Goal: Information Seeking & Learning: Find specific fact

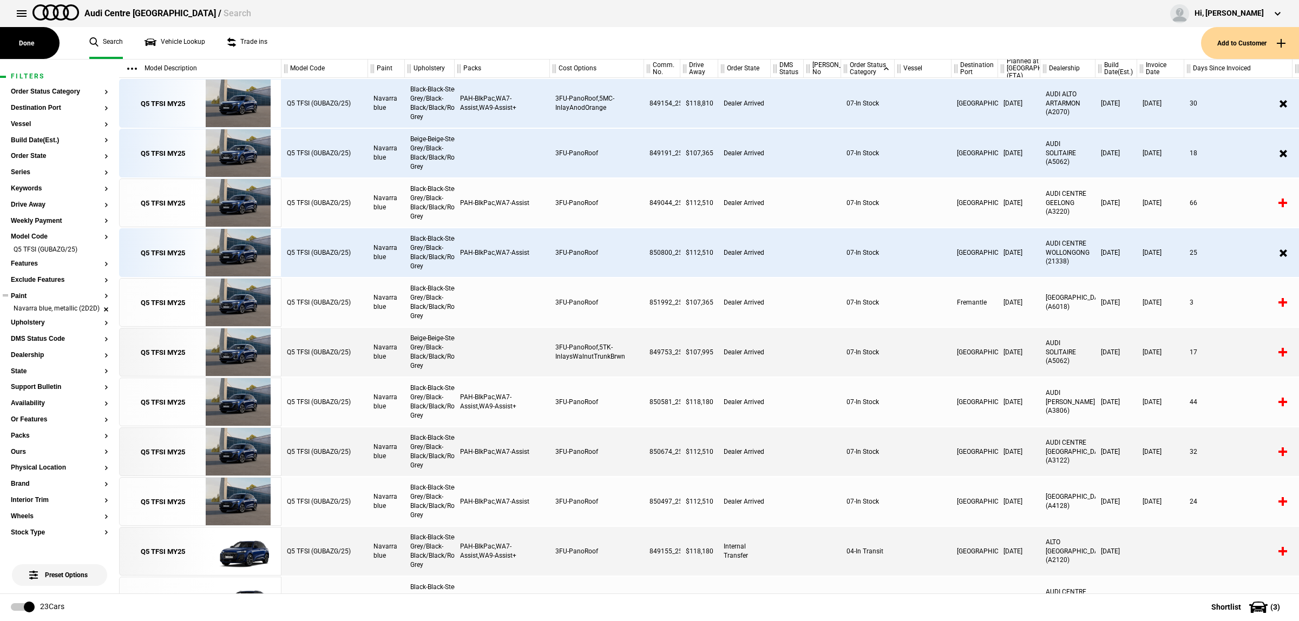
click at [97, 314] on li "Navarra blue, metallic (2D2D)" at bounding box center [59, 309] width 97 height 11
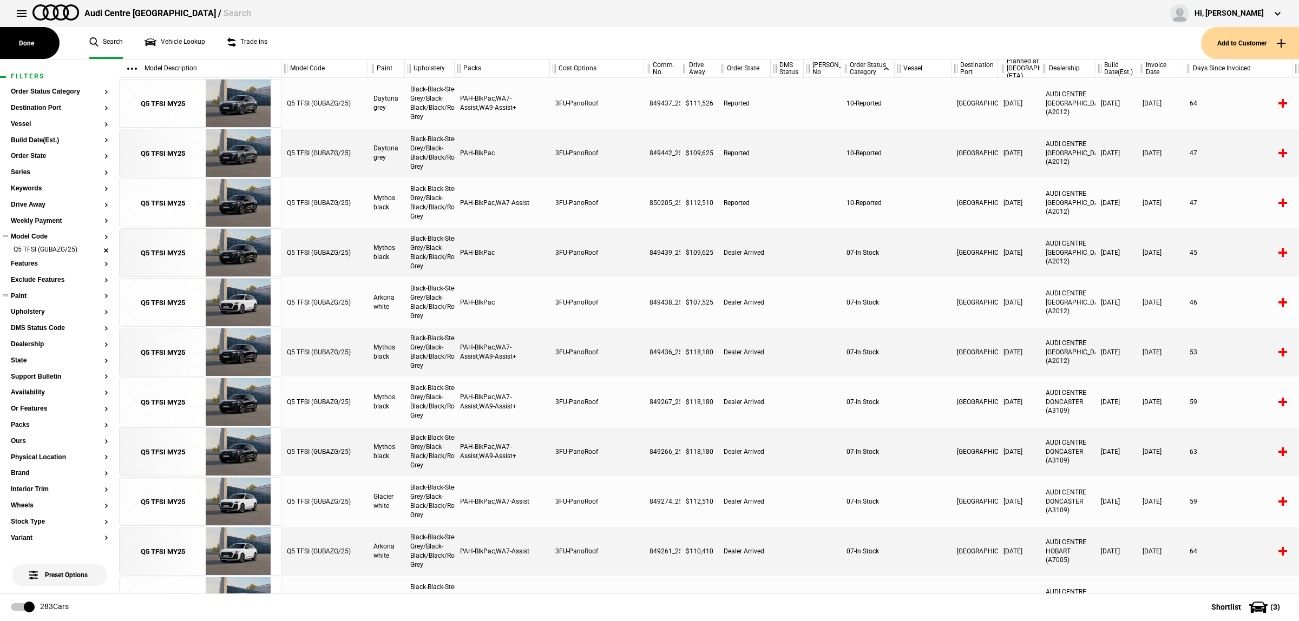
click at [97, 249] on li "Q5 TFSI (GUBAZG/25)" at bounding box center [59, 250] width 97 height 11
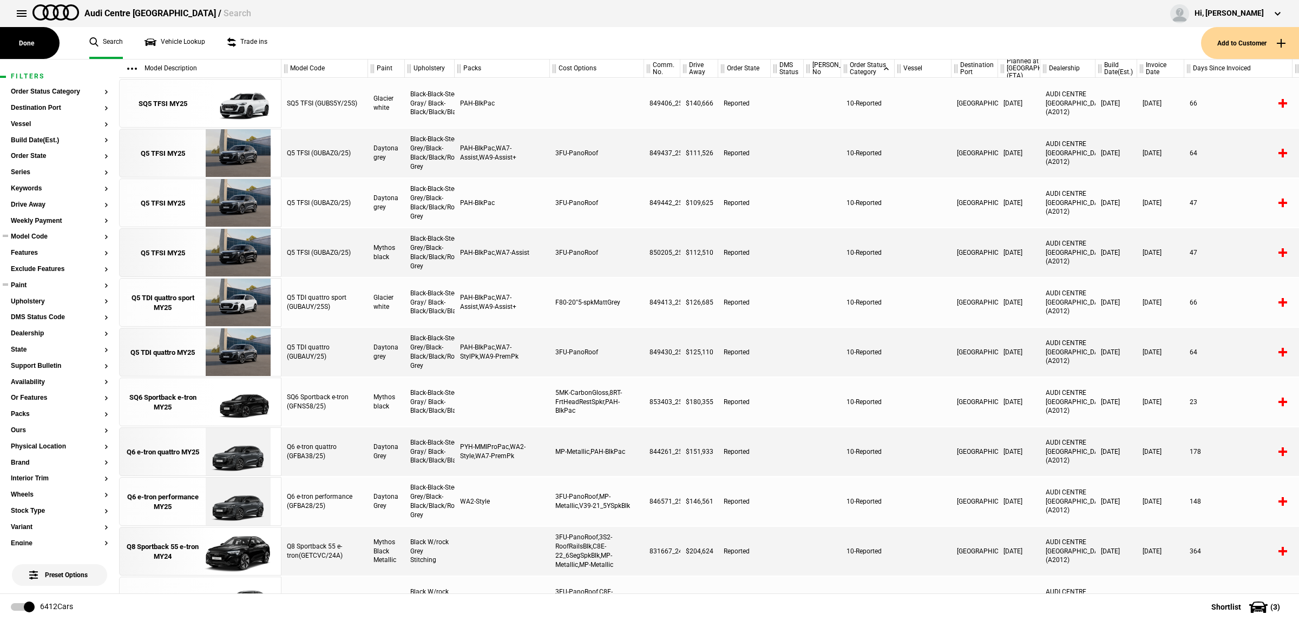
click at [43, 241] on section "Model Code" at bounding box center [59, 241] width 97 height 16
click at [43, 234] on button "Model Code" at bounding box center [59, 237] width 97 height 8
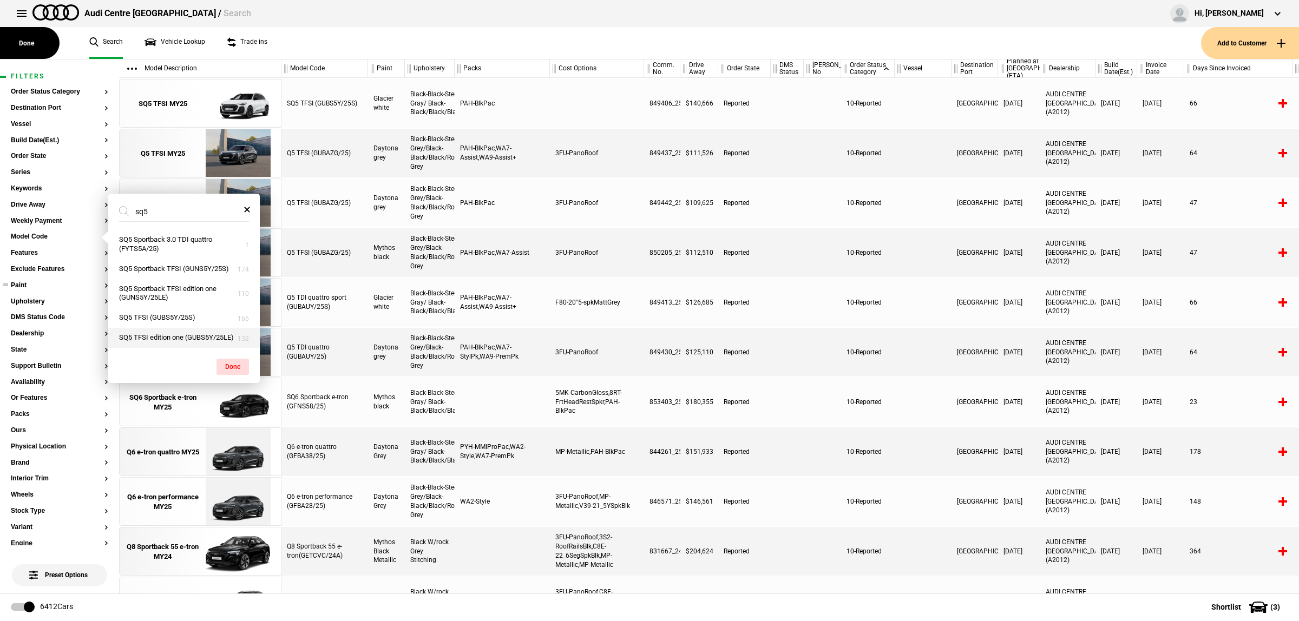
type input "sq5"
click at [177, 340] on button "SQ5 TFSI edition one (GUBS5Y/25LE)" at bounding box center [183, 338] width 151 height 20
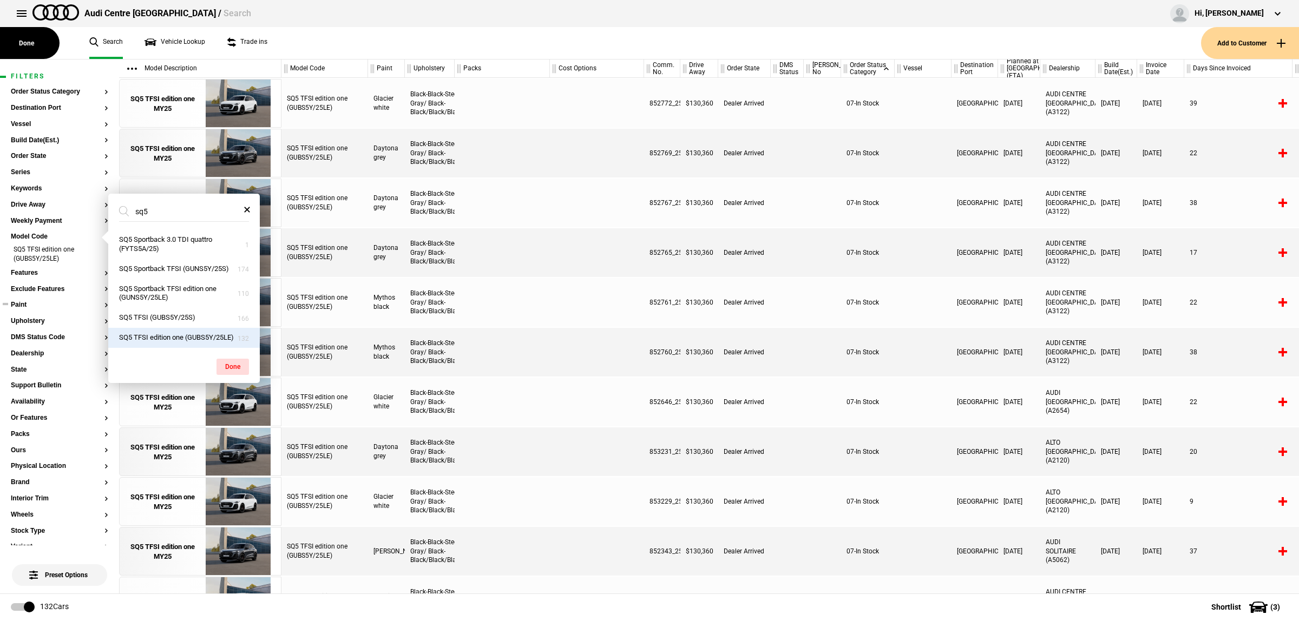
click at [47, 309] on section "Paint" at bounding box center [59, 309] width 97 height 16
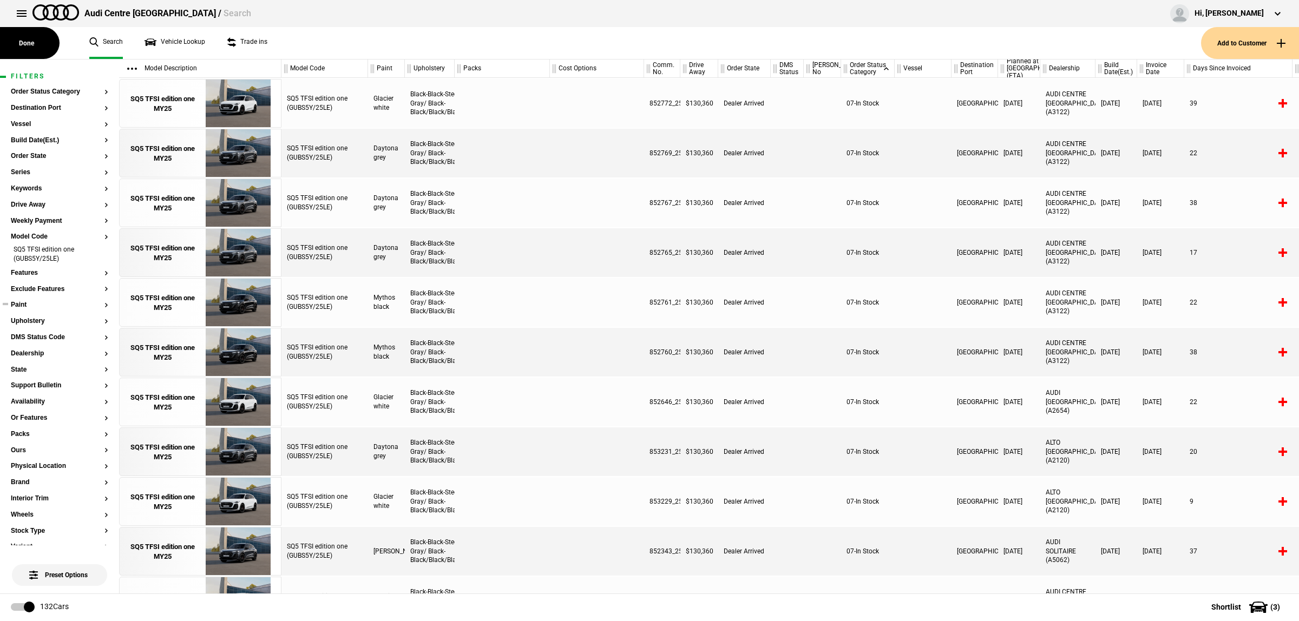
click at [47, 304] on button "Paint" at bounding box center [59, 305] width 97 height 8
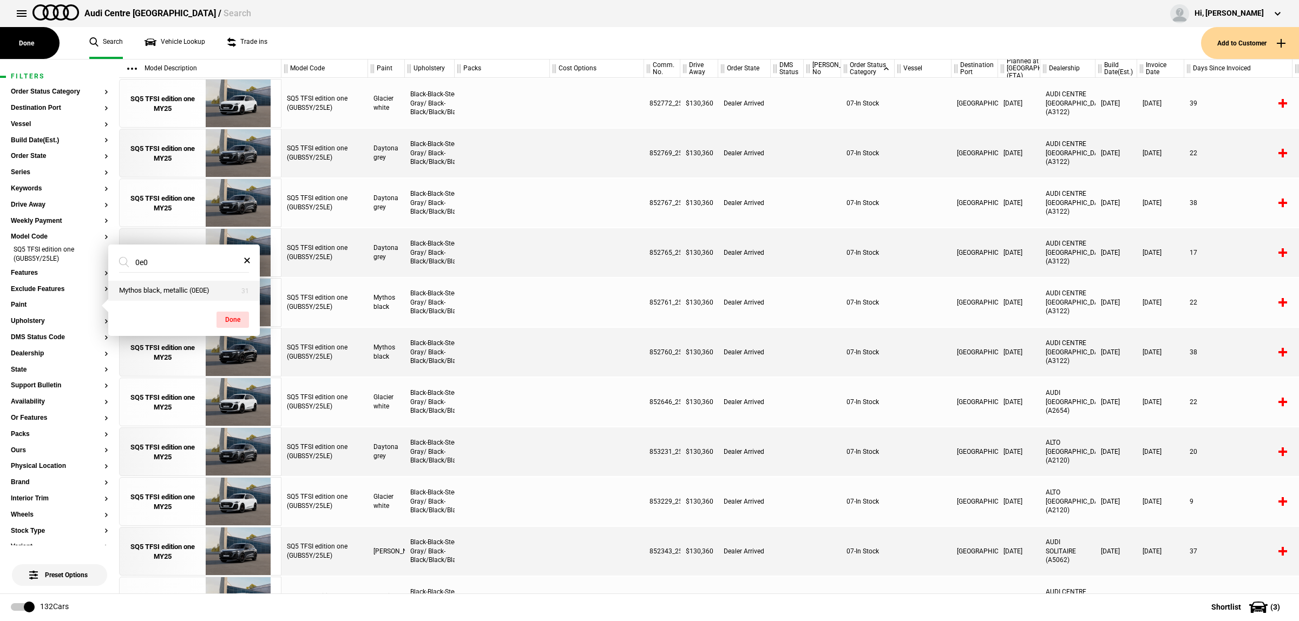
type input "0e0"
click at [187, 291] on button "Mythos black, metallic (0E0E)" at bounding box center [183, 291] width 151 height 20
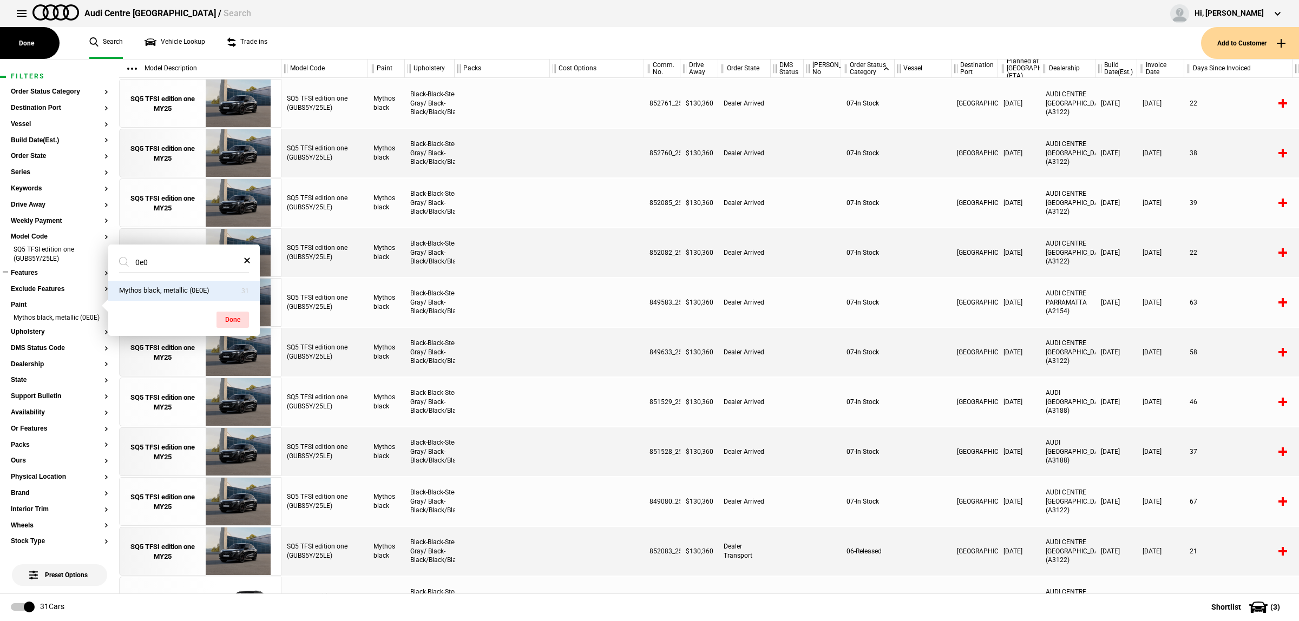
click at [57, 269] on button "Features" at bounding box center [59, 273] width 97 height 8
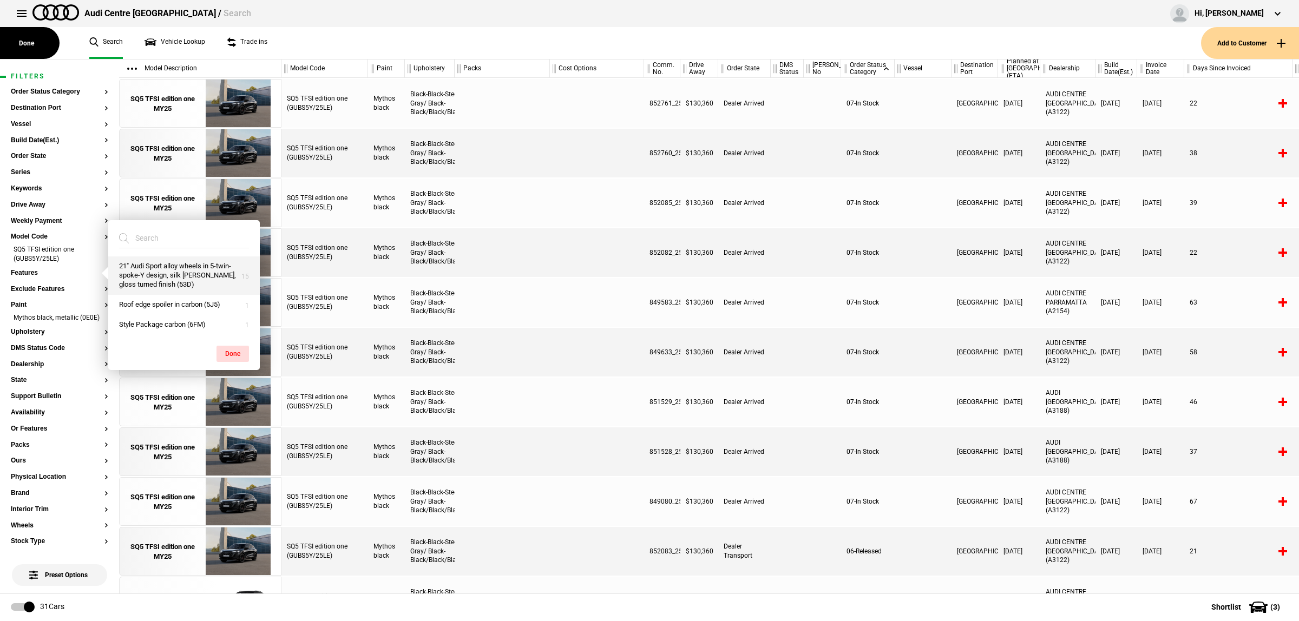
click at [214, 266] on button "21" Audi Sport alloy wheels in 5-twin-spoke-Y design, silk matt grey, gloss tur…" at bounding box center [183, 275] width 151 height 38
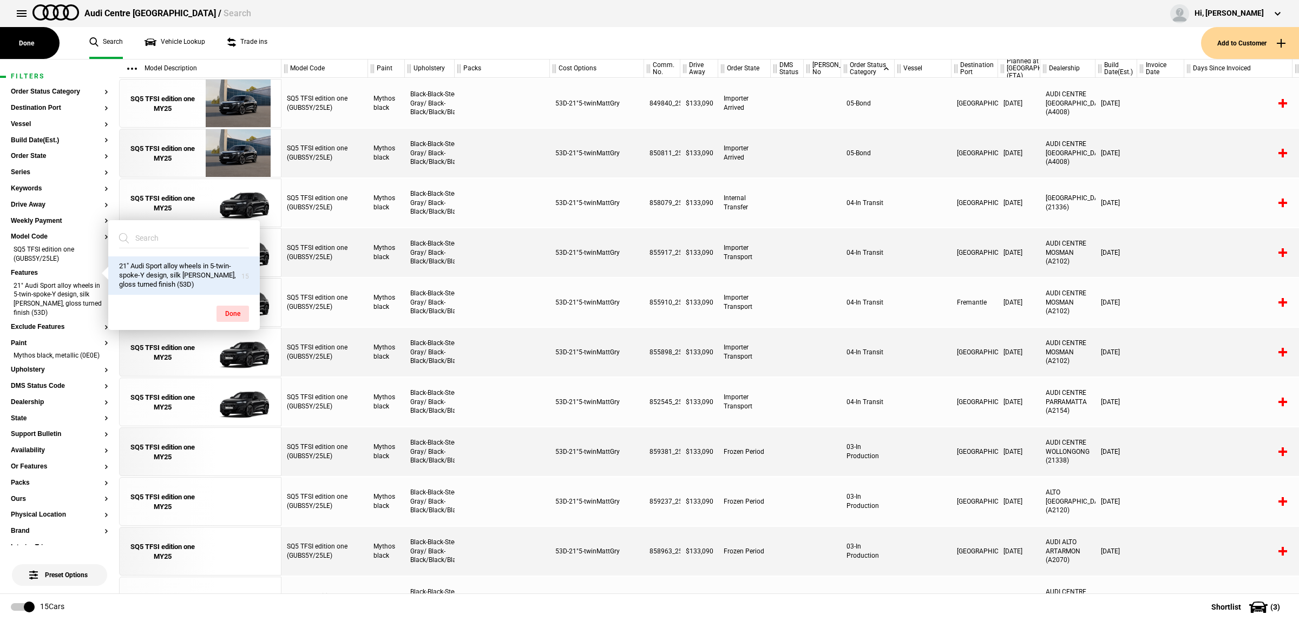
click at [1149, 427] on div at bounding box center [1160, 451] width 47 height 49
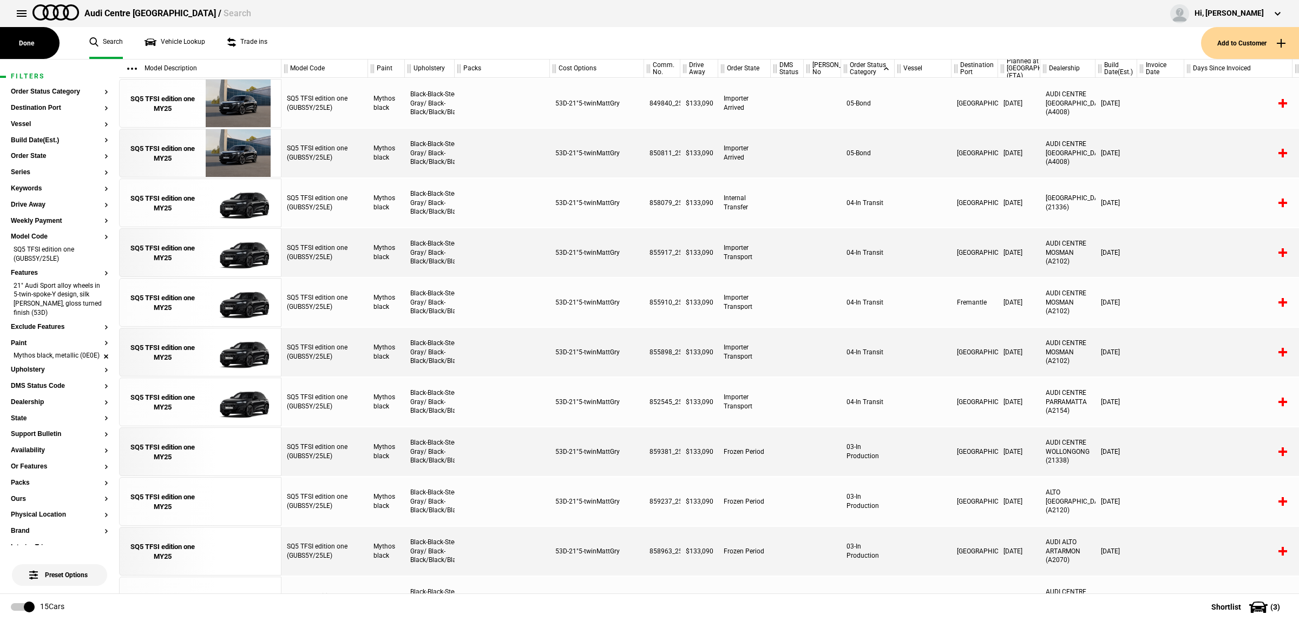
click at [97, 361] on li "Mythos black, metallic (0E0E)" at bounding box center [59, 356] width 97 height 11
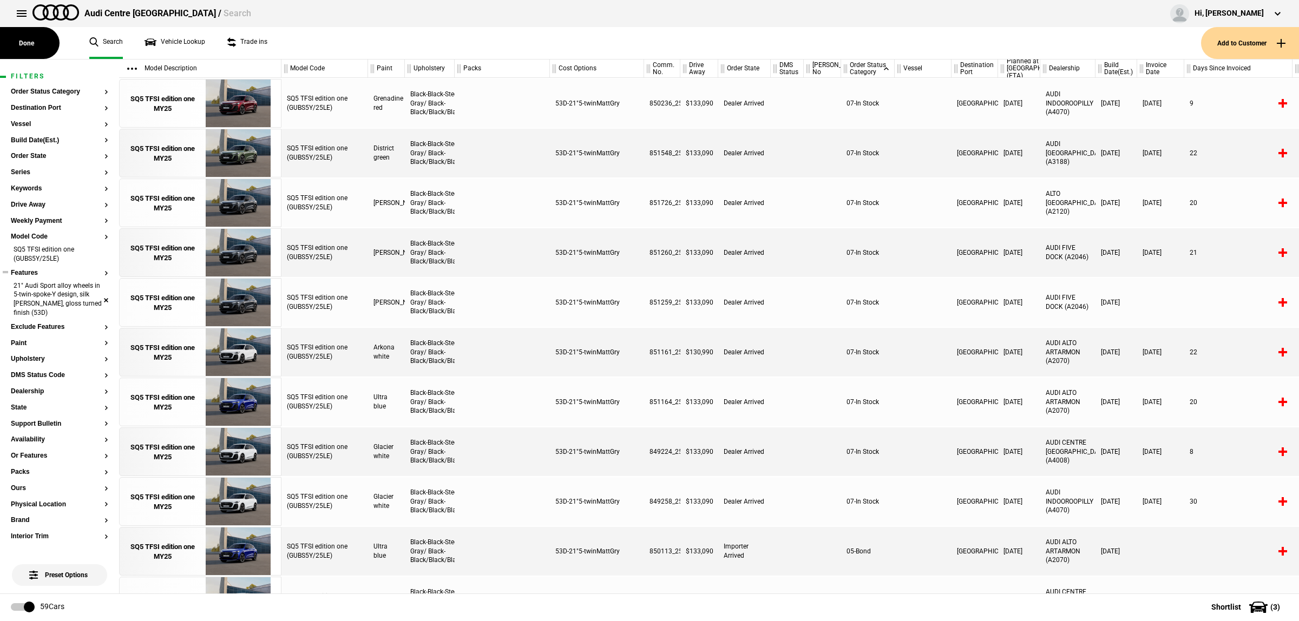
click at [96, 296] on li "21" Audi Sport alloy wheels in 5-twin-spoke-Y design, silk matt grey, gloss tur…" at bounding box center [59, 300] width 97 height 38
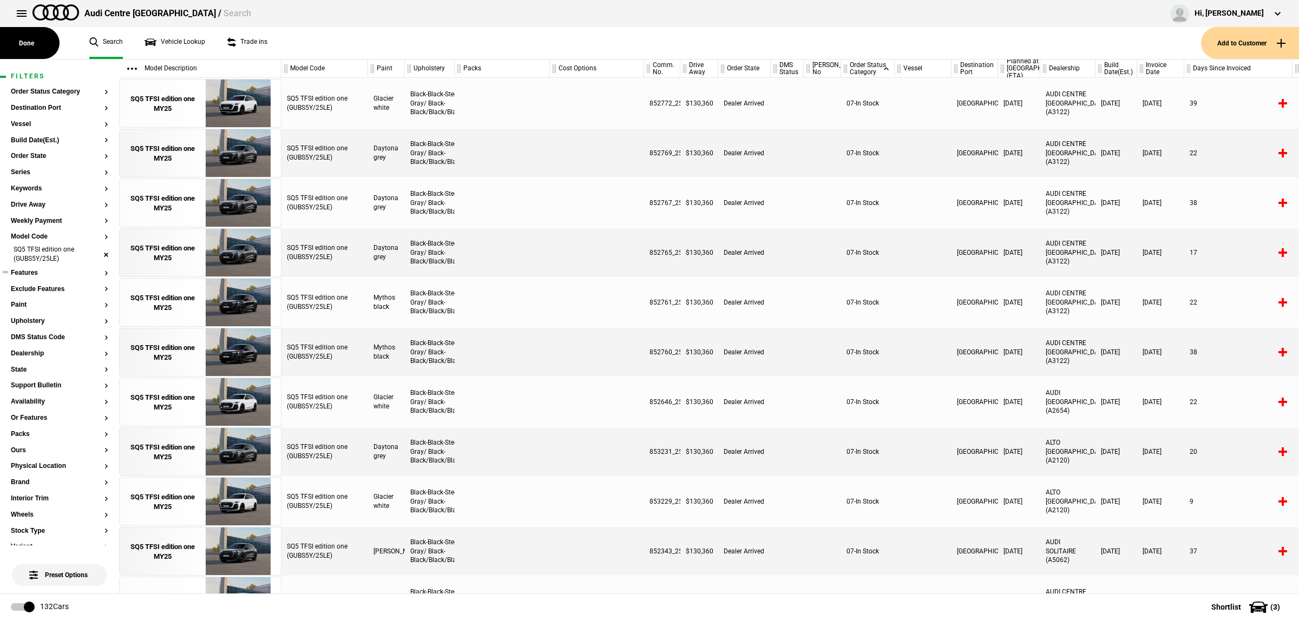
click at [94, 251] on li "SQ5 TFSI edition one (GUBS5Y/25LE)" at bounding box center [59, 255] width 97 height 20
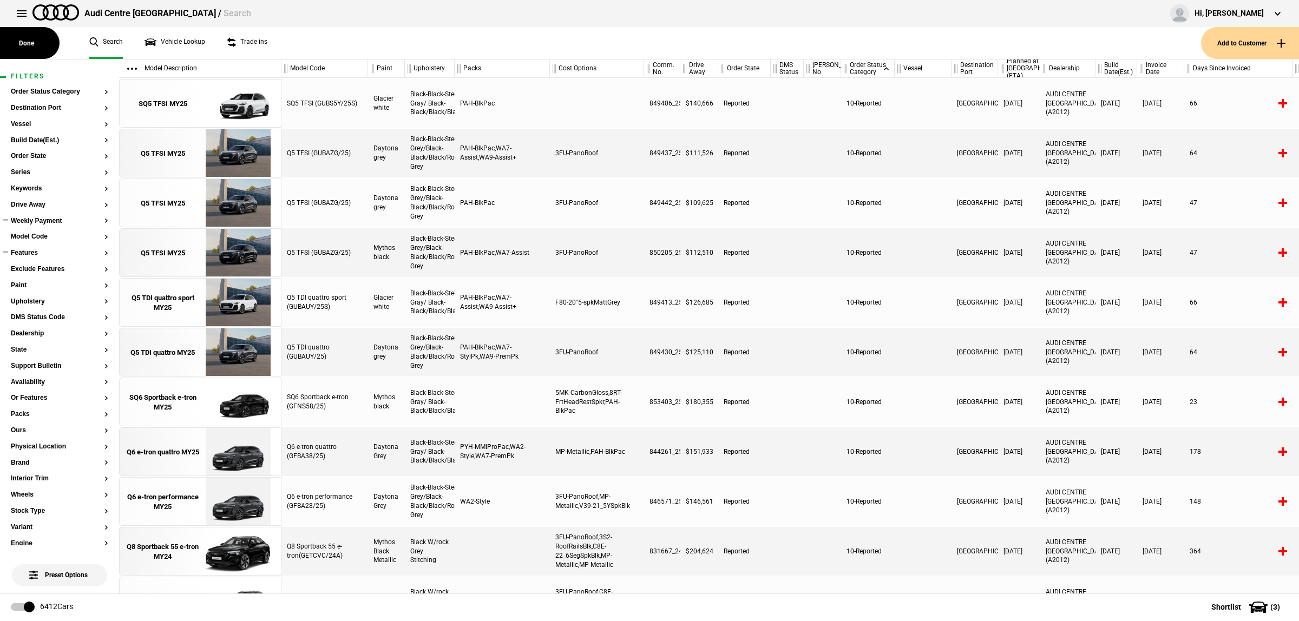
click at [47, 232] on ul at bounding box center [59, 231] width 97 height 4
click at [46, 236] on button "Model Code" at bounding box center [59, 237] width 97 height 8
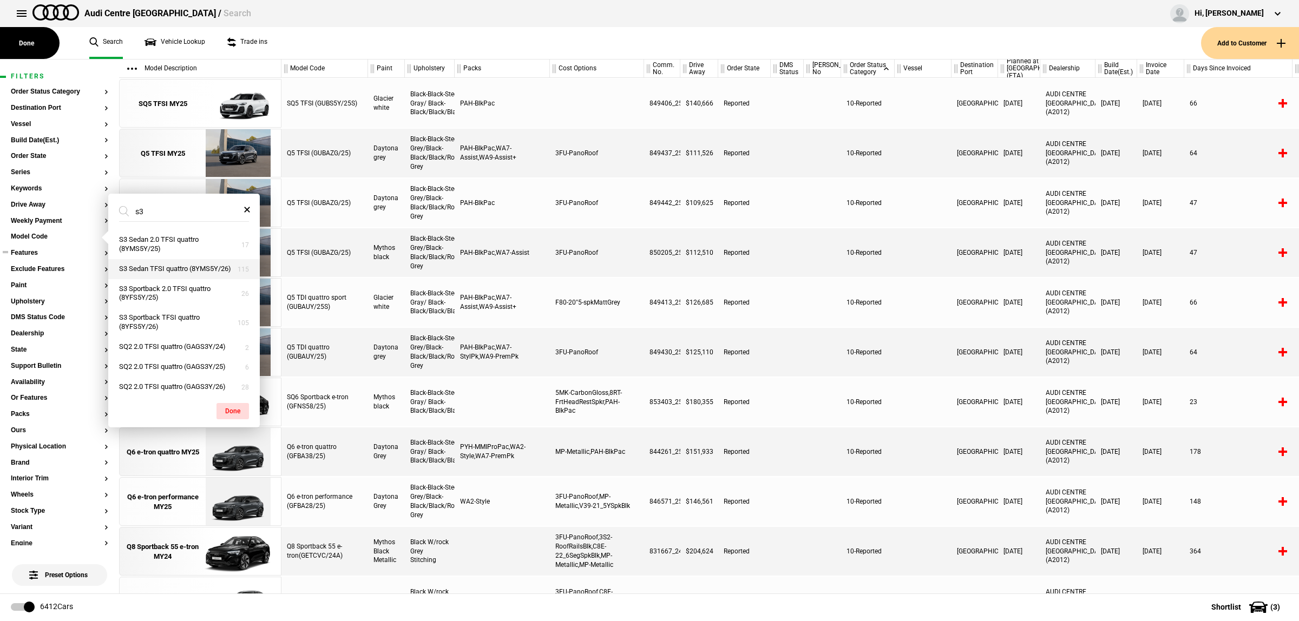
type input "s3"
click at [218, 279] on button "S3 Sedan TFSI quattro (8YMS5Y/26)" at bounding box center [183, 269] width 151 height 20
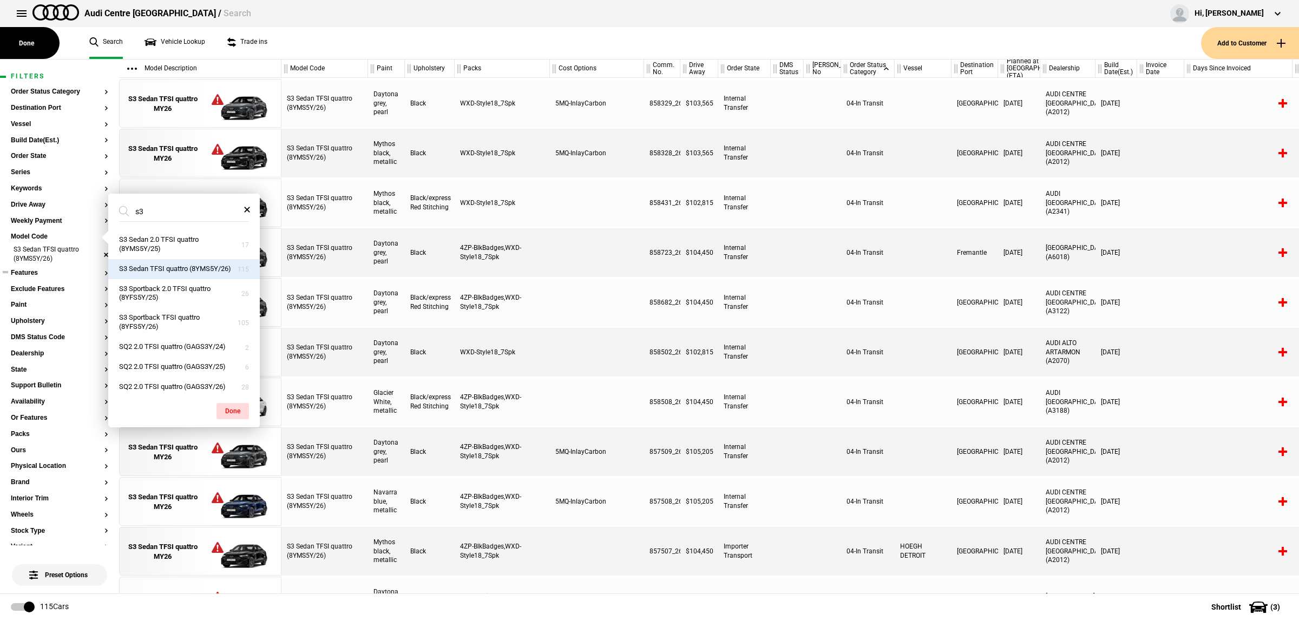
click at [93, 252] on li "S3 Sedan TFSI quattro (8YMS5Y/26)" at bounding box center [59, 255] width 97 height 20
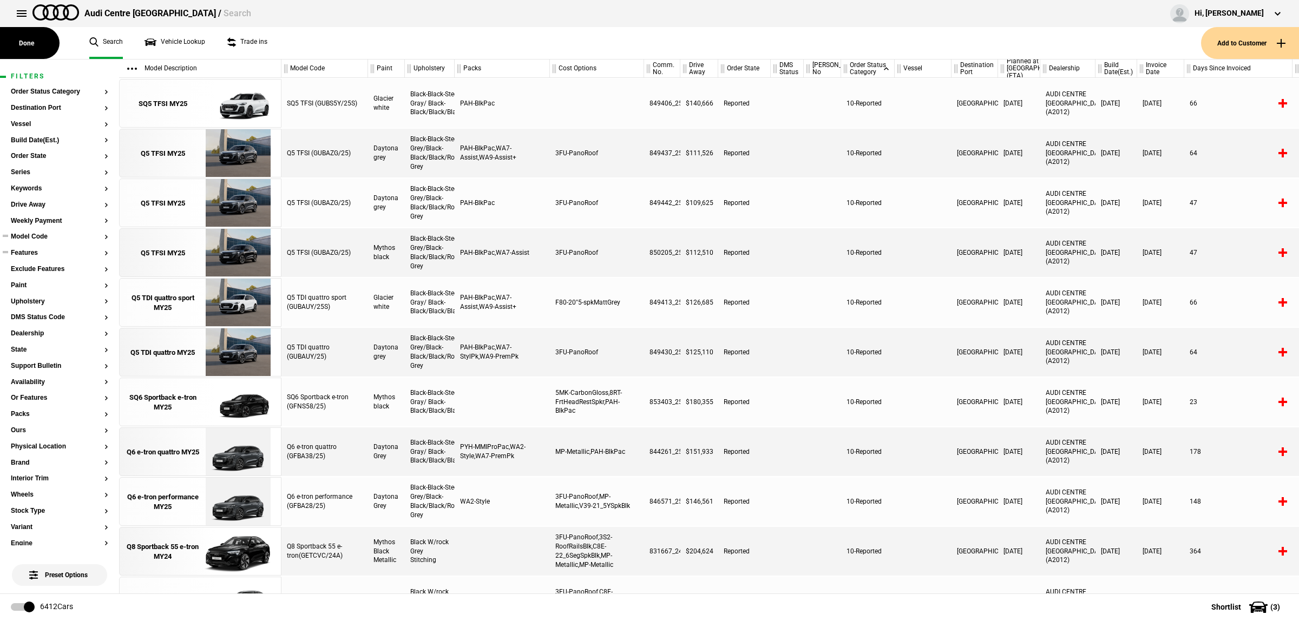
click at [32, 240] on button "Model Code" at bounding box center [59, 237] width 97 height 8
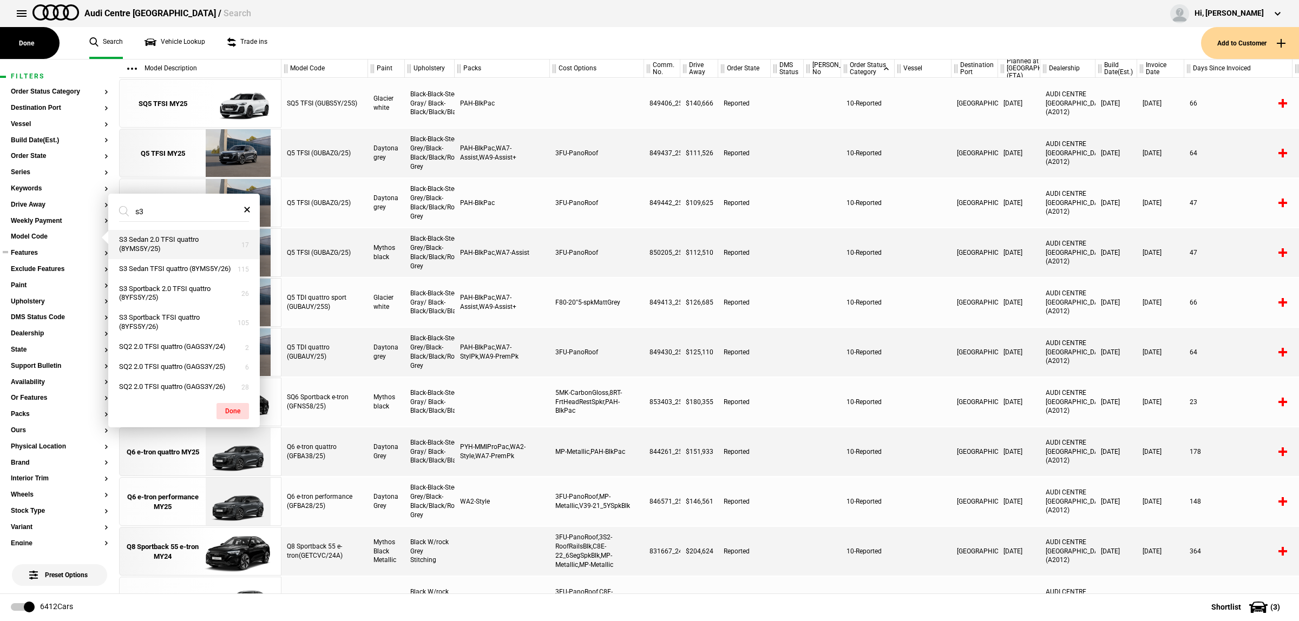
type input "s3"
click at [187, 252] on button "S3 Sedan 2.0 TFSI quattro (8YMS5Y/25)" at bounding box center [183, 244] width 151 height 29
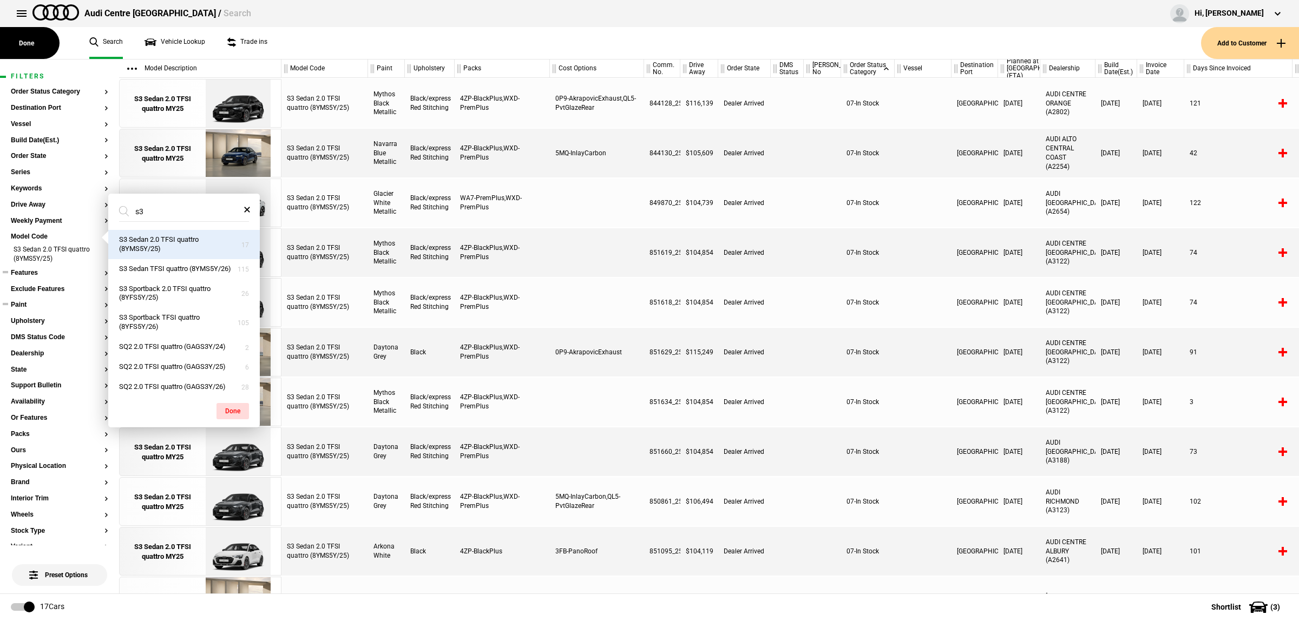
click at [44, 309] on section "Paint" at bounding box center [59, 309] width 97 height 16
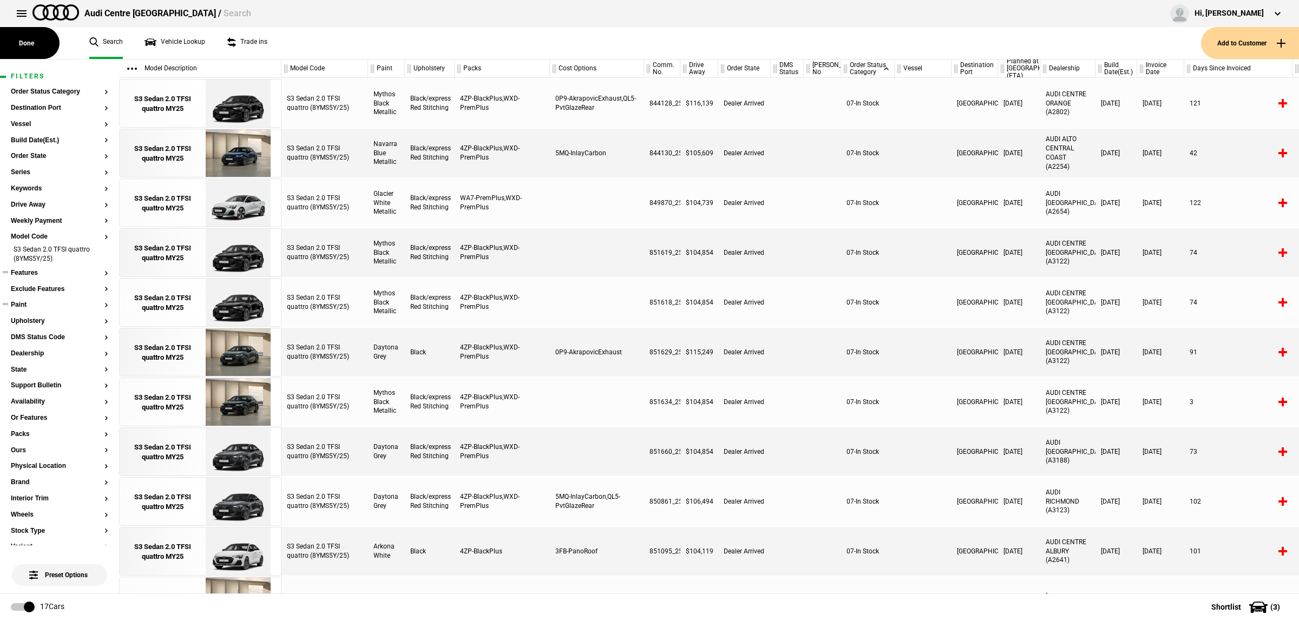
click at [25, 308] on button "Paint" at bounding box center [59, 305] width 97 height 8
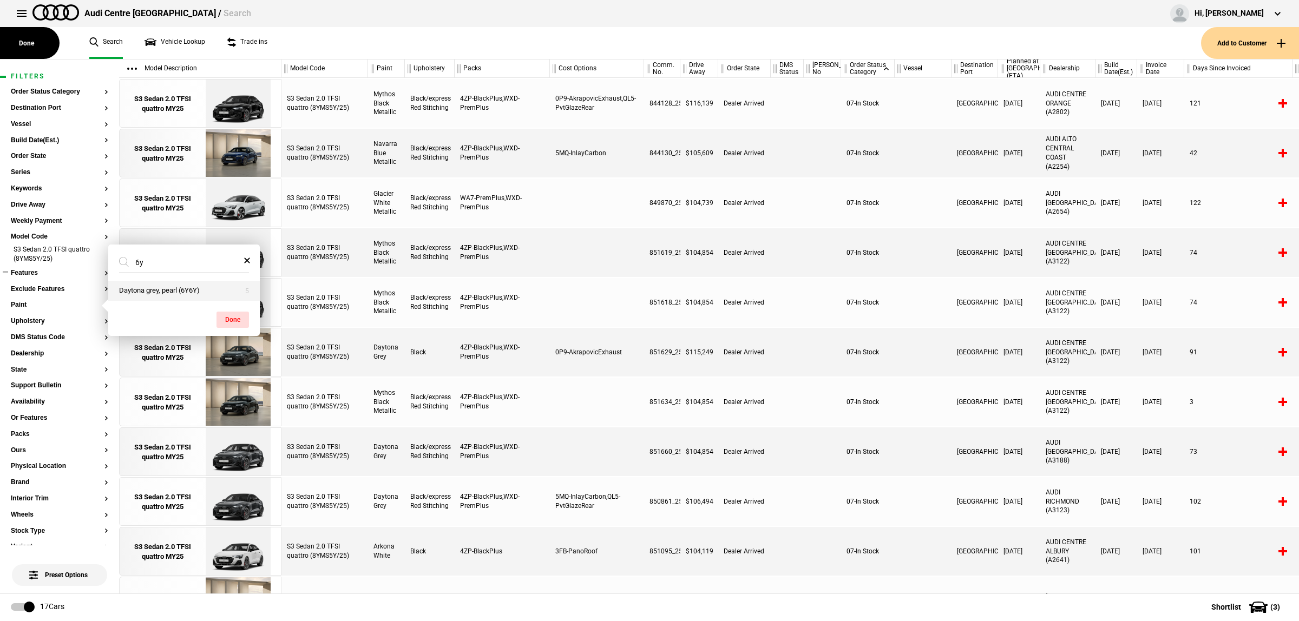
type input "6y"
click at [184, 290] on button "Daytona grey, pearl (6Y6Y)" at bounding box center [183, 291] width 151 height 20
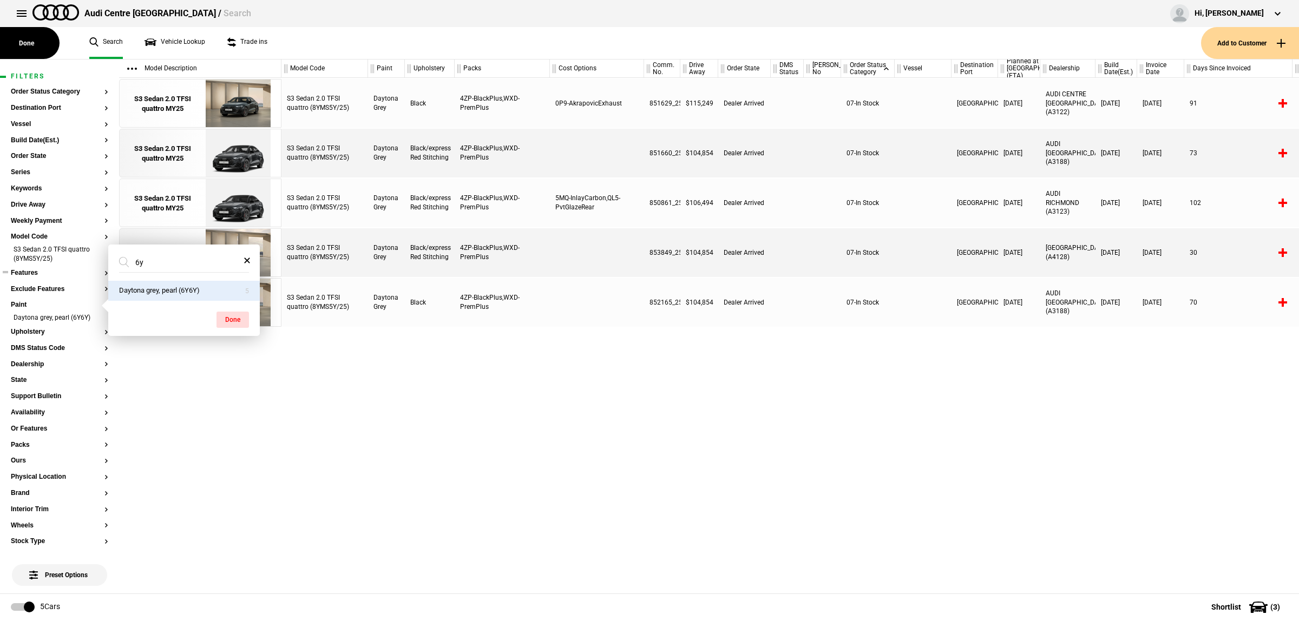
click at [724, 388] on div "S3 Sedan 2.0 TFSI quattro (8YMS5Y/25) Daytona Grey Black 4ZP-BlackPlus,WXD-Prem…" at bounding box center [789, 336] width 1017 height 516
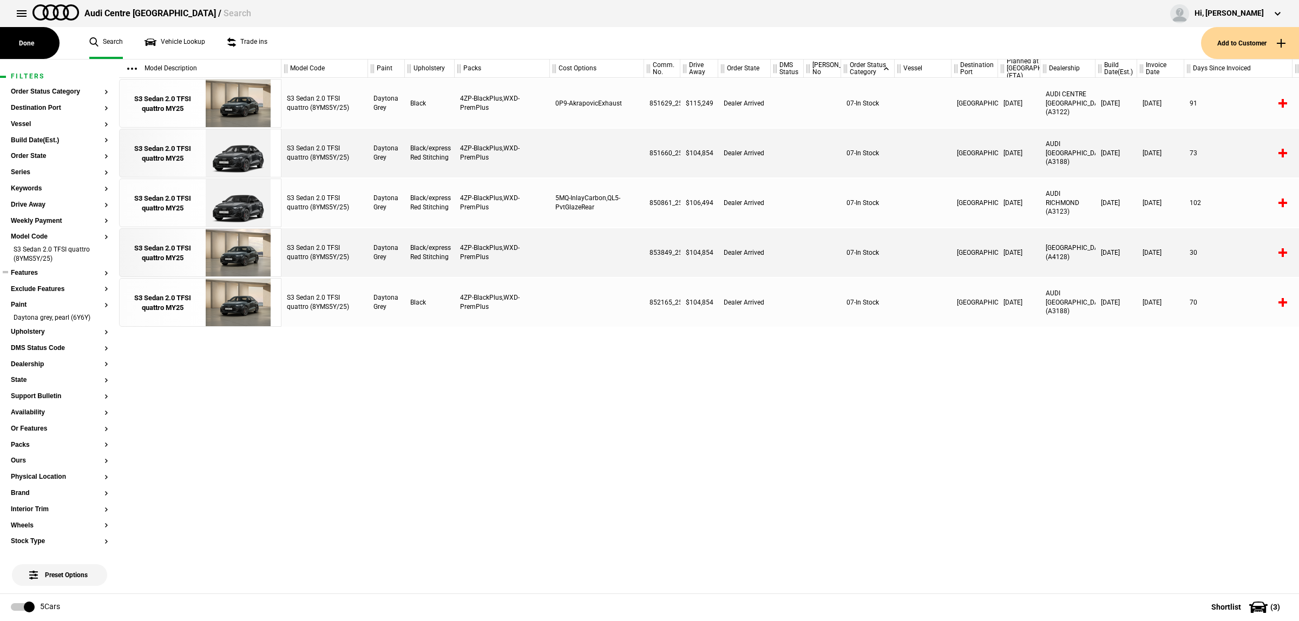
click at [1005, 467] on div "S3 Sedan 2.0 TFSI quattro (8YMS5Y/25) Daytona Grey Black 4ZP-BlackPlus,WXD-Prem…" at bounding box center [789, 336] width 1017 height 516
click at [96, 255] on li "S3 Sedan 2.0 TFSI quattro (8YMS5Y/25)" at bounding box center [59, 255] width 97 height 20
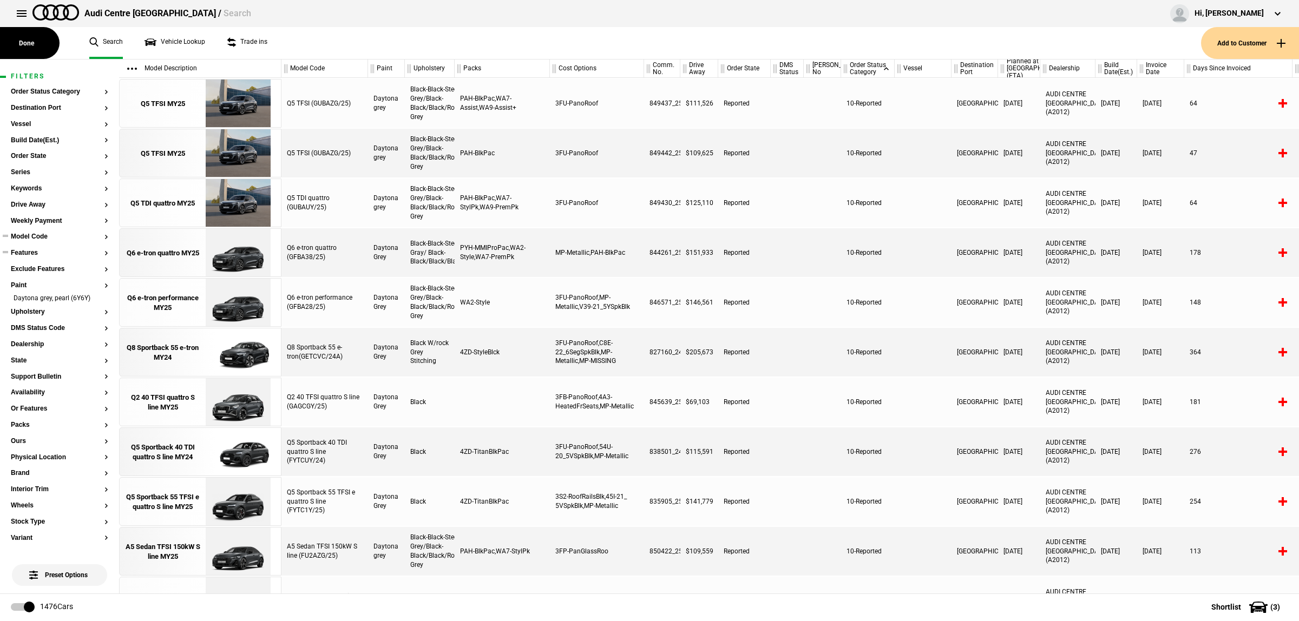
click at [41, 236] on button "Model Code" at bounding box center [59, 237] width 97 height 8
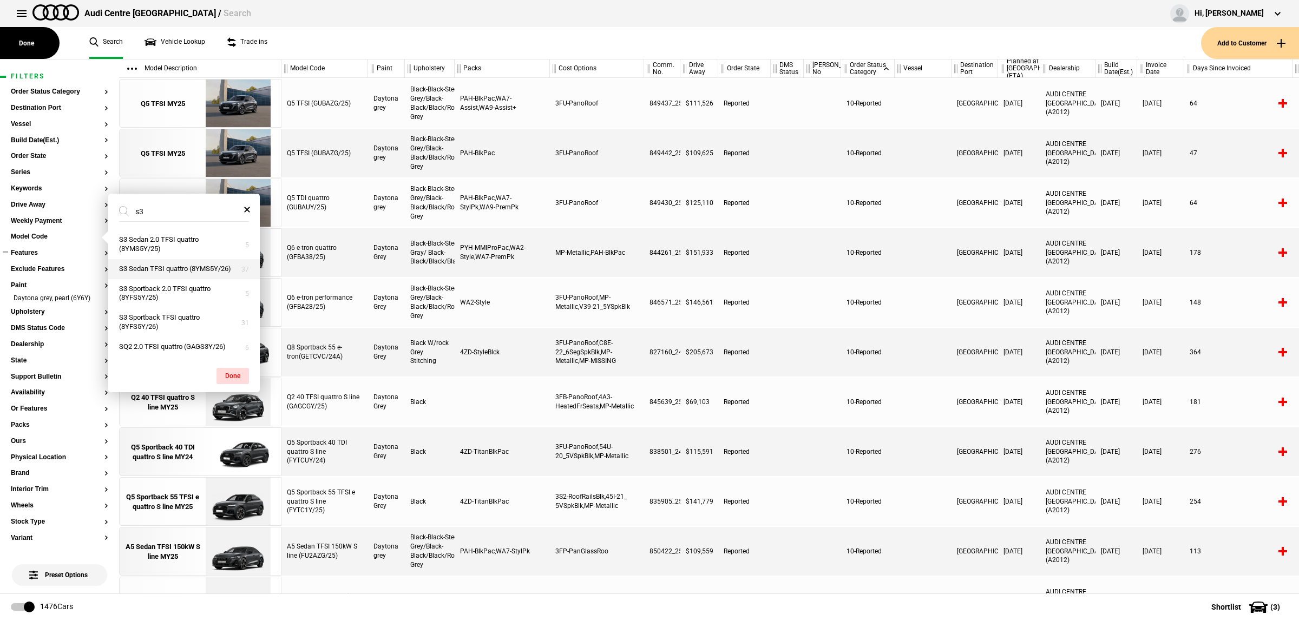
type input "s3"
click at [202, 271] on button "S3 Sedan TFSI quattro (8YMS5Y/26)" at bounding box center [183, 269] width 151 height 20
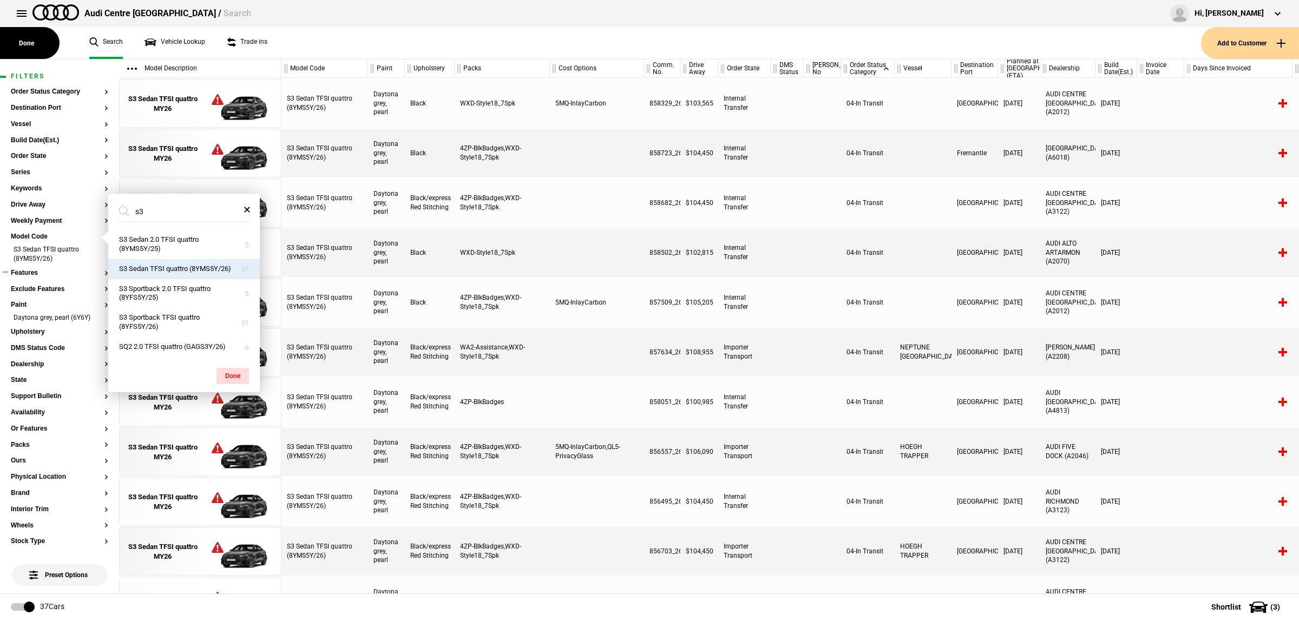
click at [1093, 368] on div "AUDI SUTHERLAND (A2208)" at bounding box center [1067, 352] width 55 height 49
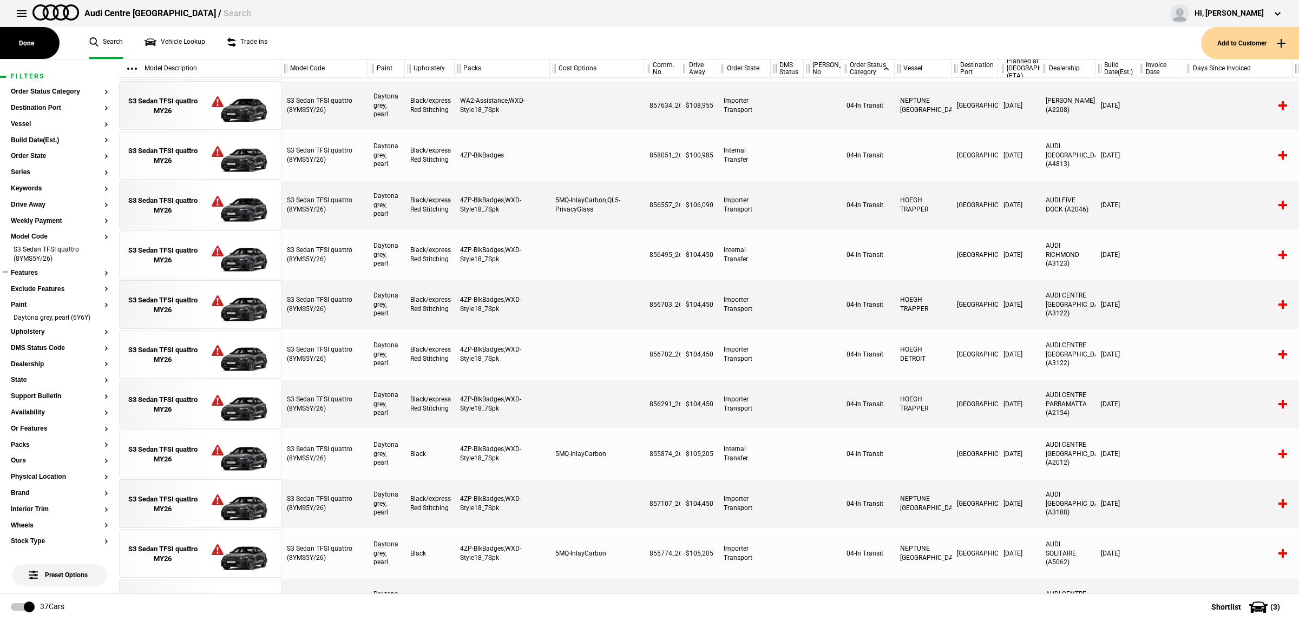
scroll to position [271, 0]
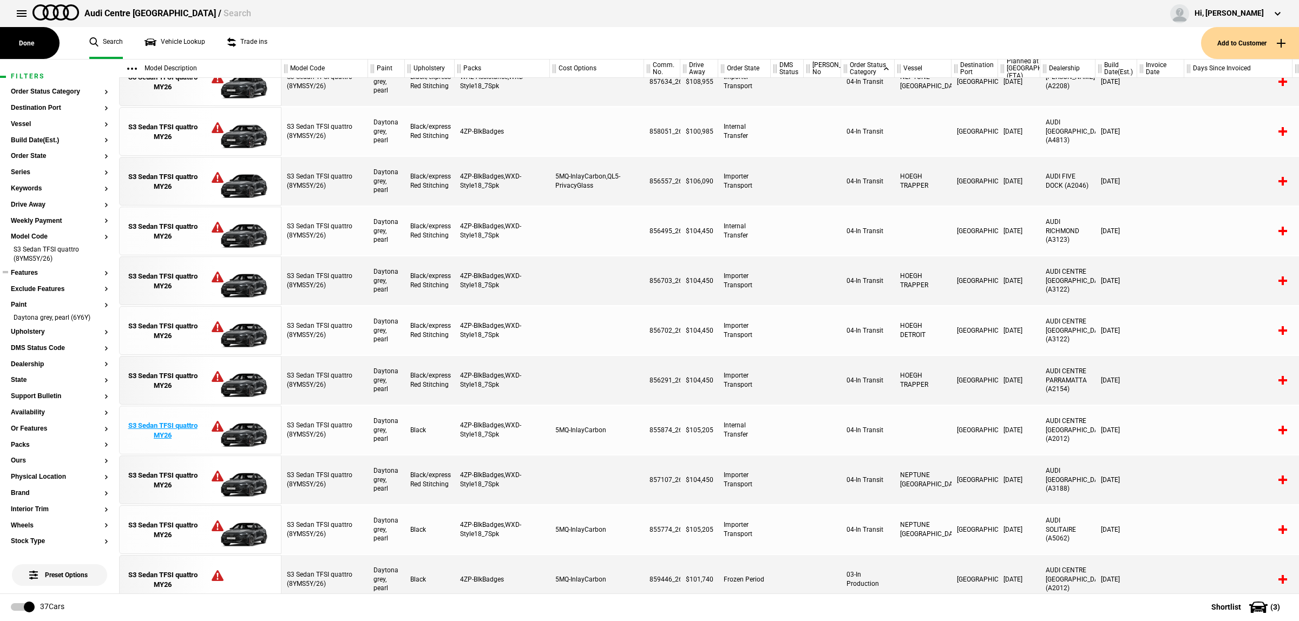
click at [239, 433] on img at bounding box center [237, 430] width 75 height 49
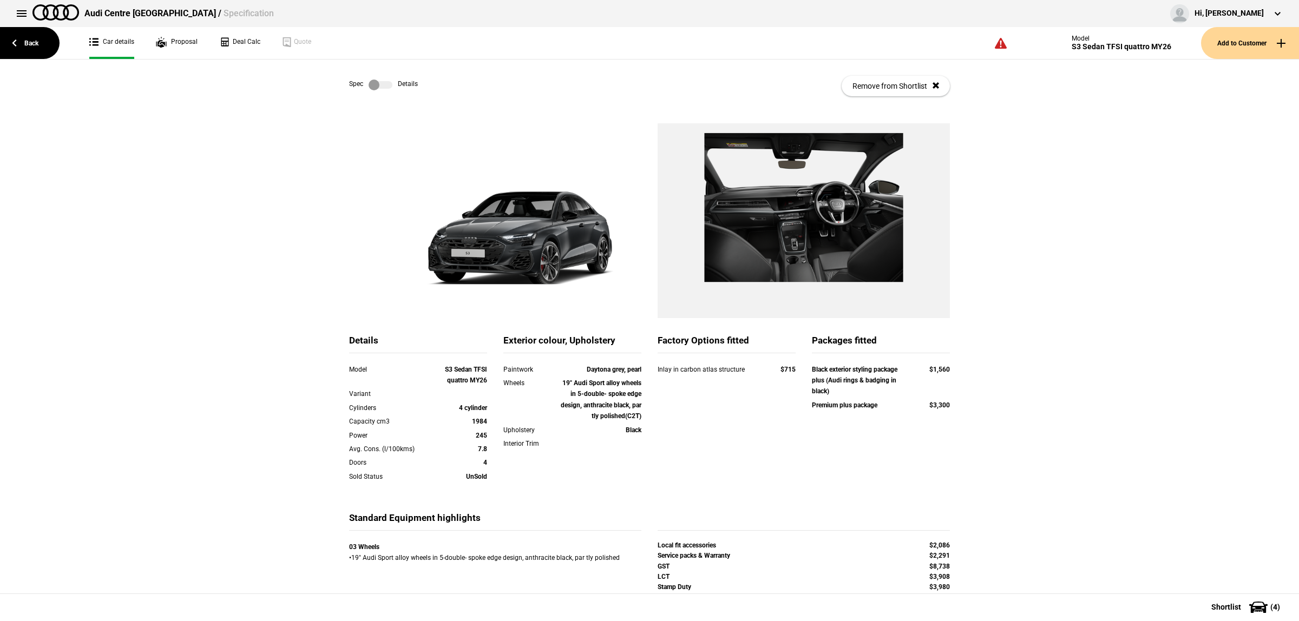
click at [379, 80] on label at bounding box center [380, 85] width 24 height 11
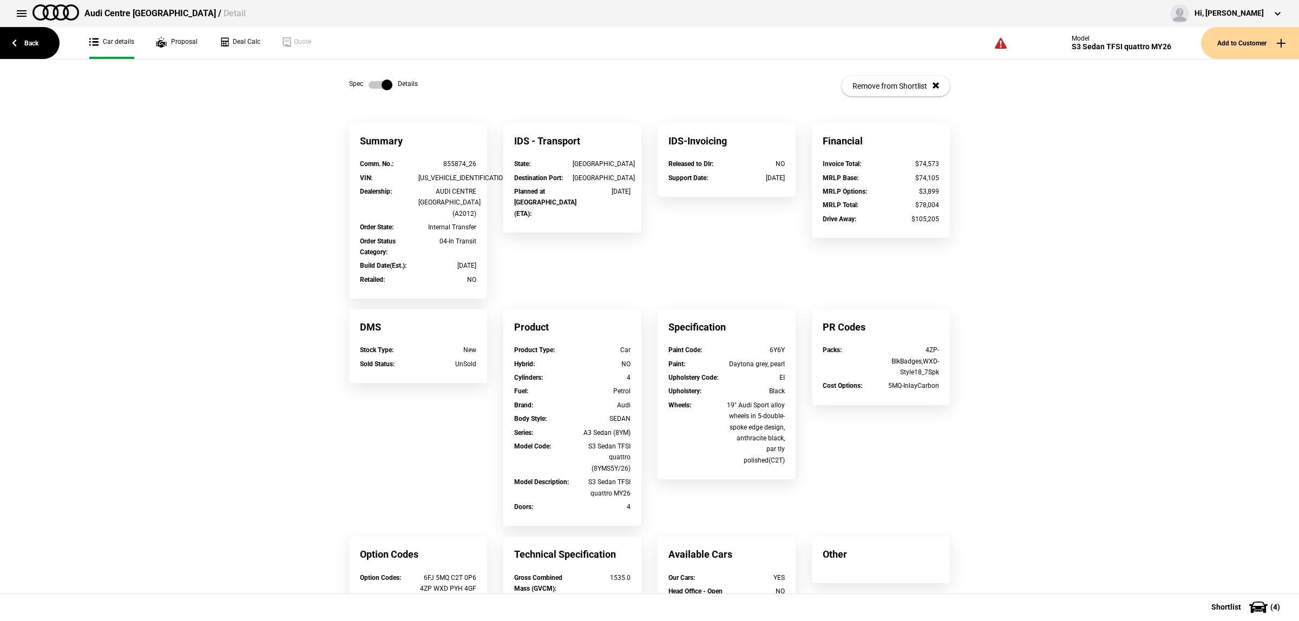
click at [379, 80] on label at bounding box center [380, 85] width 24 height 11
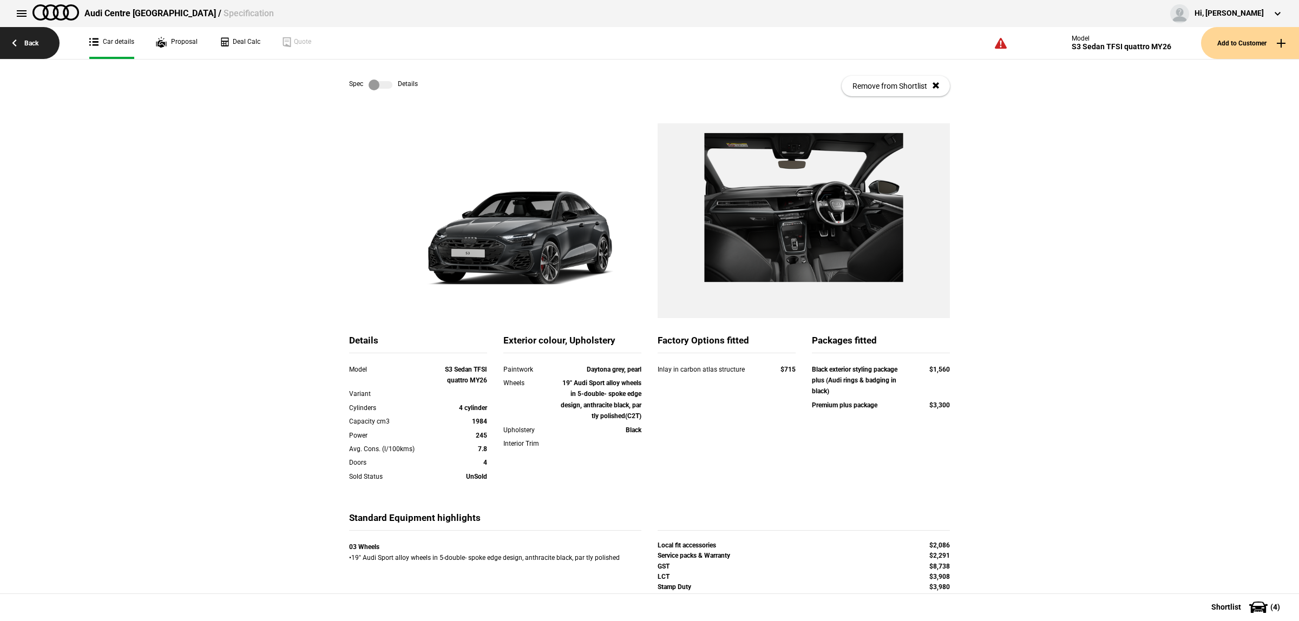
click at [25, 42] on link "Back" at bounding box center [30, 43] width 60 height 32
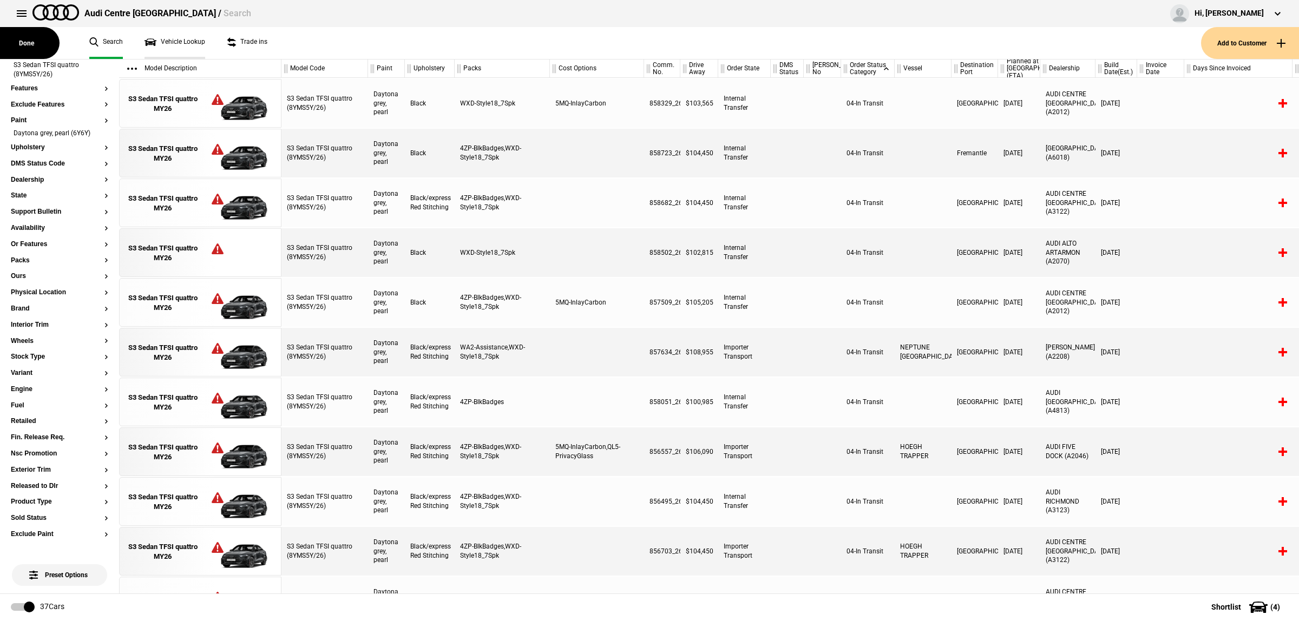
click at [170, 41] on link "Vehicle Lookup" at bounding box center [174, 43] width 61 height 32
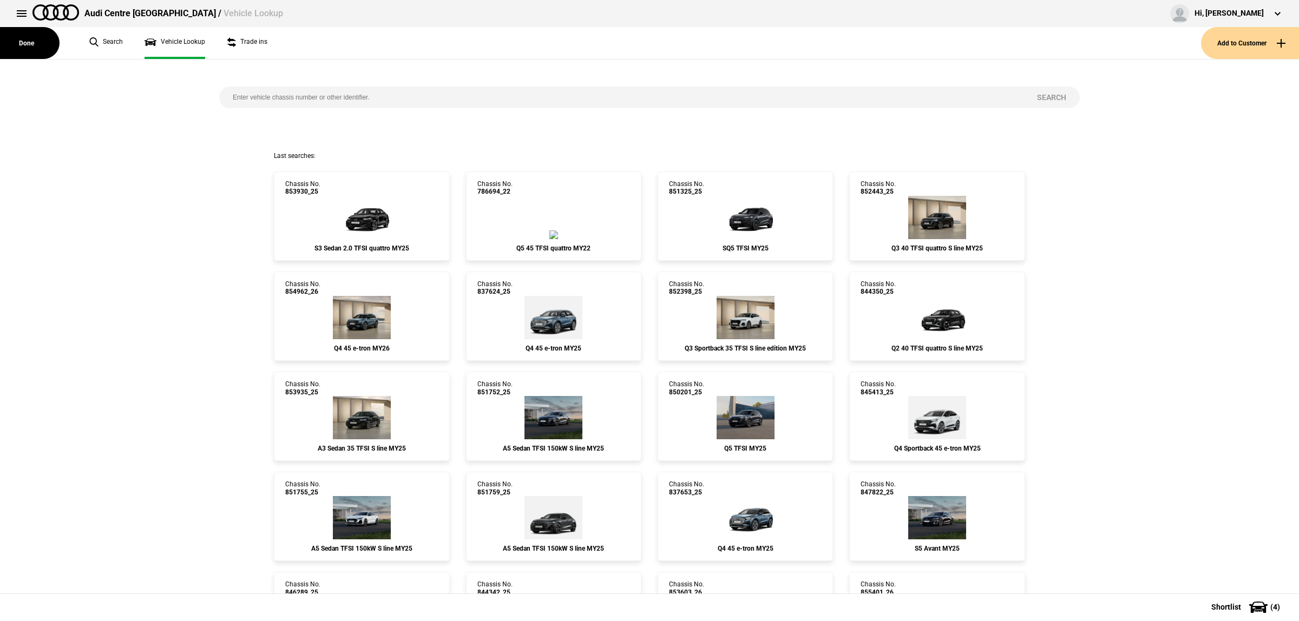
click at [374, 97] on input "search" at bounding box center [621, 98] width 804 height 22
type input "853290"
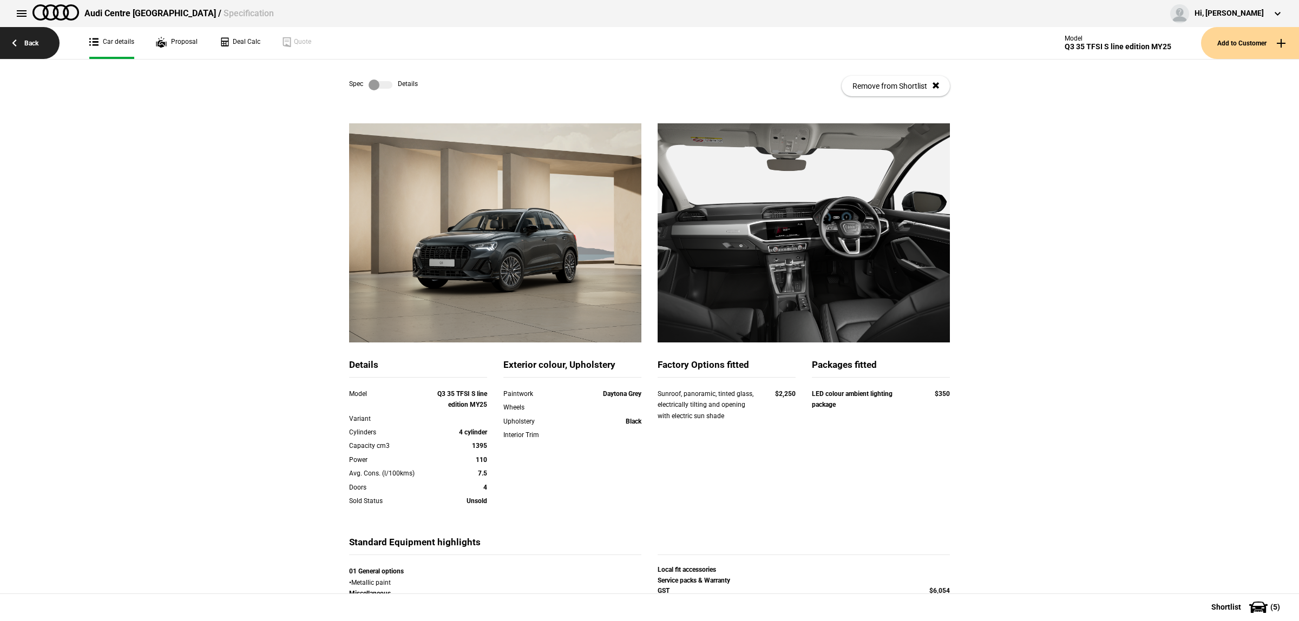
click at [31, 36] on link "Back" at bounding box center [30, 43] width 60 height 32
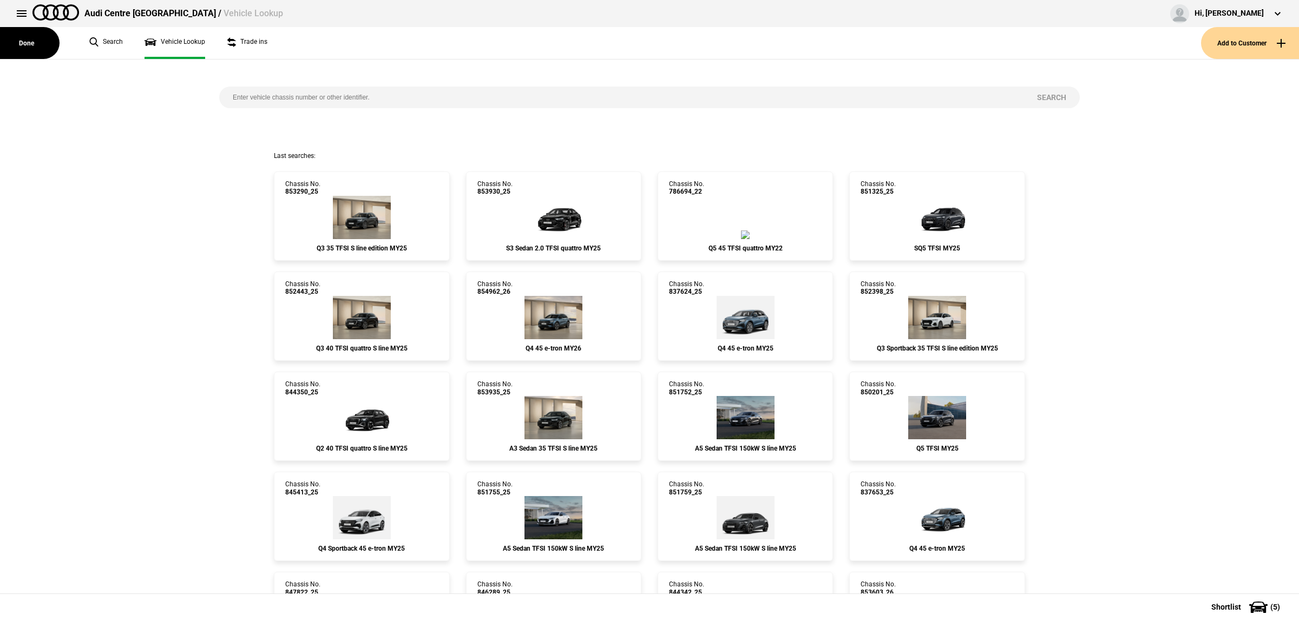
click at [353, 96] on input "search" at bounding box center [621, 98] width 804 height 22
type input "853920"
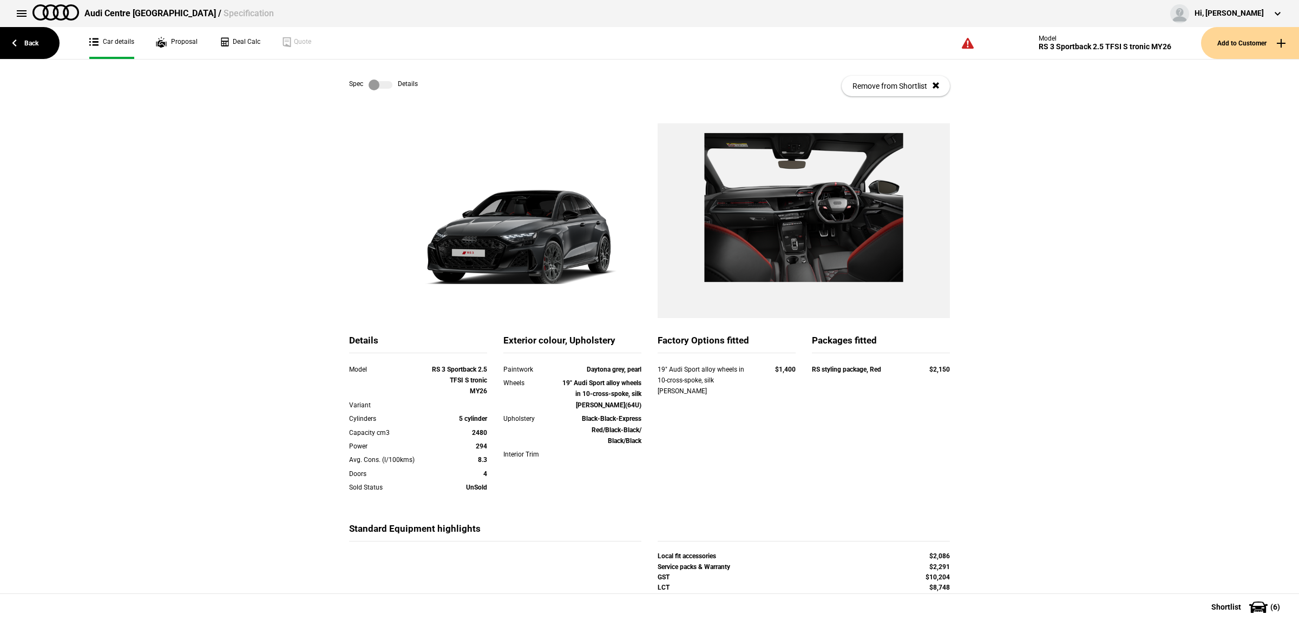
click at [377, 84] on label at bounding box center [380, 85] width 24 height 11
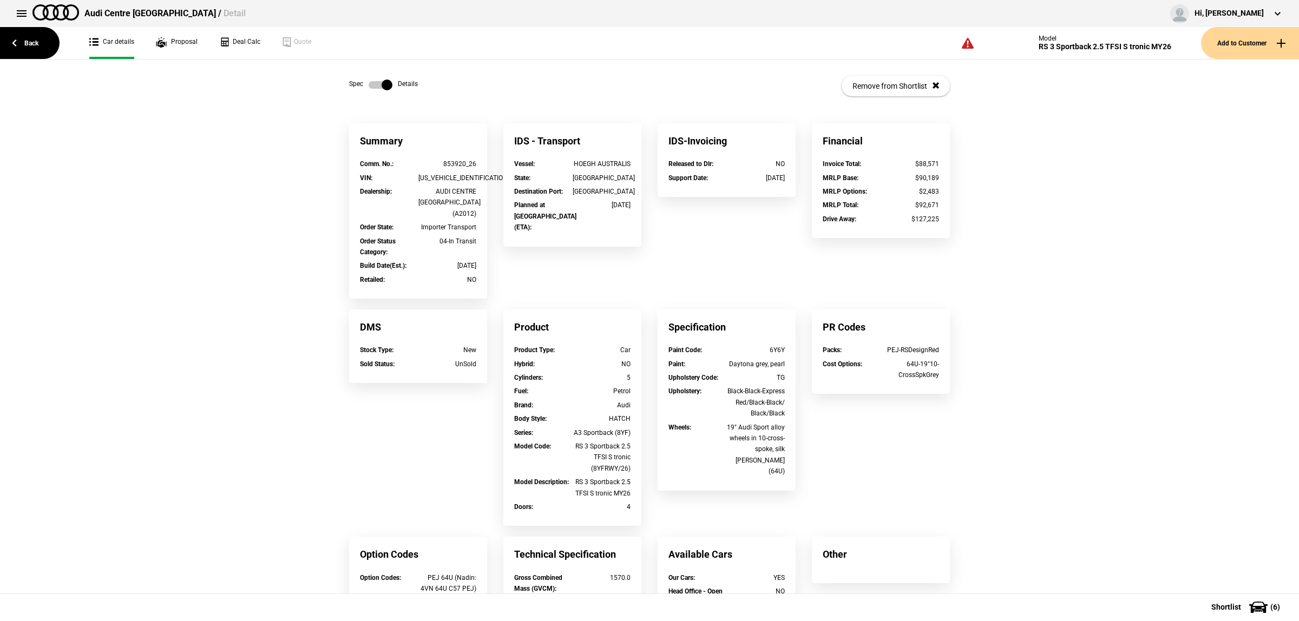
click at [363, 80] on link at bounding box center [380, 85] width 35 height 11
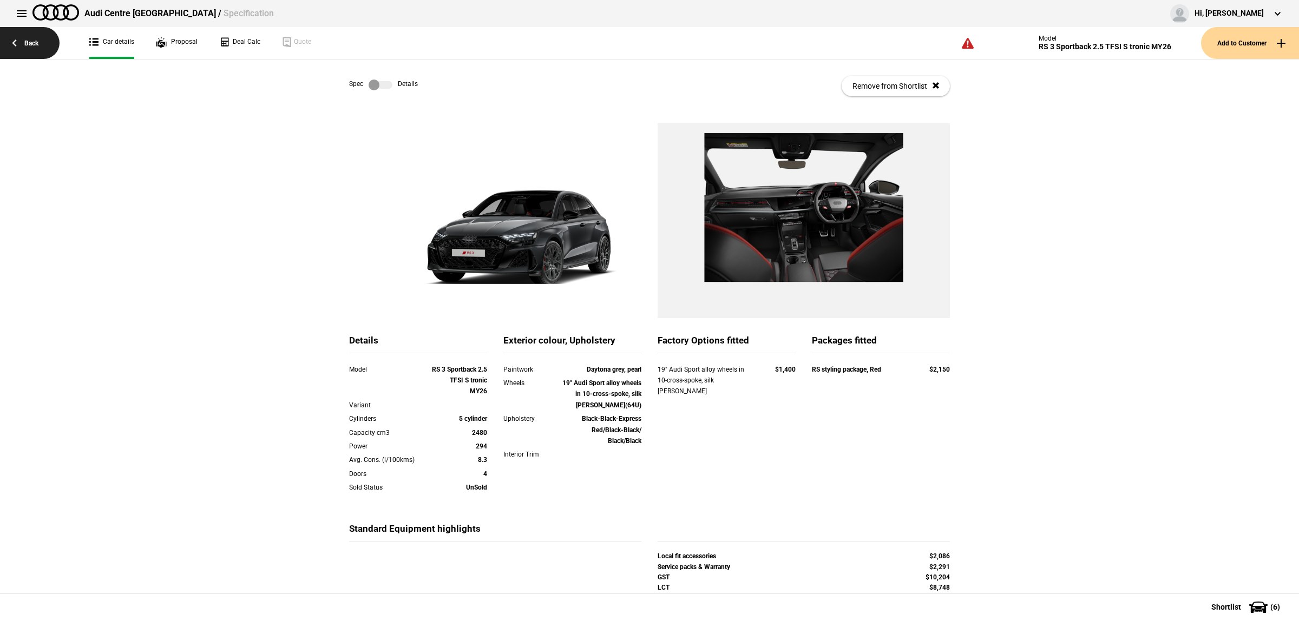
click at [38, 47] on link "Back" at bounding box center [30, 43] width 60 height 32
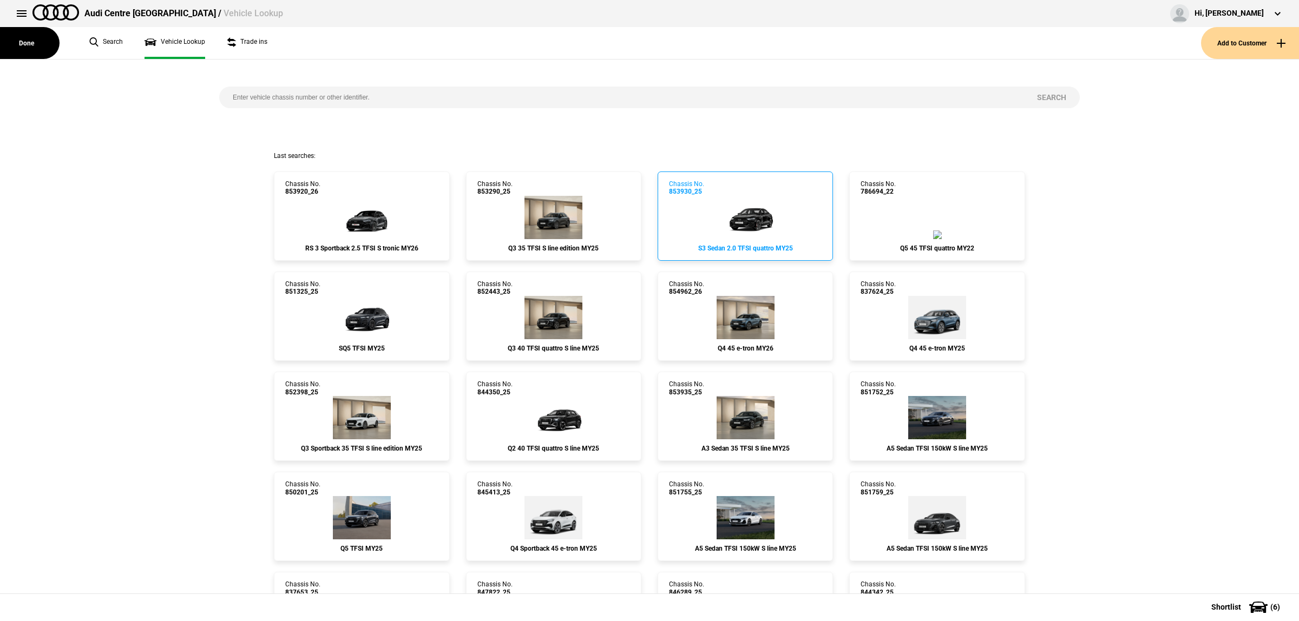
click at [706, 218] on link "Chassis No. 853930_25 S3 Sedan 2.0 TFSI quattro MY25" at bounding box center [744, 216] width 175 height 89
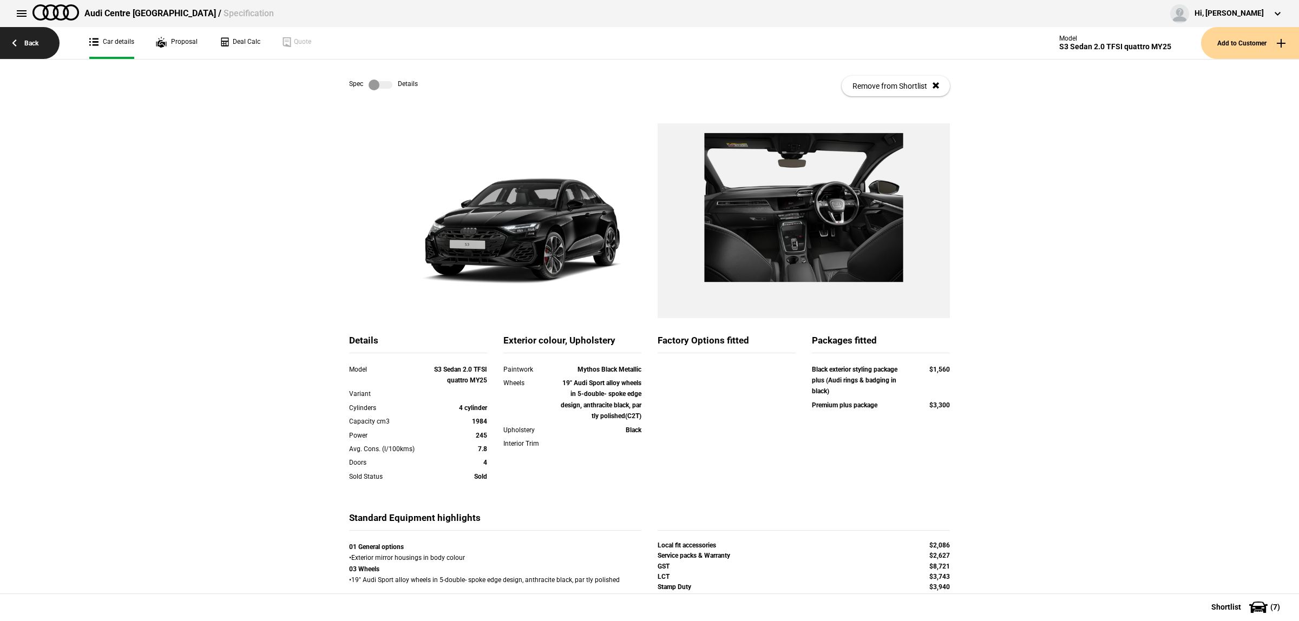
click at [36, 41] on link "Back" at bounding box center [30, 43] width 60 height 32
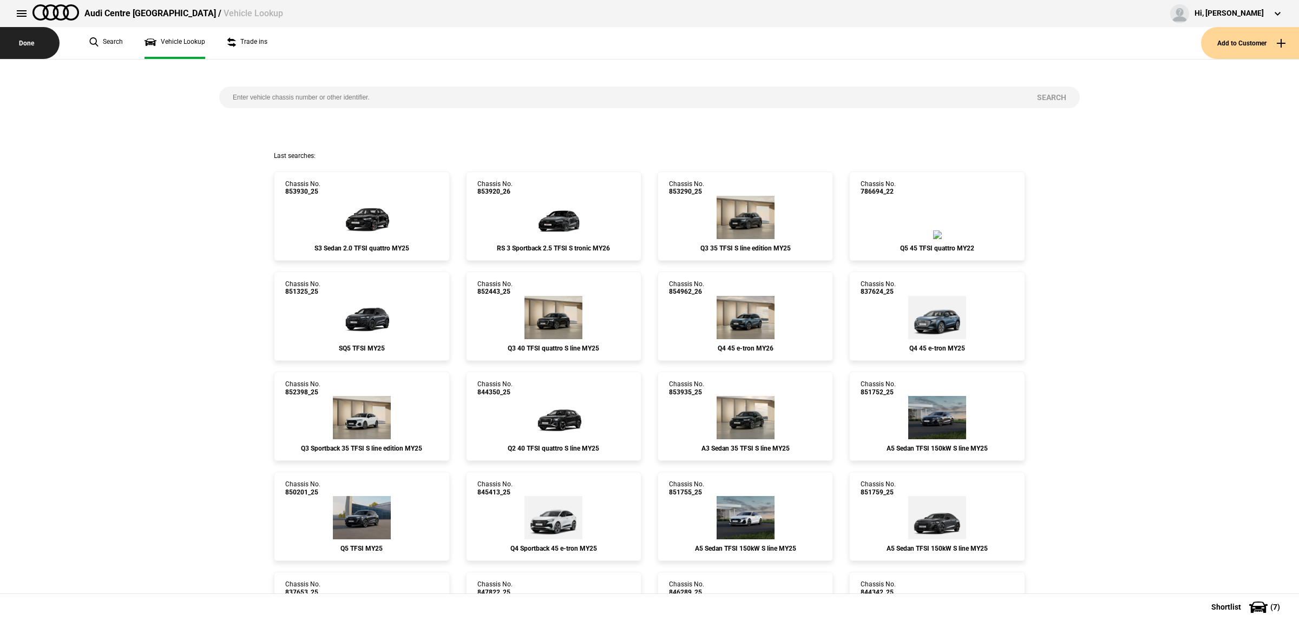
click at [30, 42] on button "Done" at bounding box center [30, 43] width 60 height 32
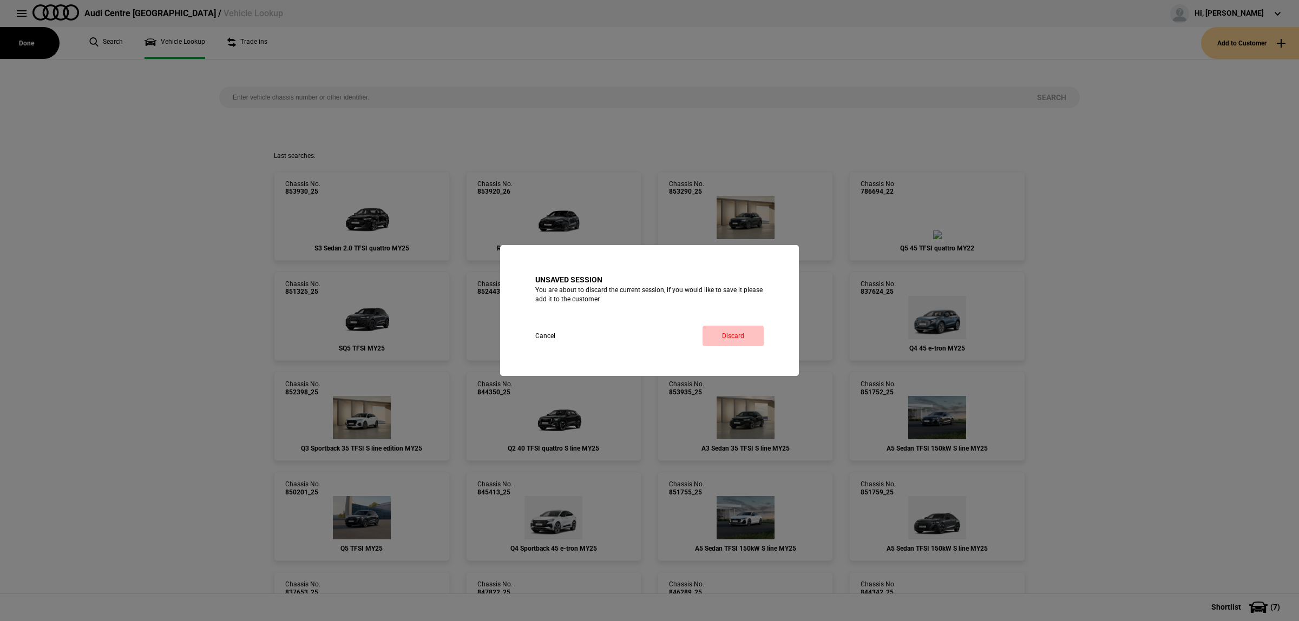
click at [751, 333] on button "Discard" at bounding box center [732, 336] width 61 height 21
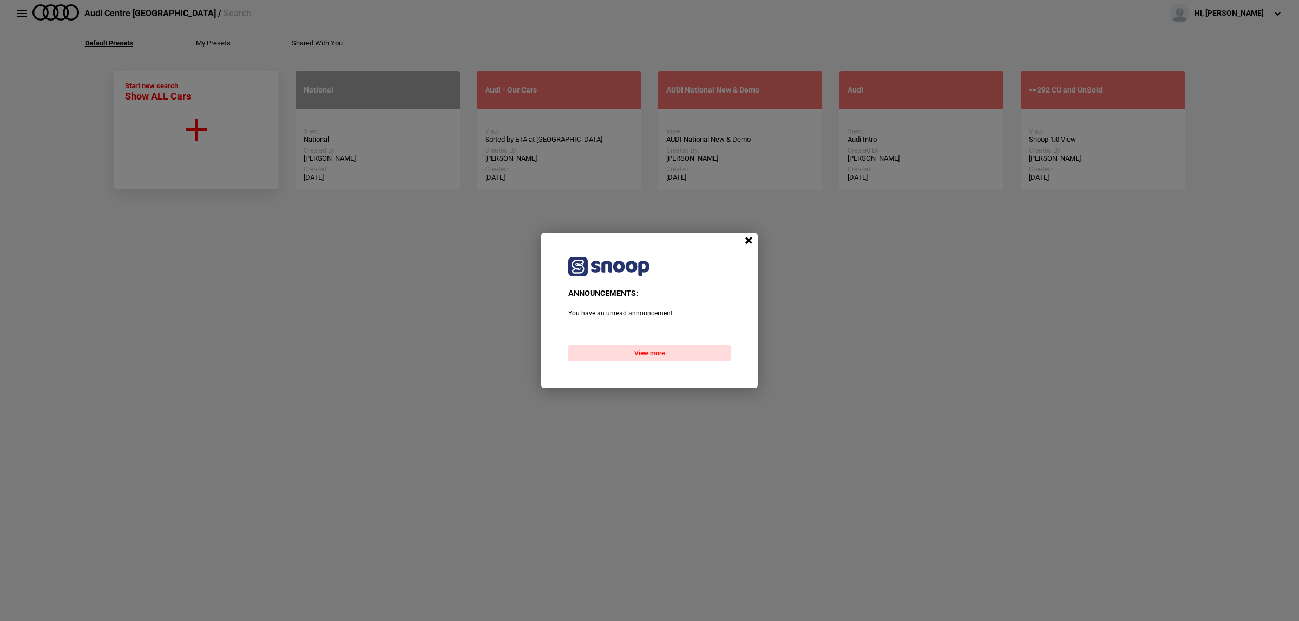
click at [744, 239] on span at bounding box center [748, 241] width 16 height 16
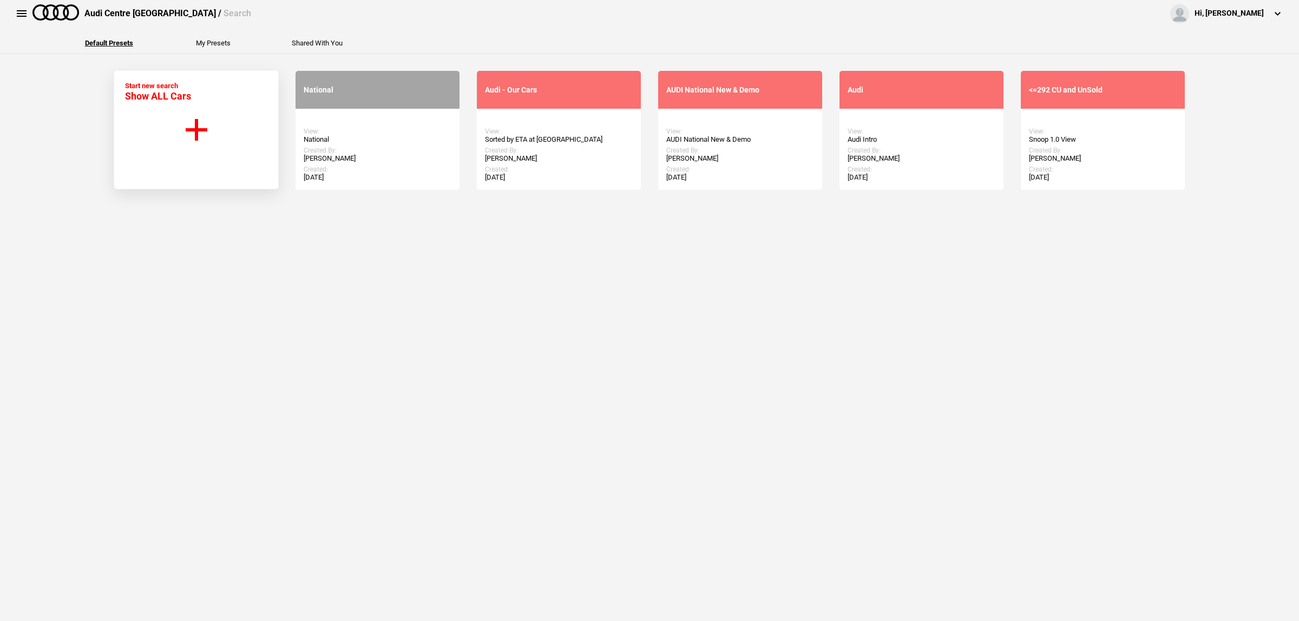
click at [725, 272] on section "Start new search Show ALL Cars National View: National Created By: Scott Weis C…" at bounding box center [649, 337] width 1299 height 567
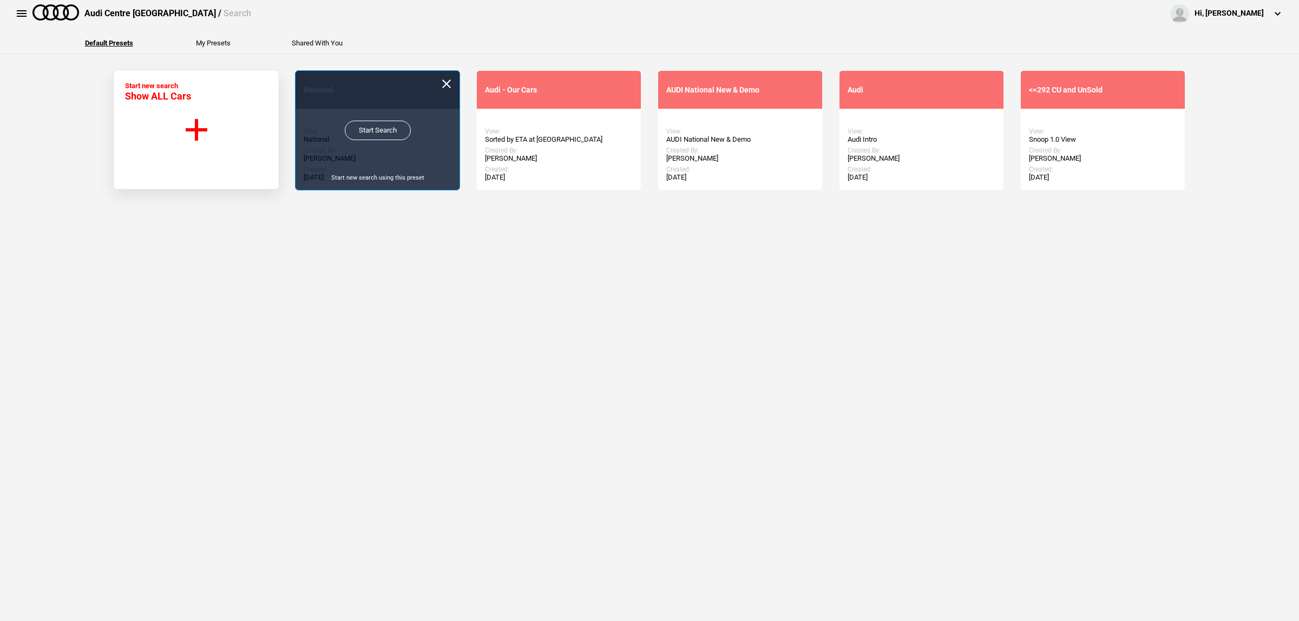
click at [385, 133] on link "Start Search" at bounding box center [378, 130] width 66 height 19
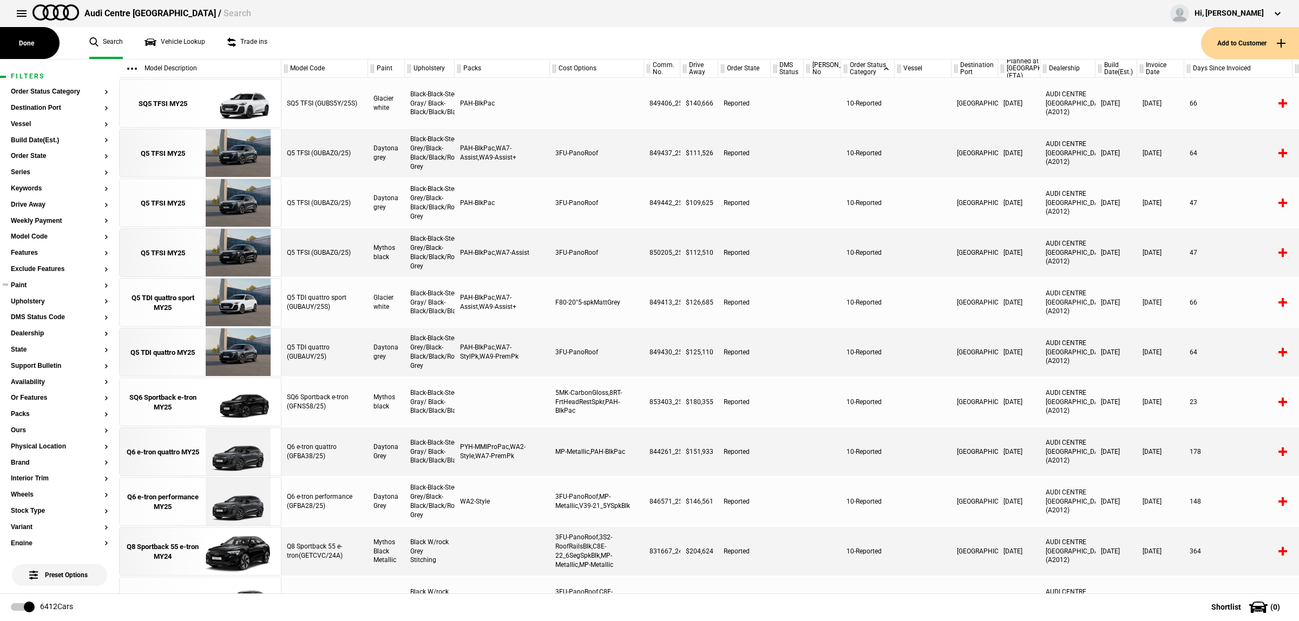
click at [49, 285] on button "Paint" at bounding box center [59, 286] width 97 height 8
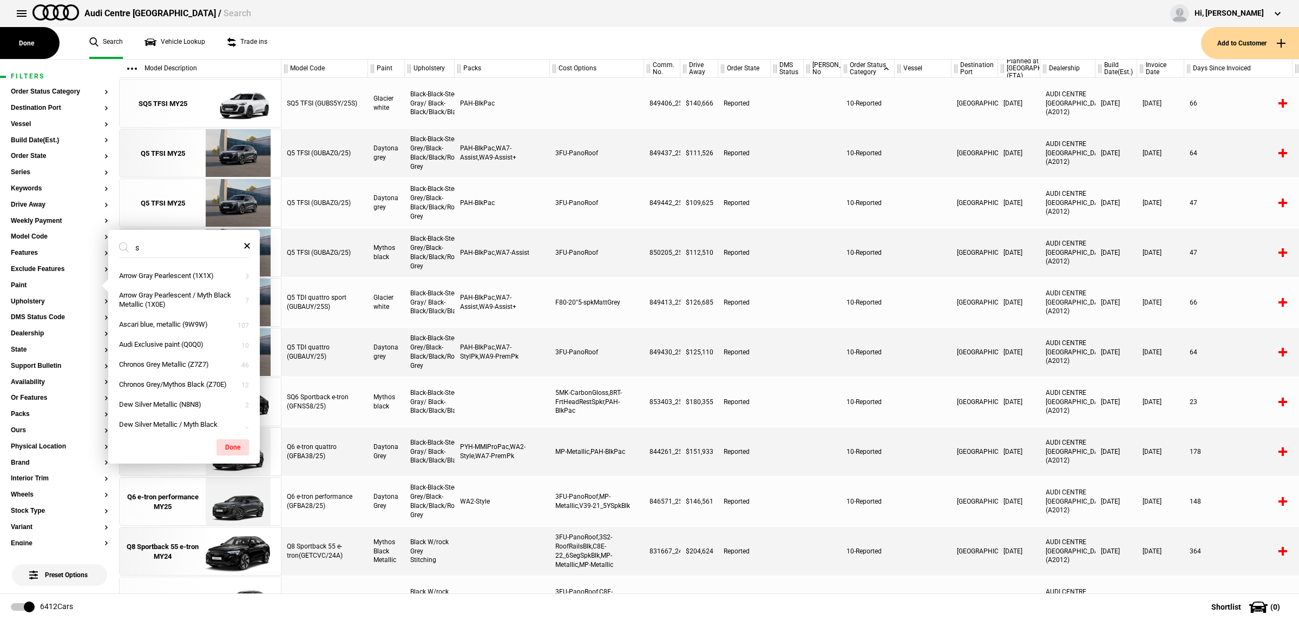
type input "s"
click at [247, 245] on span at bounding box center [247, 246] width 22 height 13
click at [37, 234] on button "Model Code" at bounding box center [59, 237] width 97 height 8
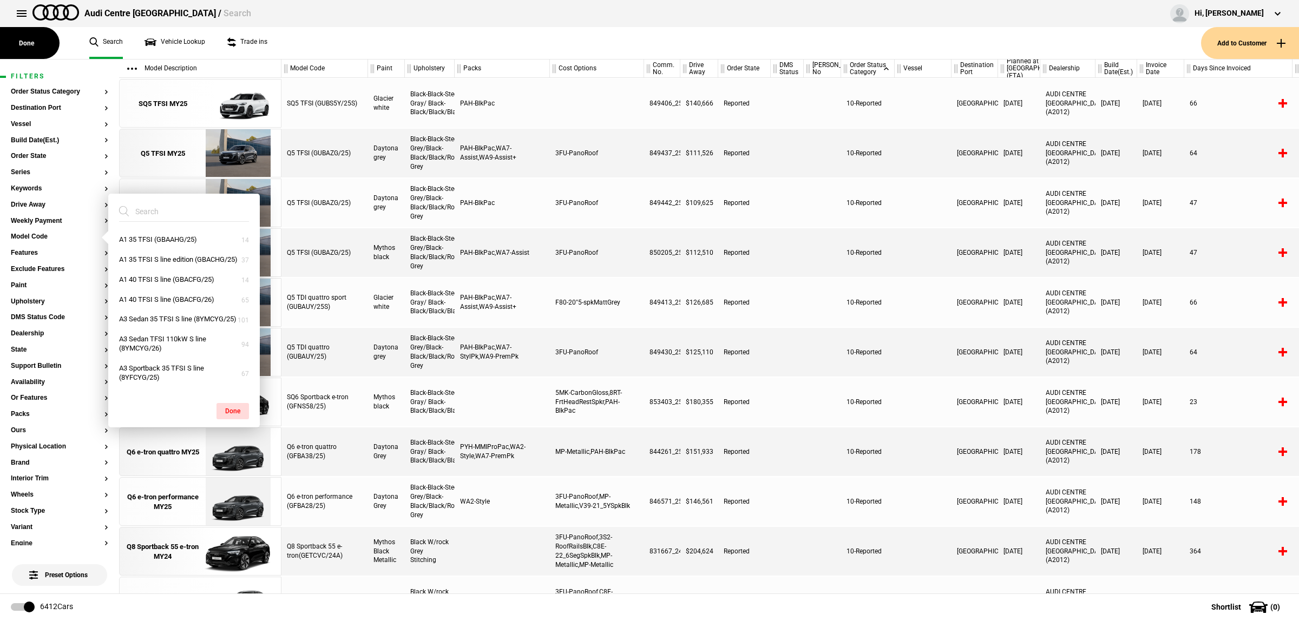
click at [160, 215] on input "search" at bounding box center [177, 211] width 117 height 19
type input "s3"
click at [180, 242] on button "S3 Sedan 2.0 TFSI quattro (8YMS5Y/25)" at bounding box center [183, 244] width 151 height 29
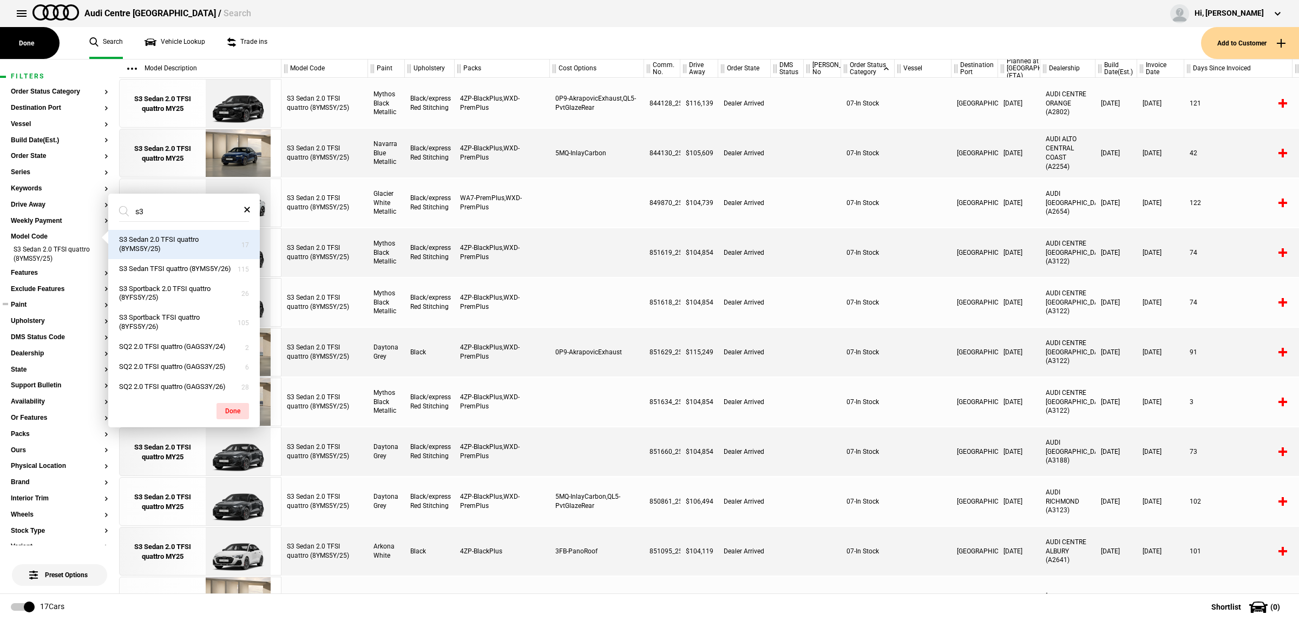
click at [39, 305] on button "Paint" at bounding box center [59, 305] width 97 height 8
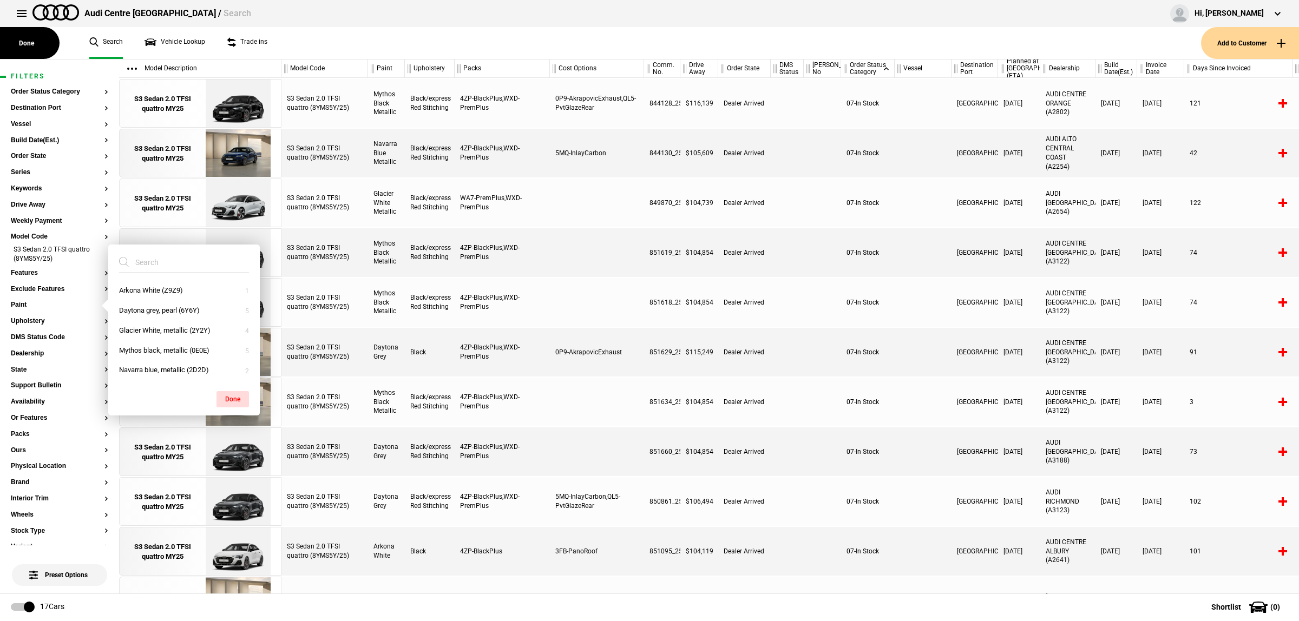
click at [184, 245] on div "Arkona White (Z9Z9) Daytona grey, pearl (6Y6Y) Glacier White, metallic (2Y2Y) M…" at bounding box center [183, 331] width 151 height 172
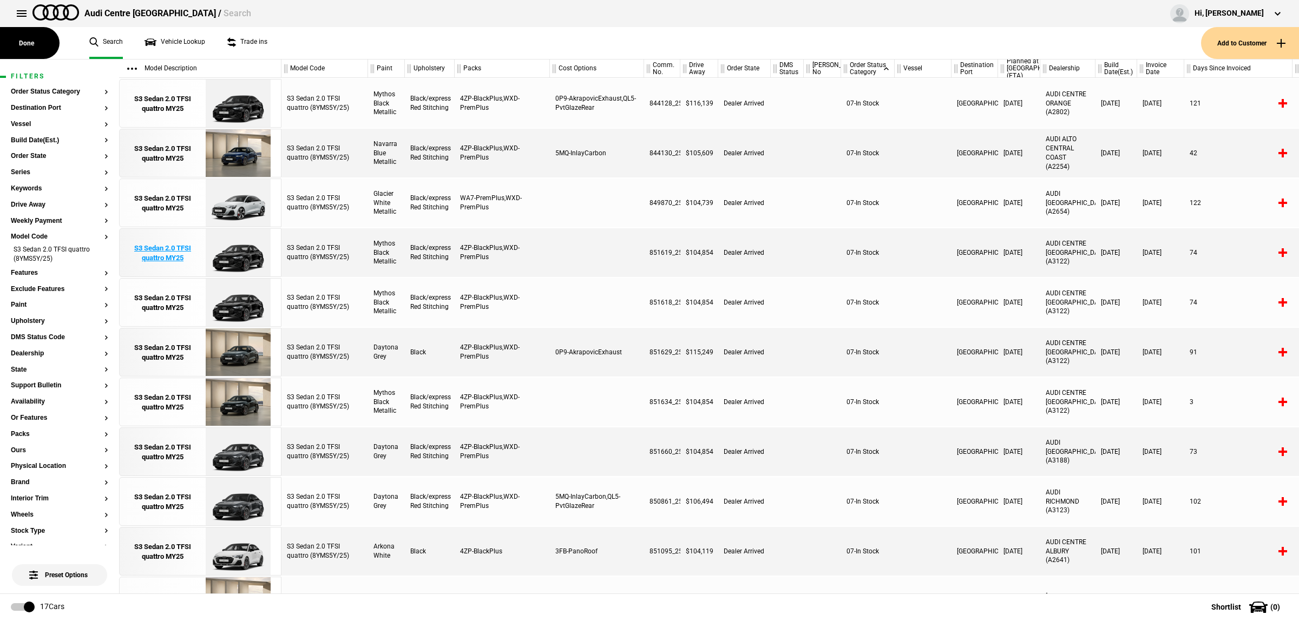
click at [184, 257] on div "S3 Sedan 2.0 TFSI quattro MY25" at bounding box center [162, 252] width 75 height 19
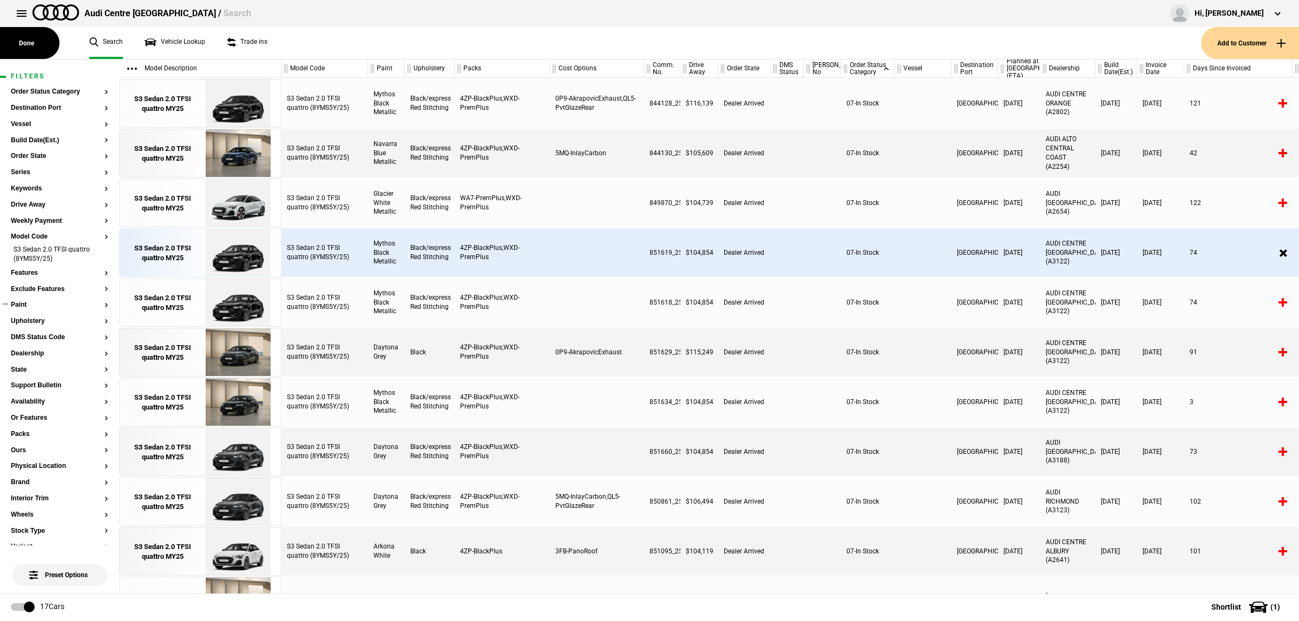
click at [38, 301] on button "Paint" at bounding box center [59, 305] width 97 height 8
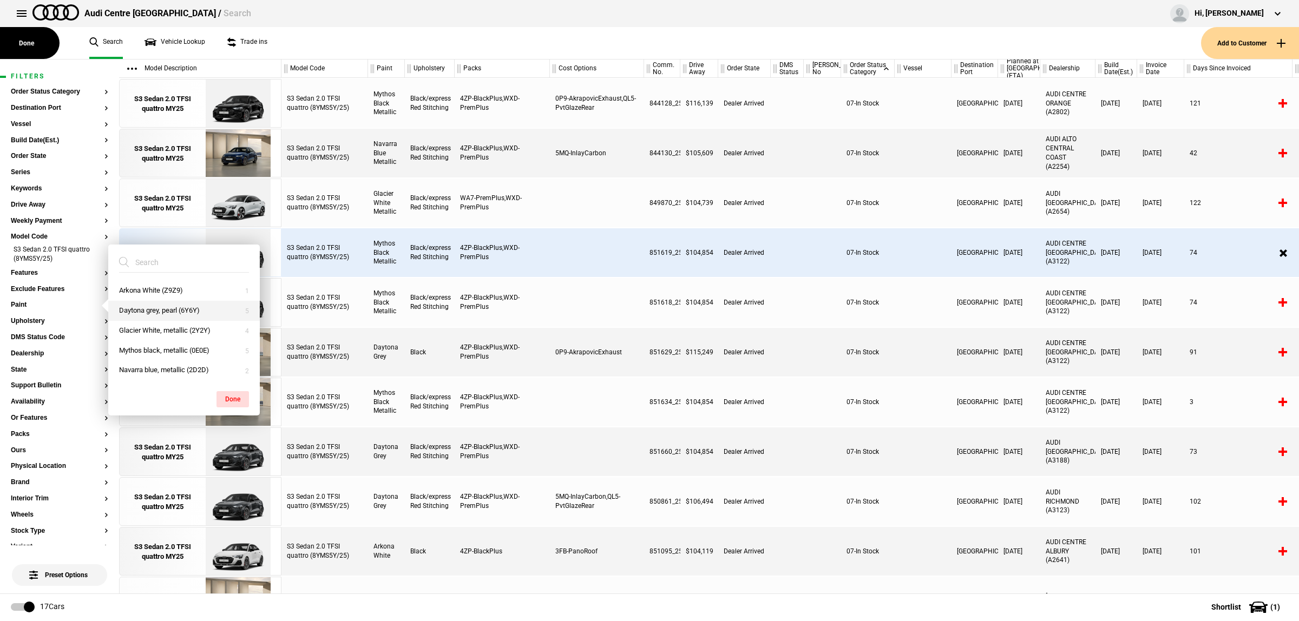
click at [187, 315] on button "Daytona grey, pearl (6Y6Y)" at bounding box center [183, 311] width 151 height 20
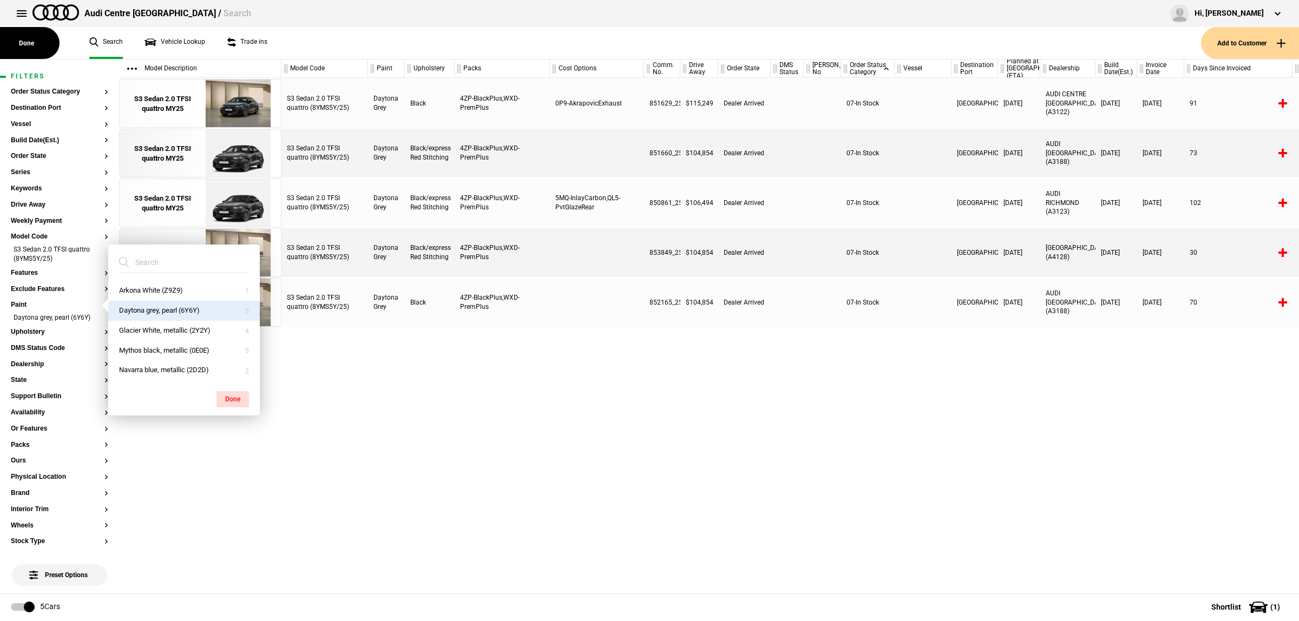
click at [670, 391] on div "S3 Sedan 2.0 TFSI quattro (8YMS5Y/25) Daytona Grey Black 4ZP-BlackPlus,WXD-Prem…" at bounding box center [789, 336] width 1017 height 516
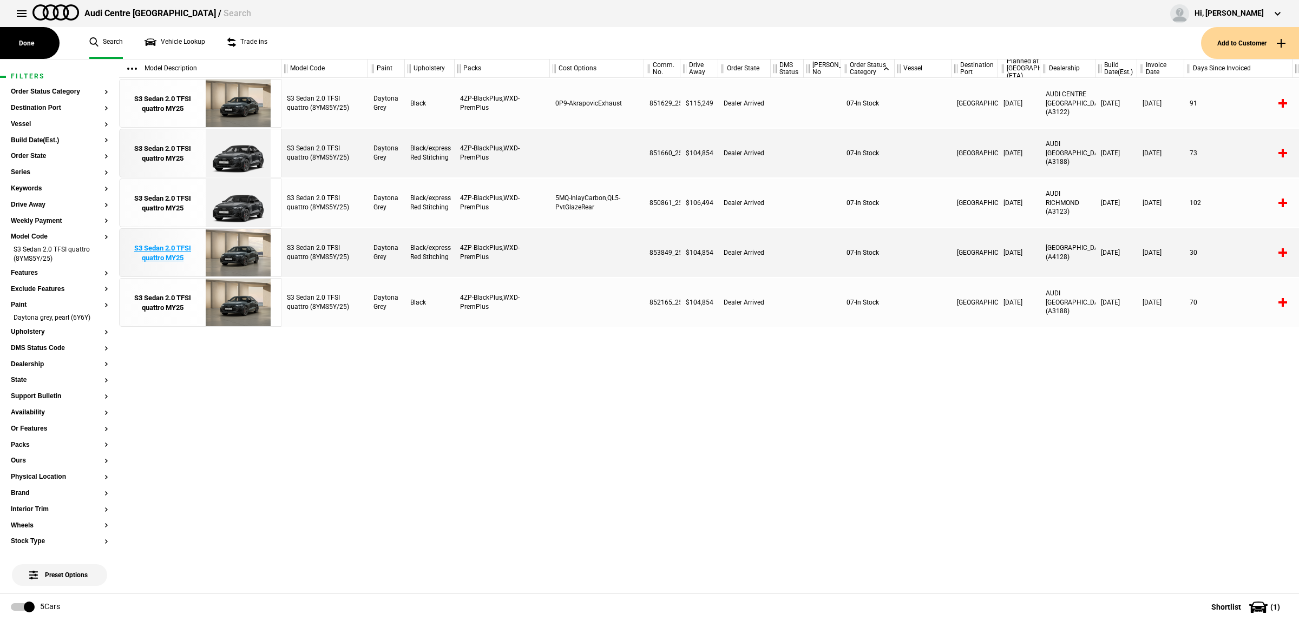
click at [231, 258] on img at bounding box center [237, 253] width 75 height 49
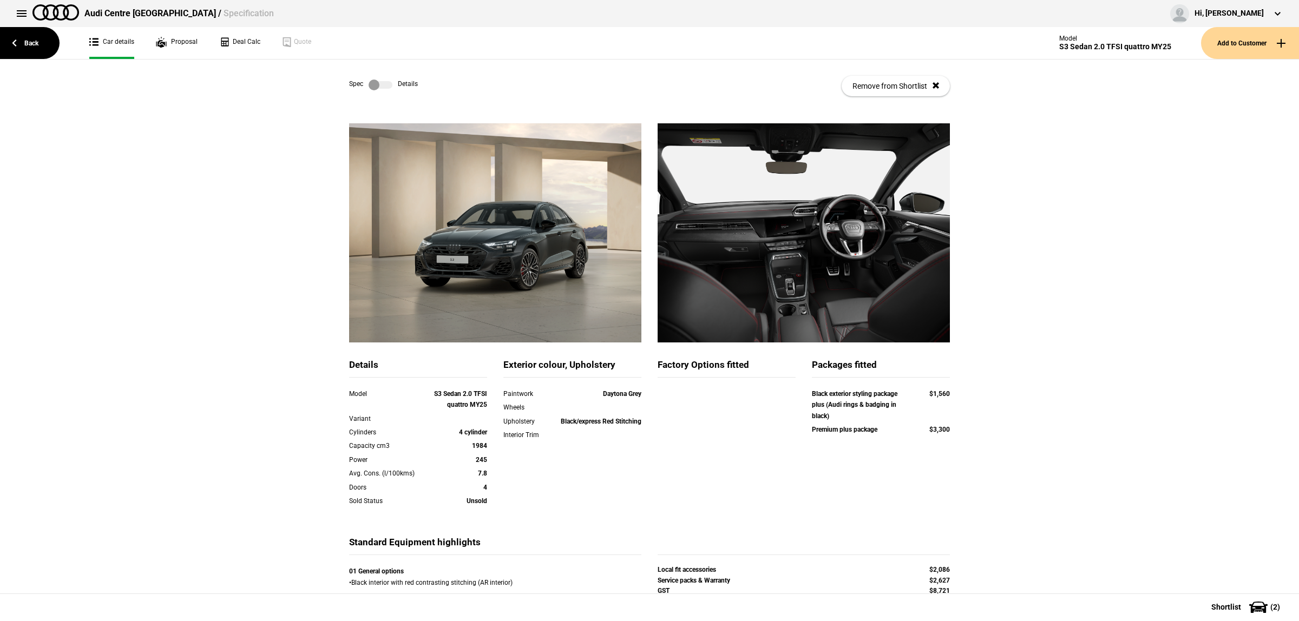
click at [380, 84] on label at bounding box center [380, 85] width 24 height 11
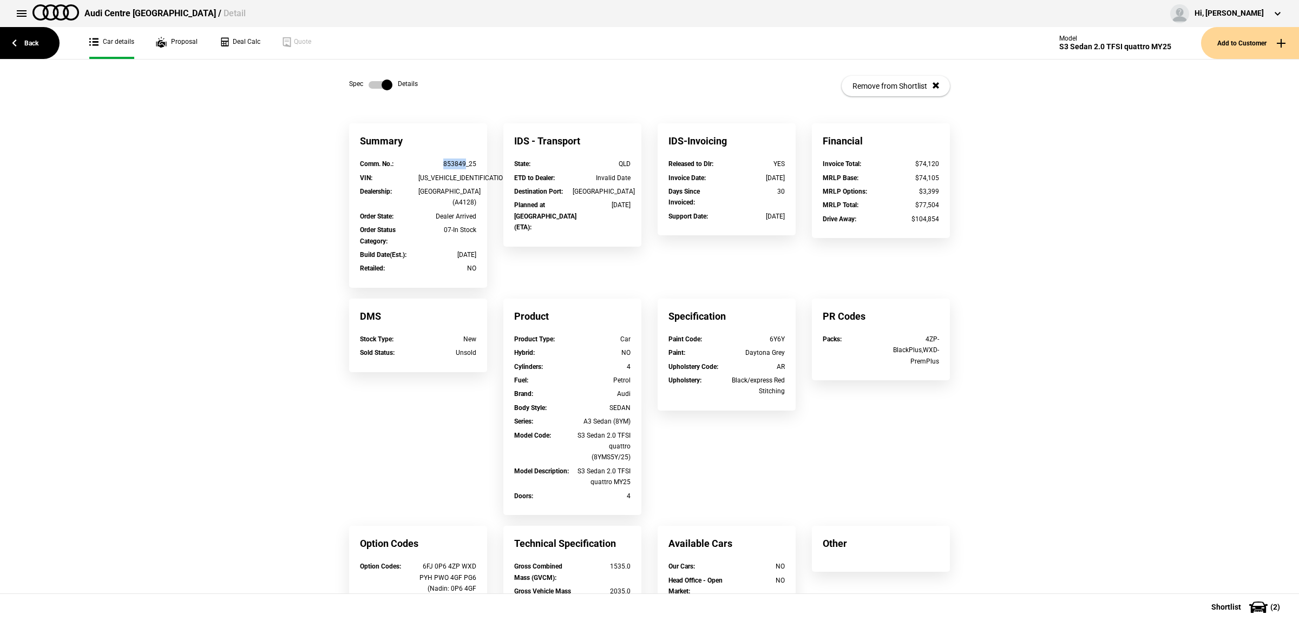
drag, startPoint x: 460, startPoint y: 164, endPoint x: 421, endPoint y: 162, distance: 39.5
click at [421, 162] on div "853849_25" at bounding box center [447, 164] width 58 height 11
copy div "853849"
click at [57, 39] on link "Back" at bounding box center [30, 43] width 60 height 32
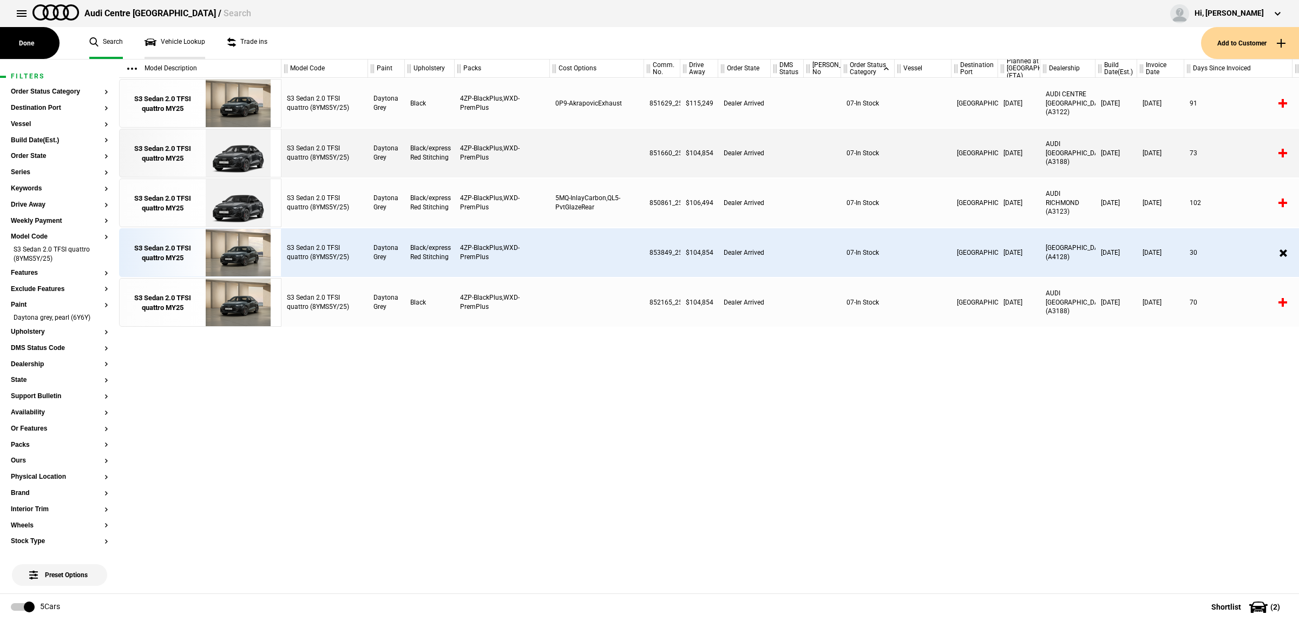
click at [189, 41] on link "Vehicle Lookup" at bounding box center [174, 43] width 61 height 32
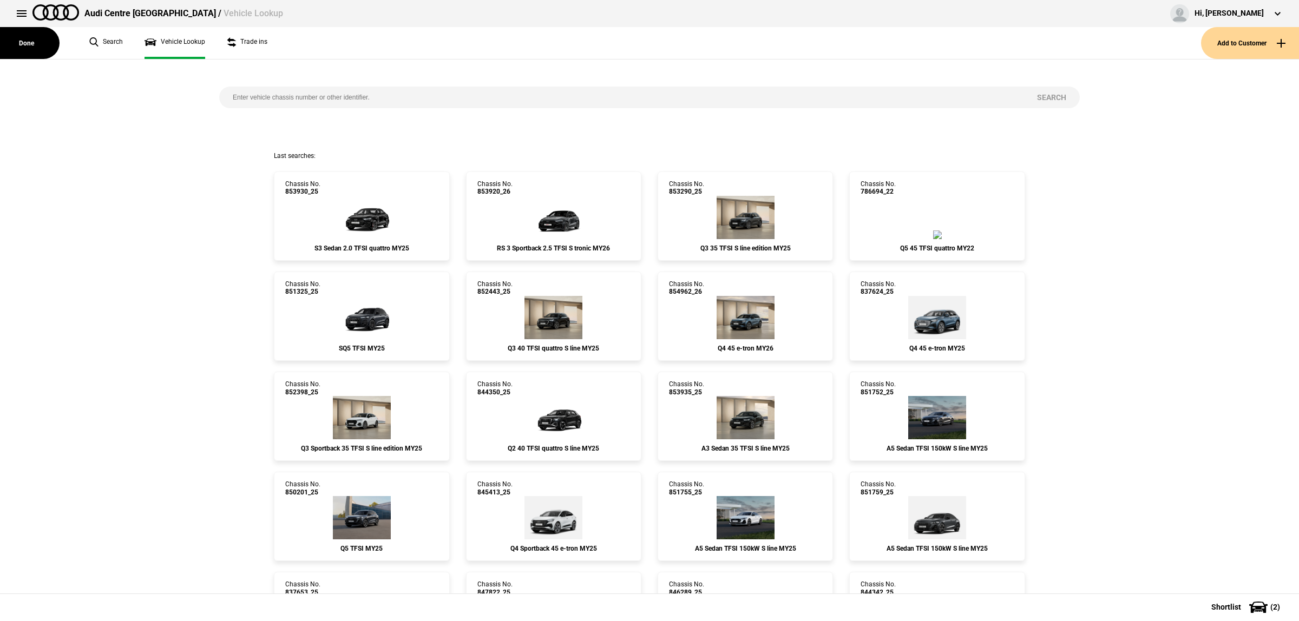
click at [364, 97] on input "search" at bounding box center [621, 98] width 804 height 22
paste input "847709"
type input "847709"
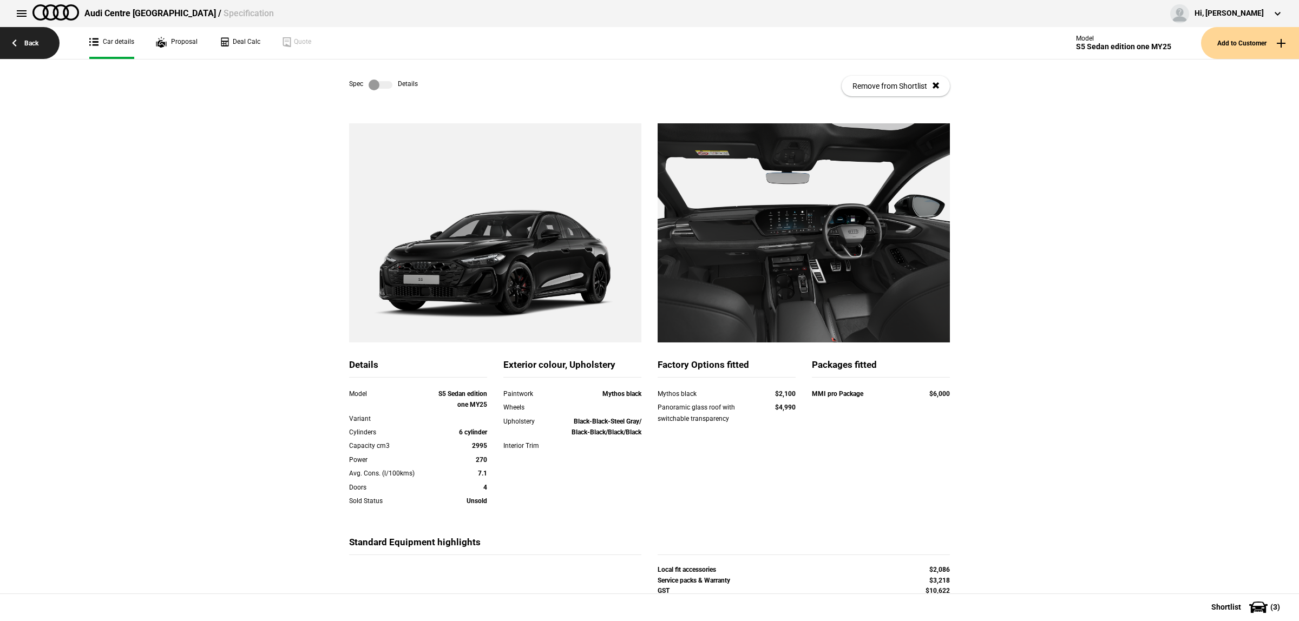
click at [42, 44] on link "Back" at bounding box center [30, 43] width 60 height 32
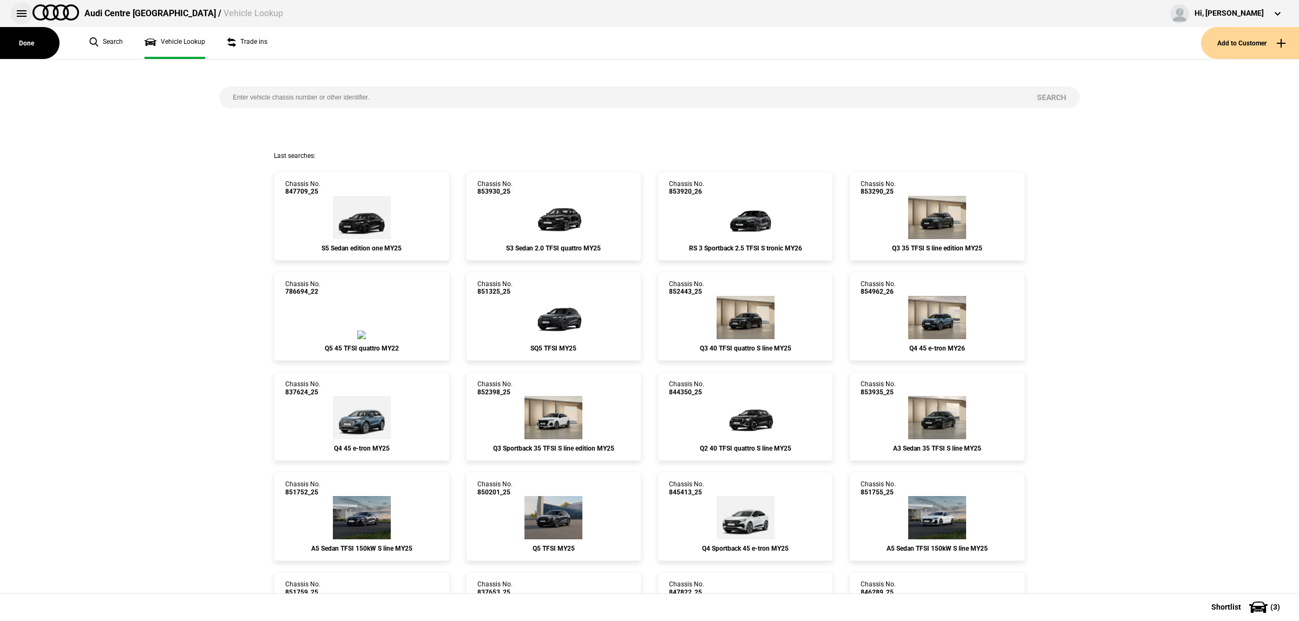
click at [24, 15] on button at bounding box center [22, 14] width 22 height 22
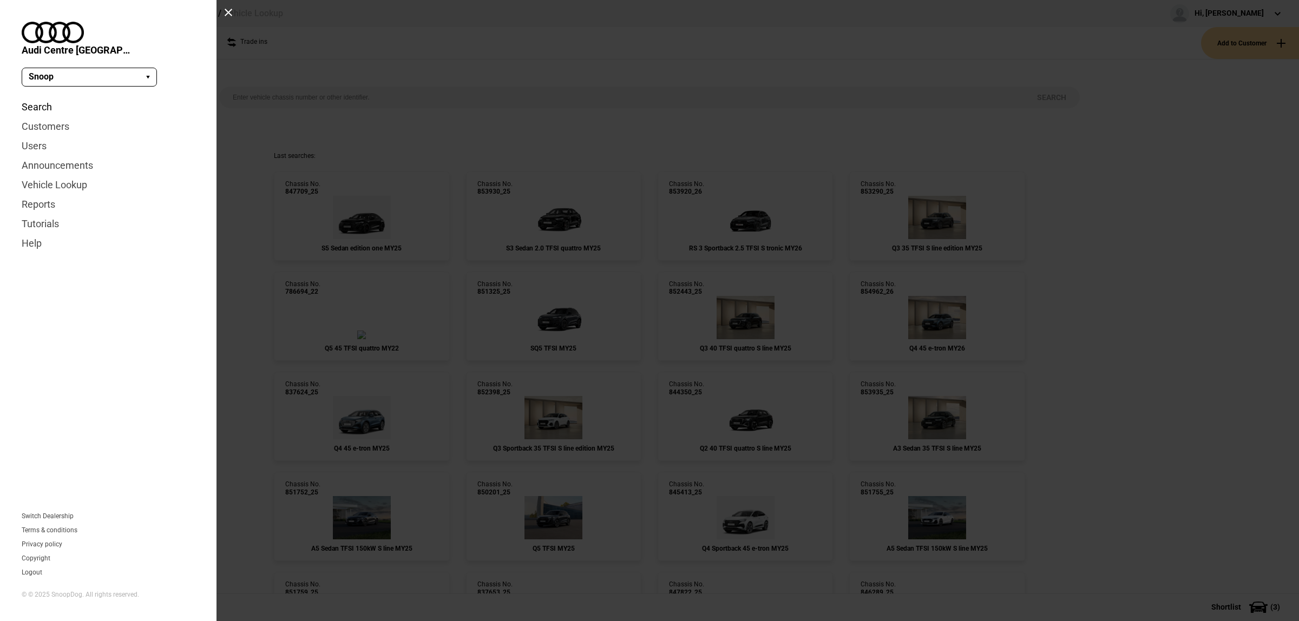
click at [41, 97] on link "Search" at bounding box center [108, 106] width 173 height 19
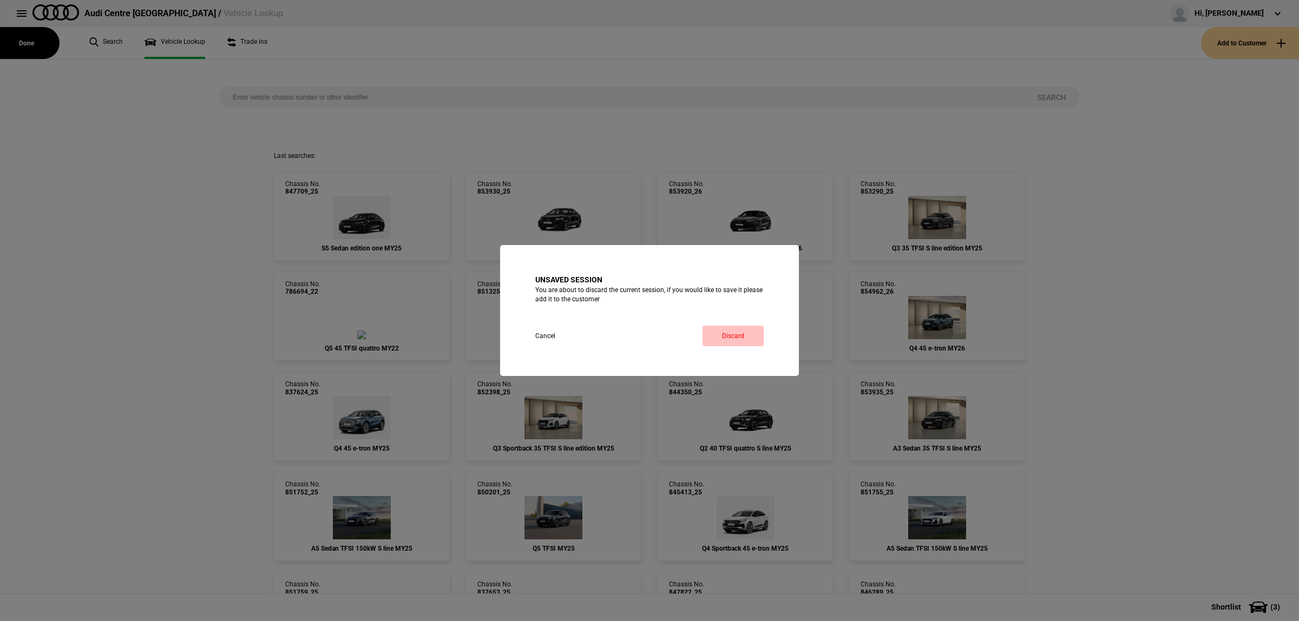
click at [737, 334] on link "Discard" at bounding box center [732, 336] width 61 height 21
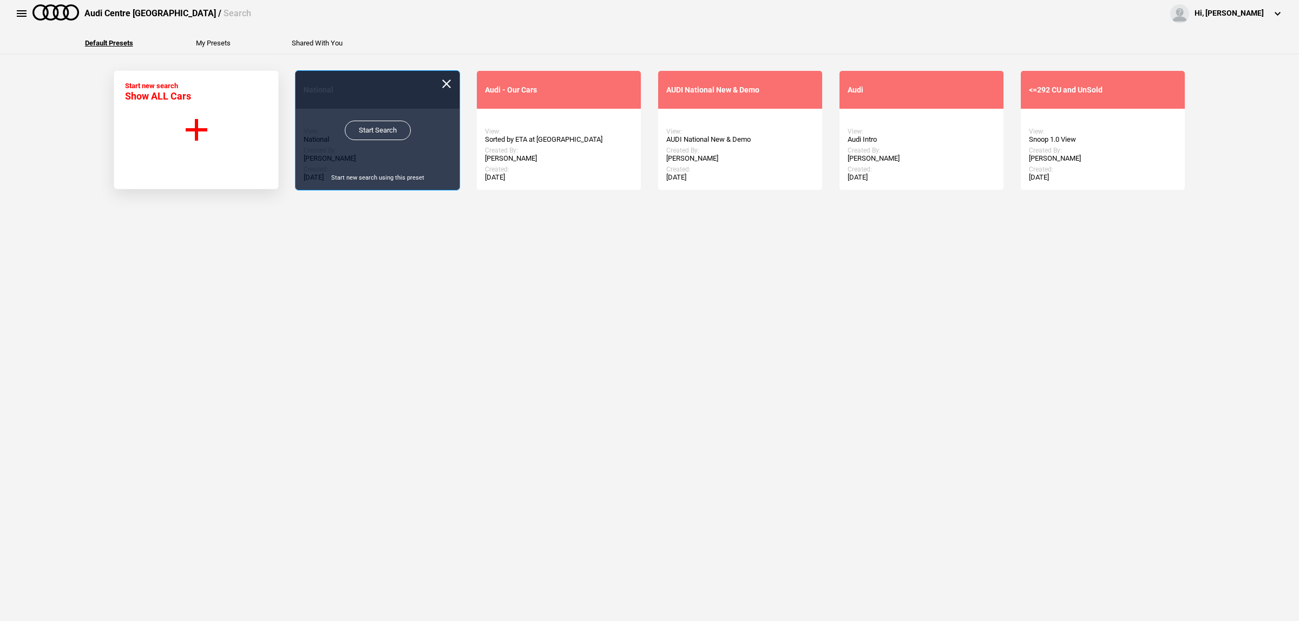
click at [357, 127] on link "Start Search" at bounding box center [378, 130] width 66 height 19
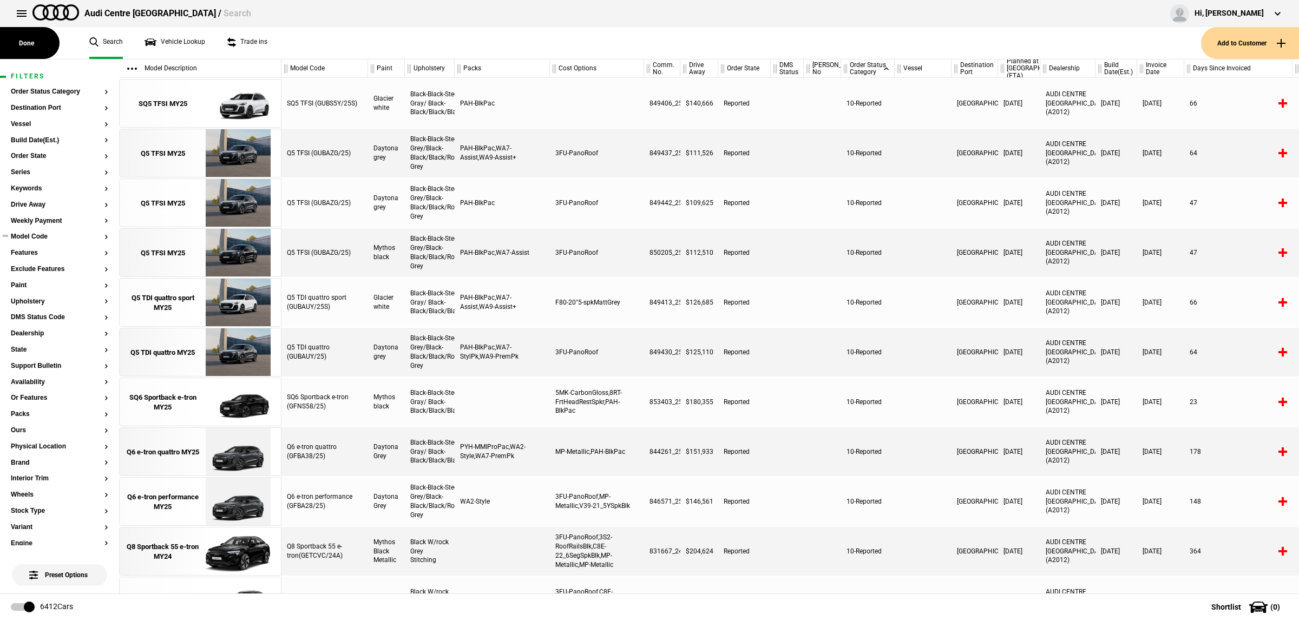
click at [39, 239] on button "Model Code" at bounding box center [59, 237] width 97 height 8
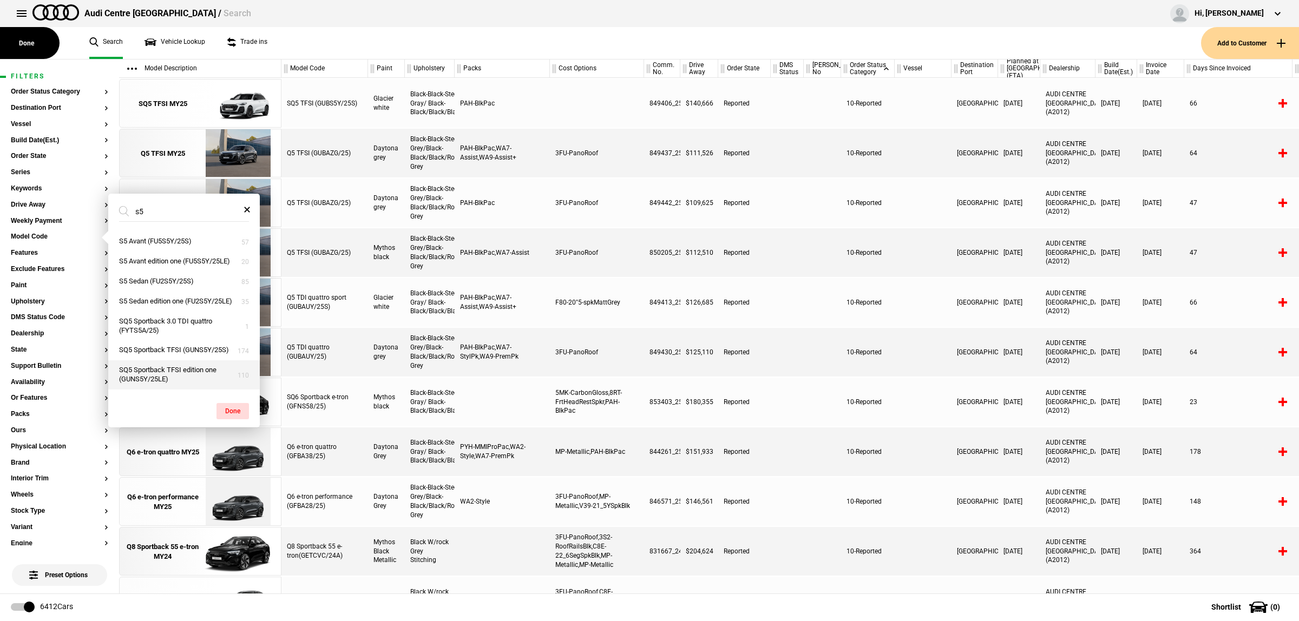
scroll to position [135, 0]
type input "s5"
click at [200, 282] on button "S5 Sedan edition one (FU2S5Y/25LE)" at bounding box center [183, 272] width 151 height 20
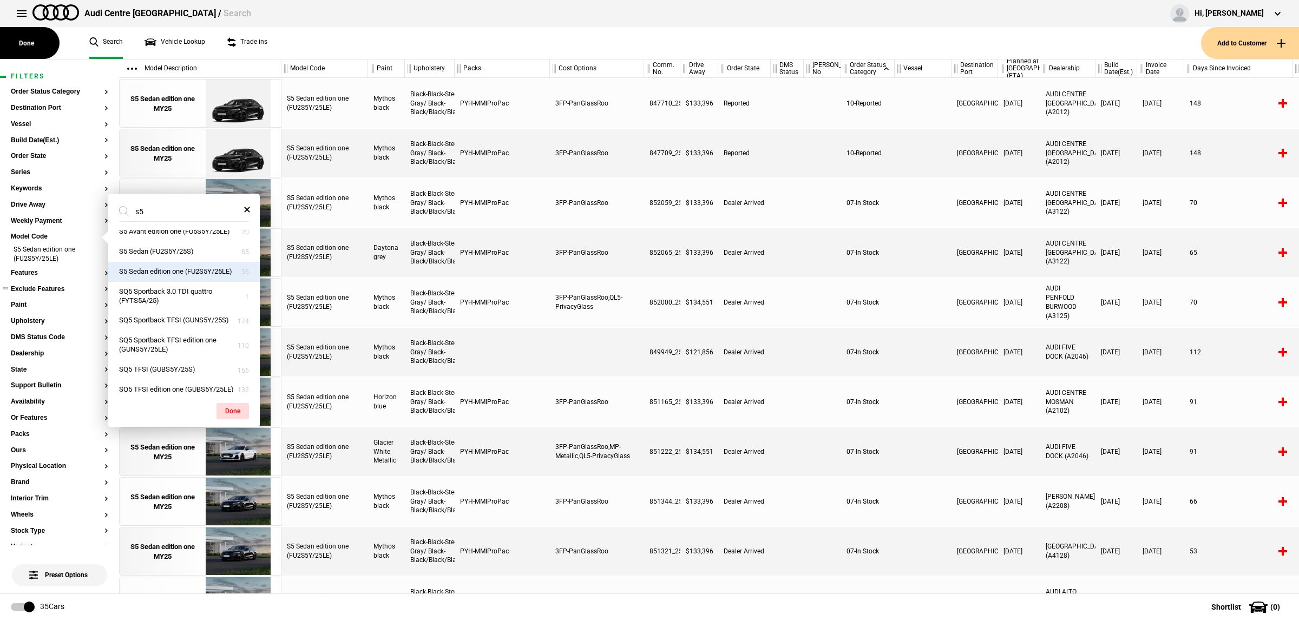
click at [48, 288] on button "Exclude Features" at bounding box center [59, 290] width 97 height 8
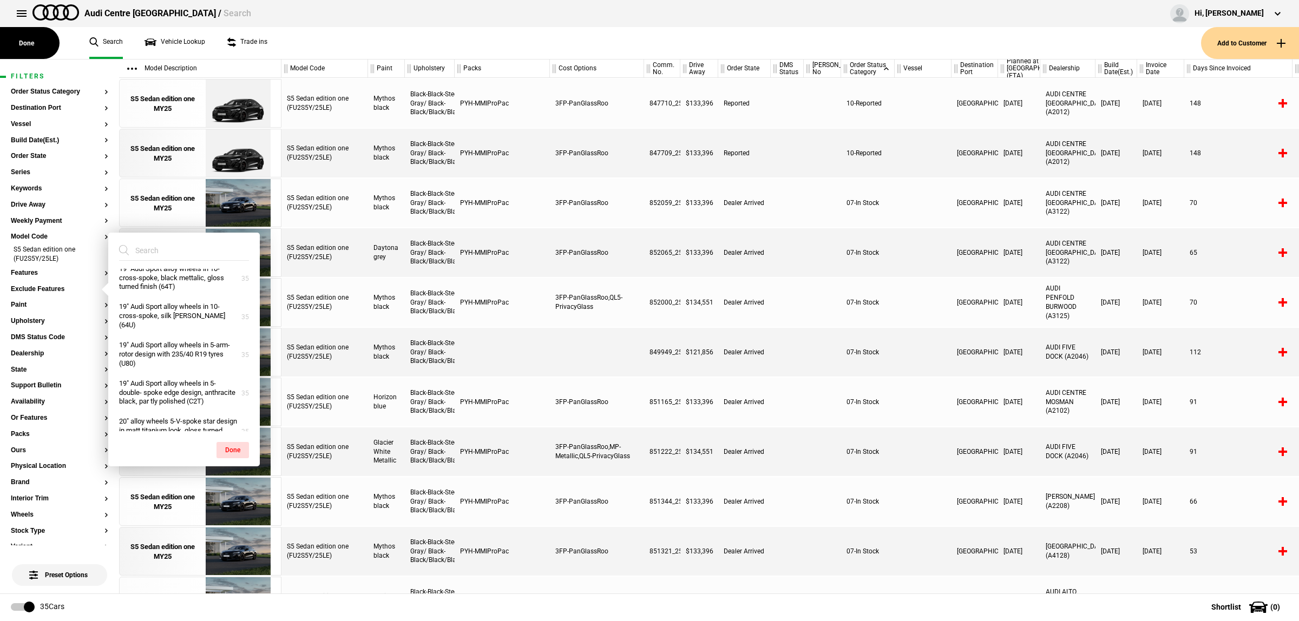
click at [193, 252] on input "search" at bounding box center [177, 250] width 117 height 19
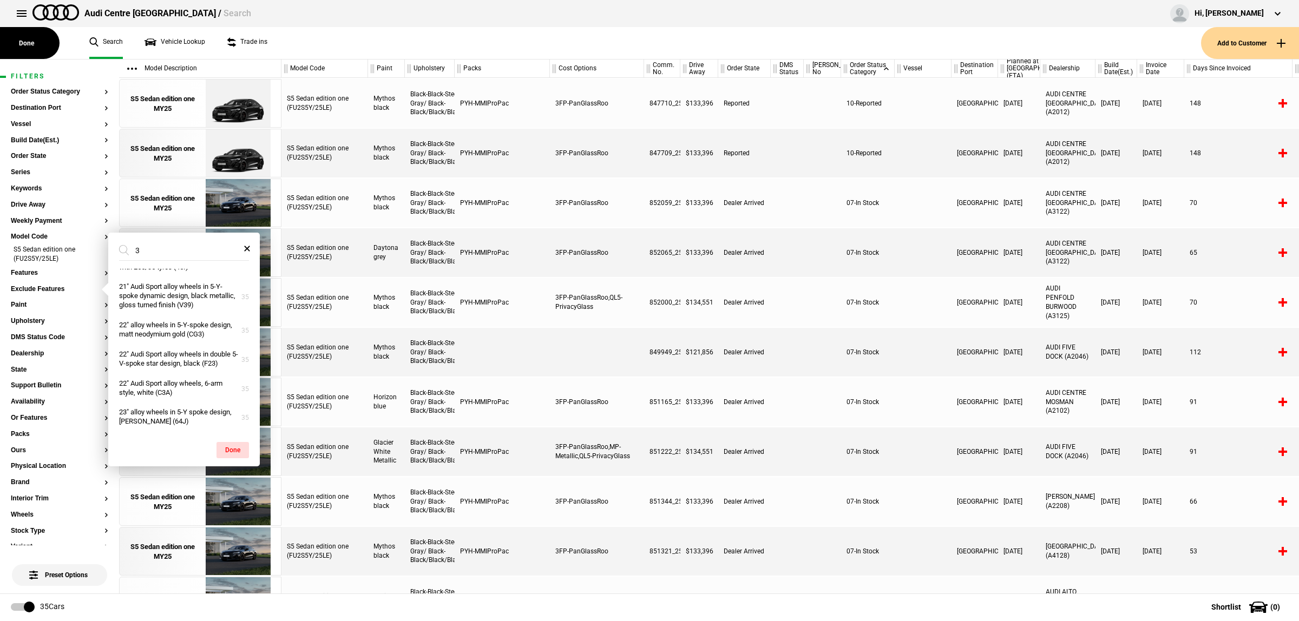
scroll to position [0, 0]
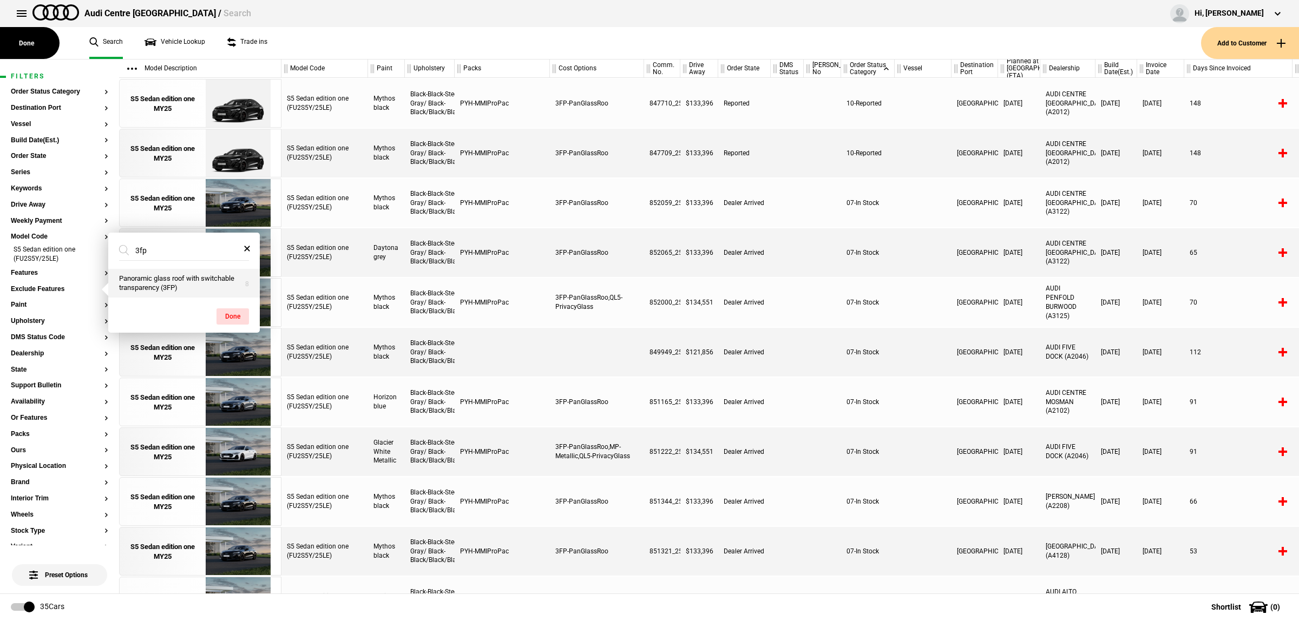
type input "3fp"
click at [188, 280] on button "Panoramic glass roof with switchable transparency (3FP)" at bounding box center [183, 283] width 151 height 29
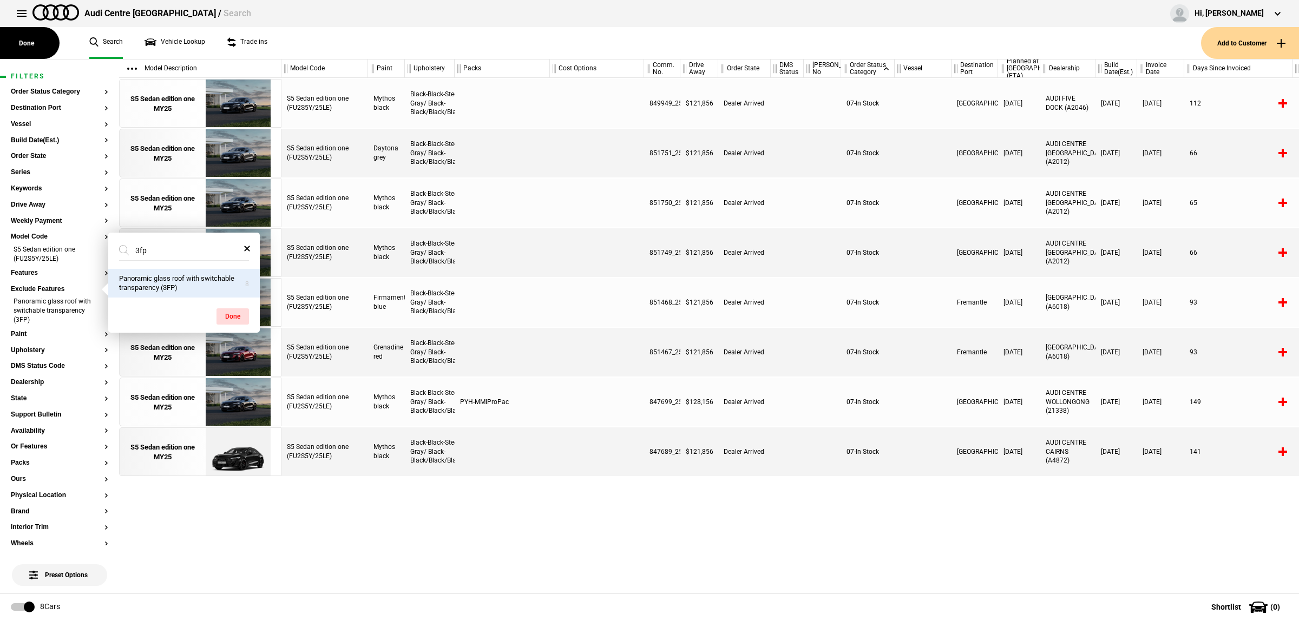
click at [721, 531] on div "S5 Sedan edition one (FU2S5Y/25LE) Mythos black Black-Black-Steel Gray/ Black-B…" at bounding box center [789, 336] width 1017 height 516
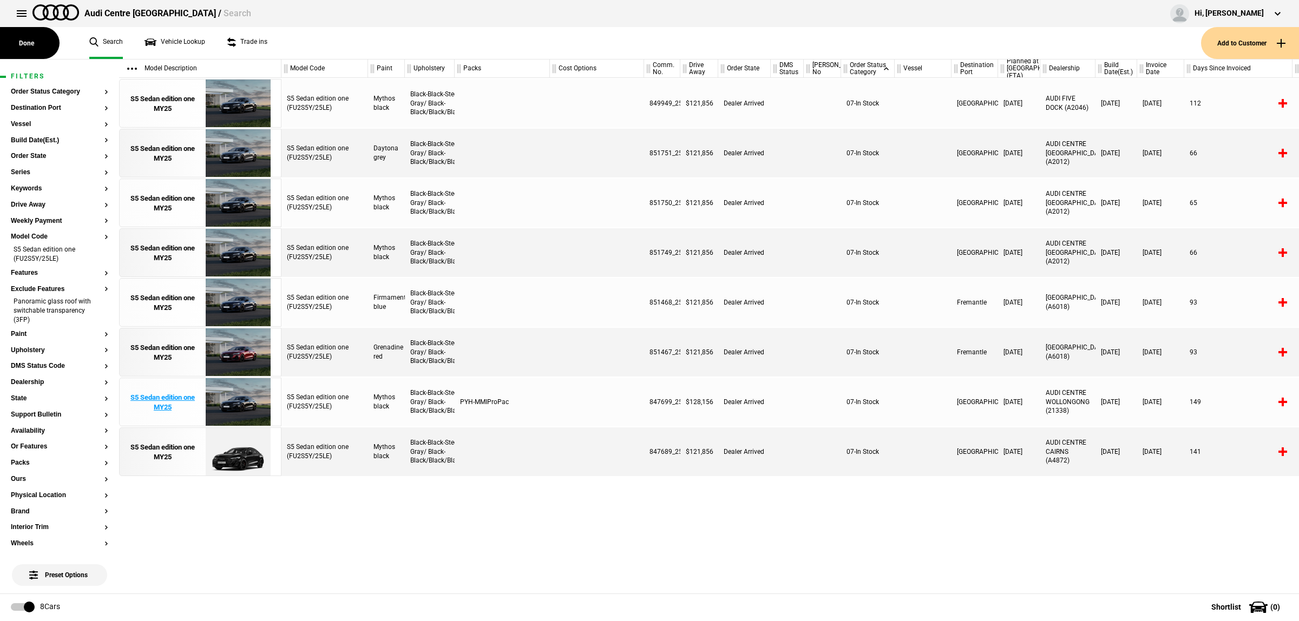
click at [252, 393] on img at bounding box center [237, 402] width 75 height 49
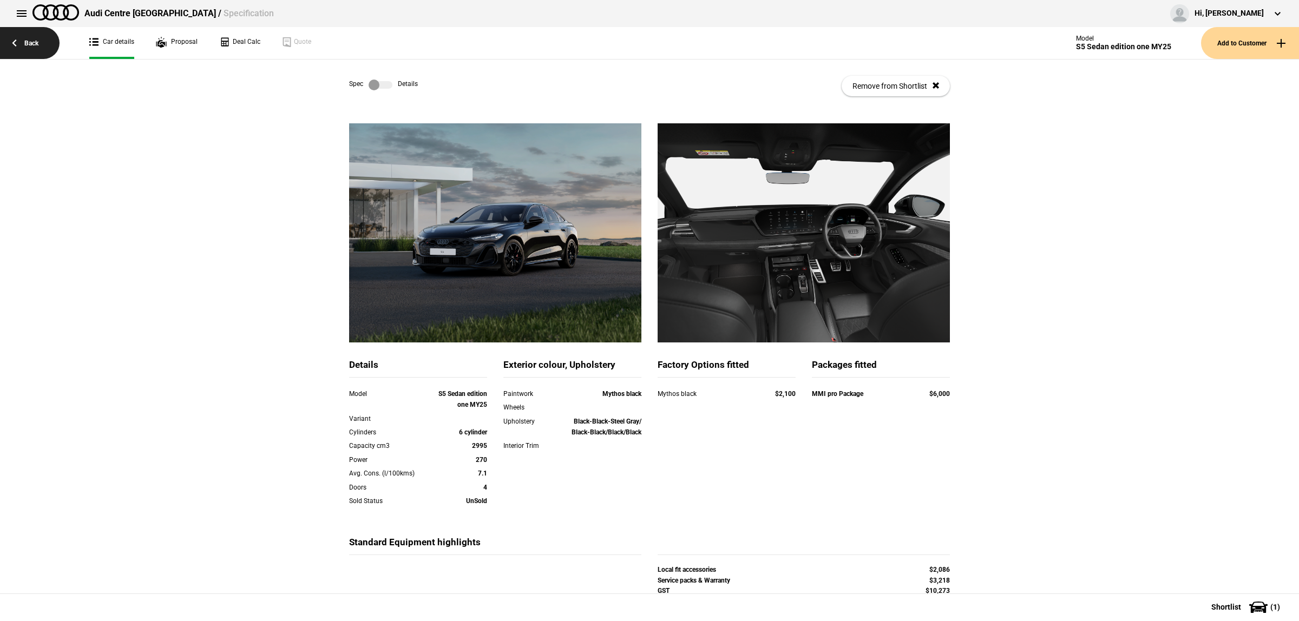
click at [38, 45] on link "Back" at bounding box center [30, 43] width 60 height 32
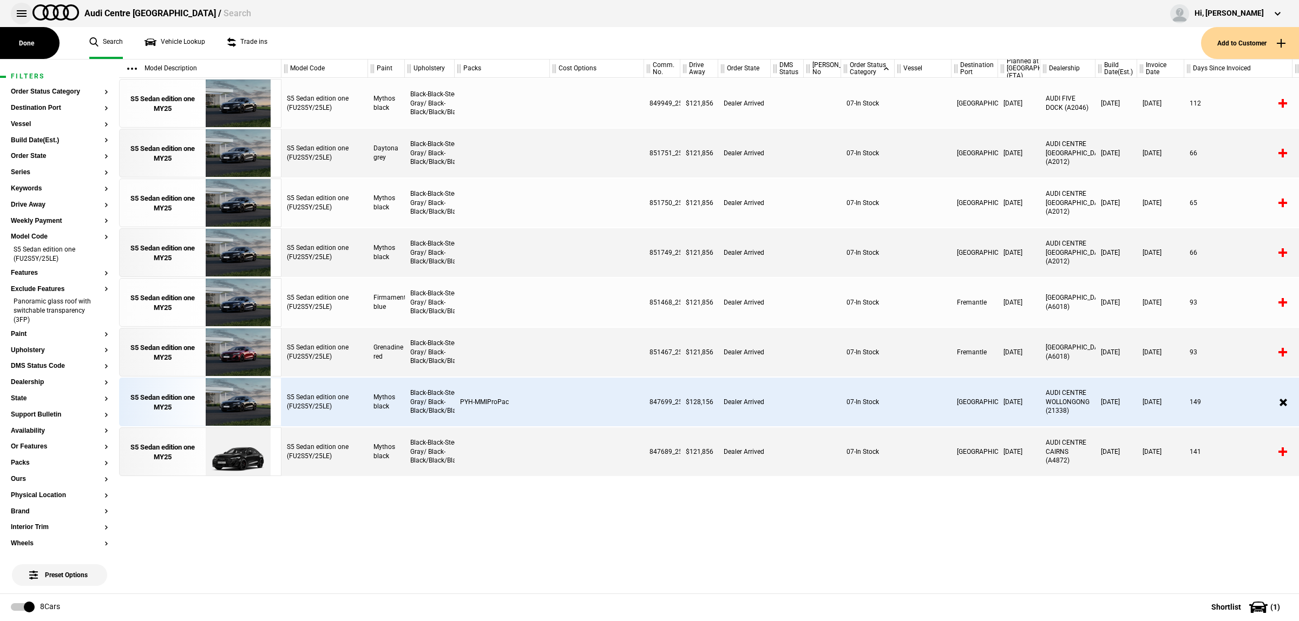
click at [21, 11] on button at bounding box center [22, 14] width 22 height 22
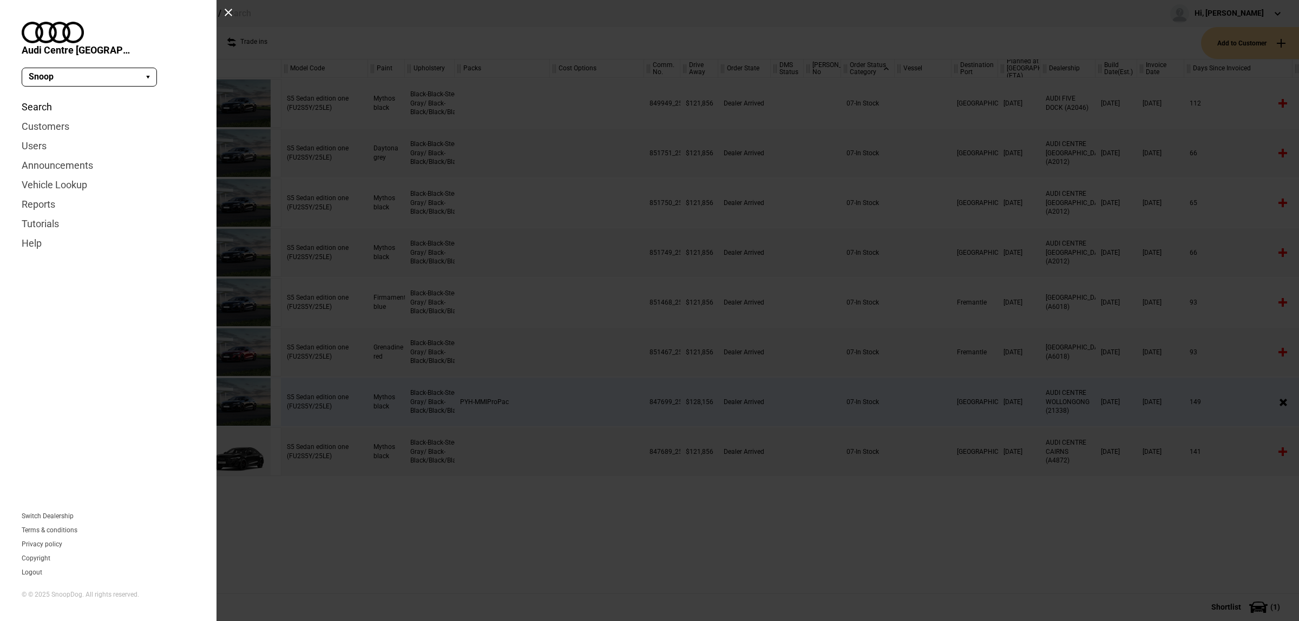
click at [36, 97] on link "Search" at bounding box center [108, 106] width 173 height 19
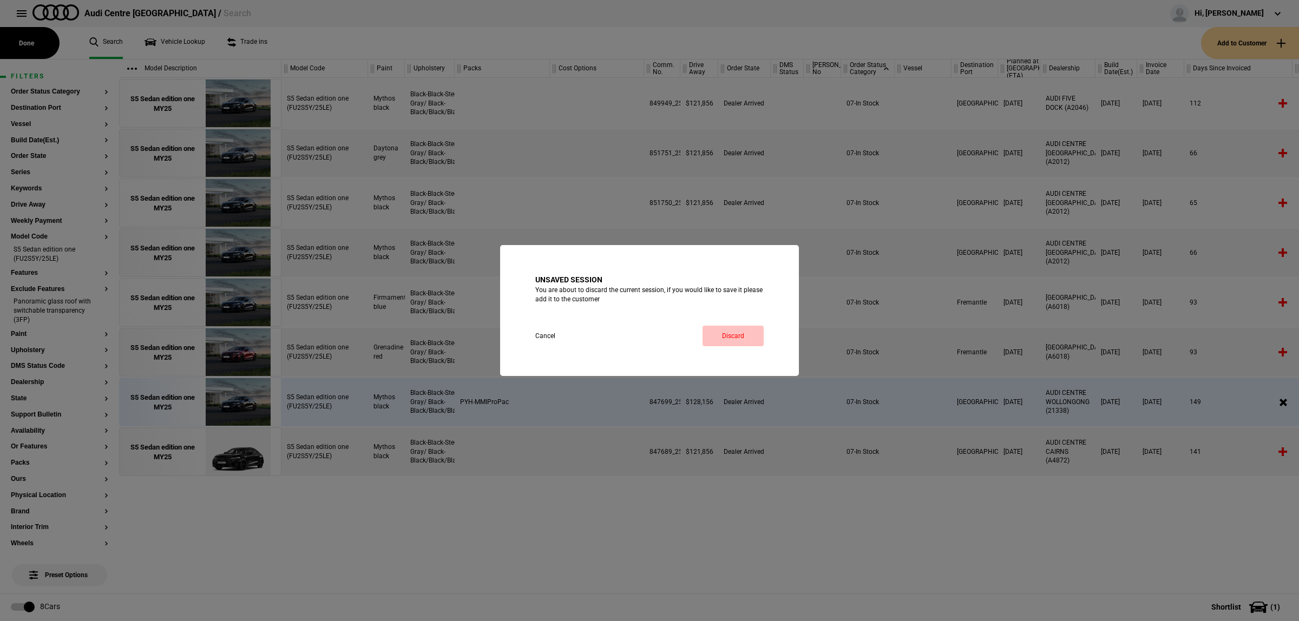
click at [721, 339] on link "Discard" at bounding box center [732, 336] width 61 height 21
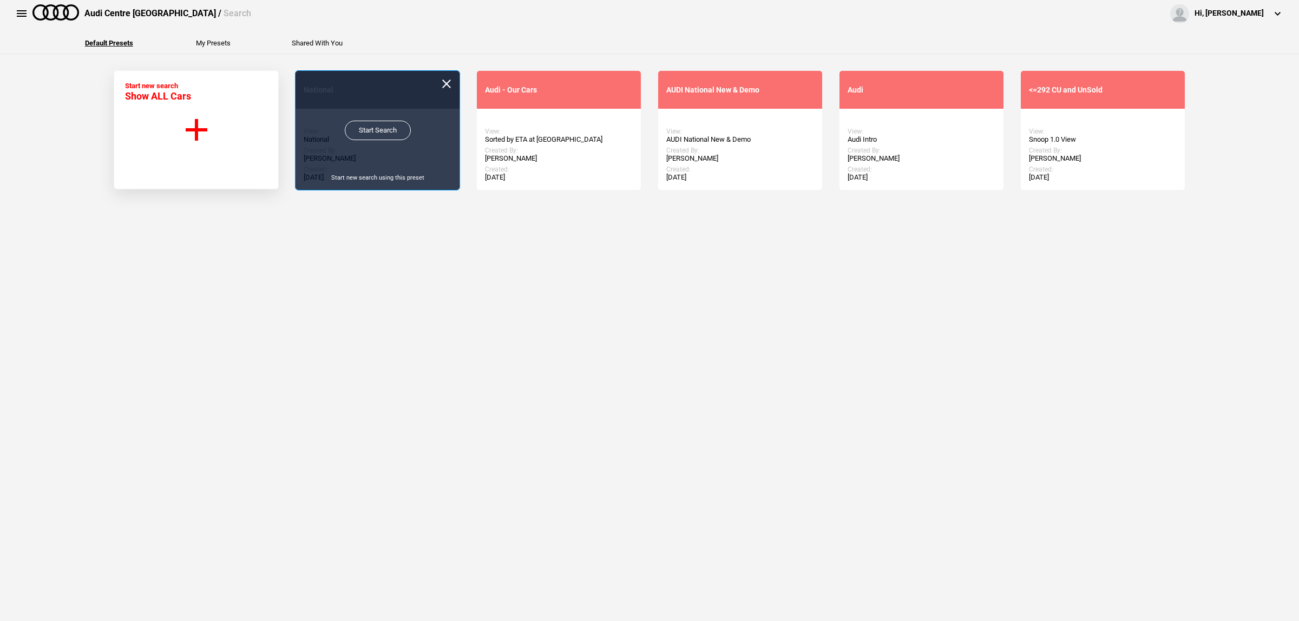
click at [381, 134] on link "Start Search" at bounding box center [378, 130] width 66 height 19
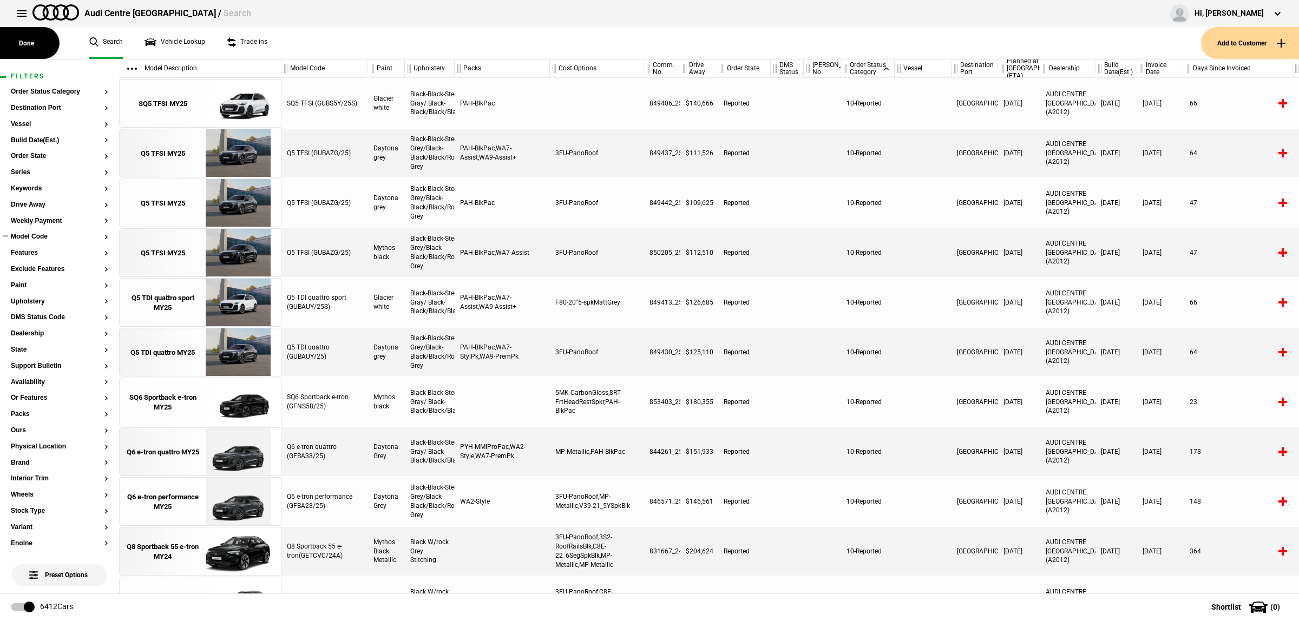
click at [41, 238] on button "Model Code" at bounding box center [59, 237] width 97 height 8
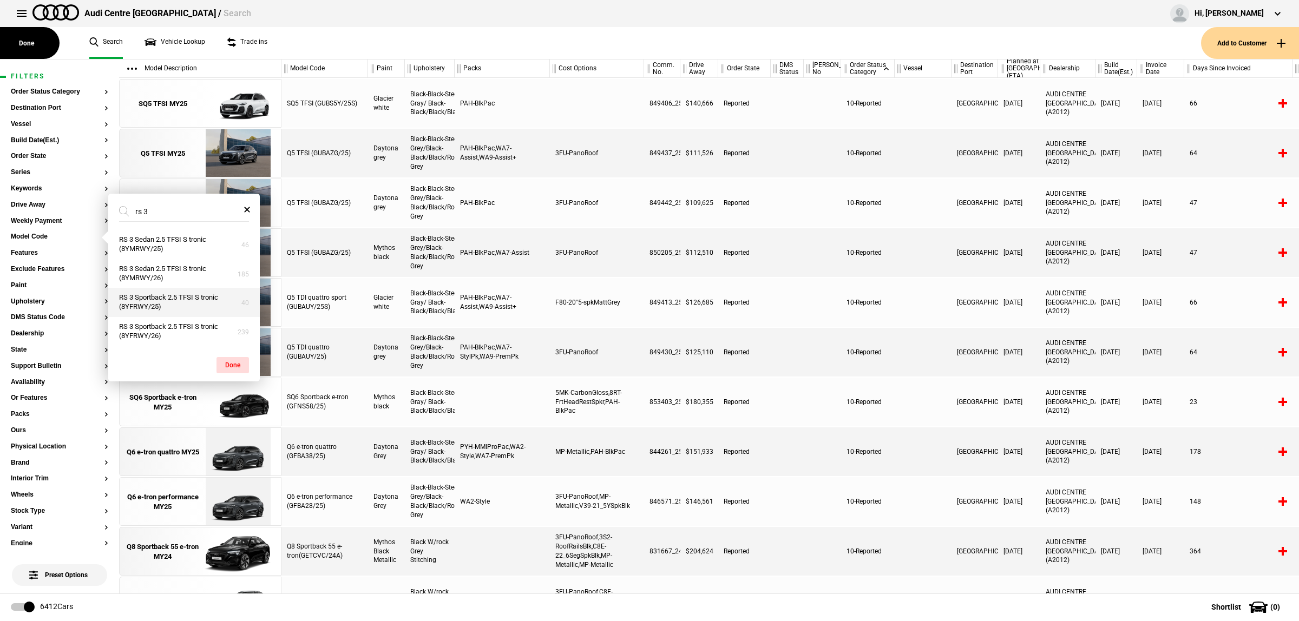
type input "rs 3"
click at [190, 306] on button "RS 3 Sportback 2.5 TFSI S tronic (8YFRWY/25)" at bounding box center [183, 302] width 151 height 29
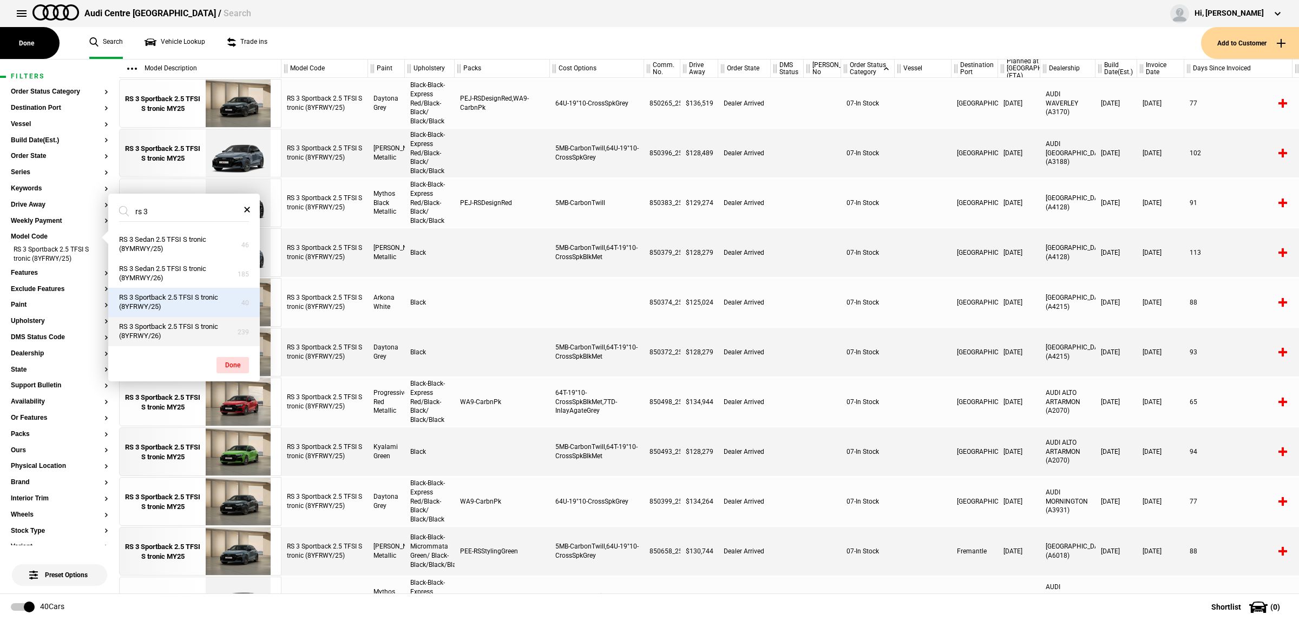
click at [188, 326] on button "RS 3 Sportback 2.5 TFSI S tronic (8YFRWY/26)" at bounding box center [183, 331] width 151 height 29
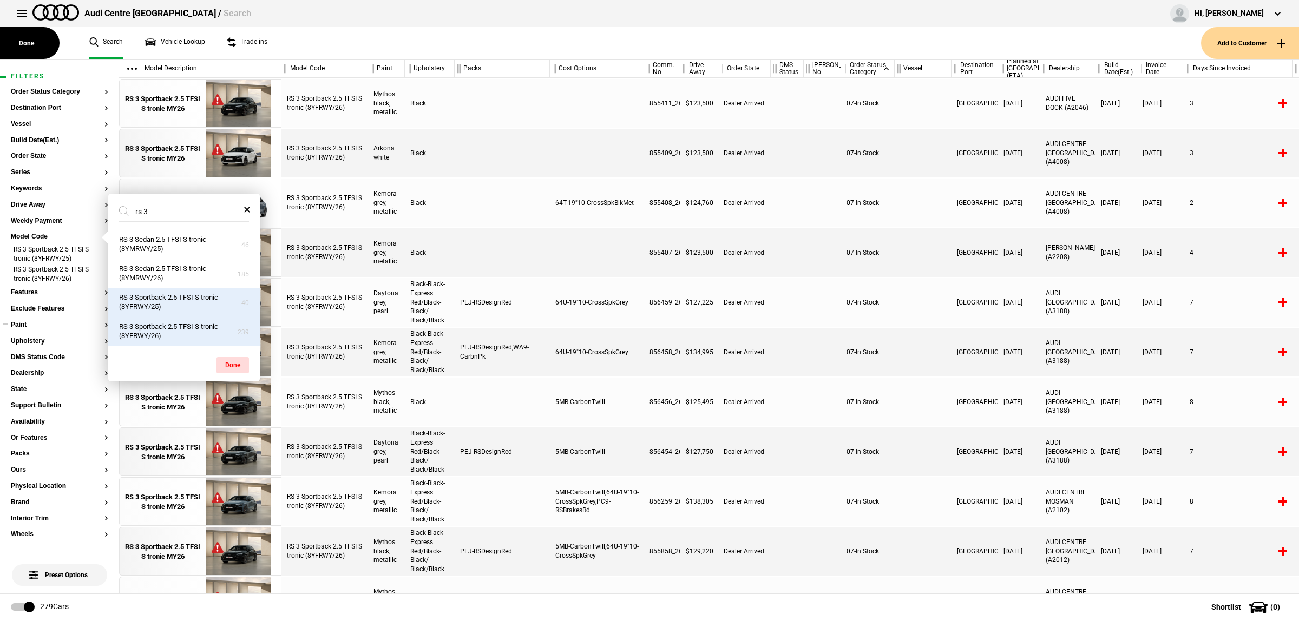
click at [53, 331] on section "Paint" at bounding box center [59, 329] width 97 height 16
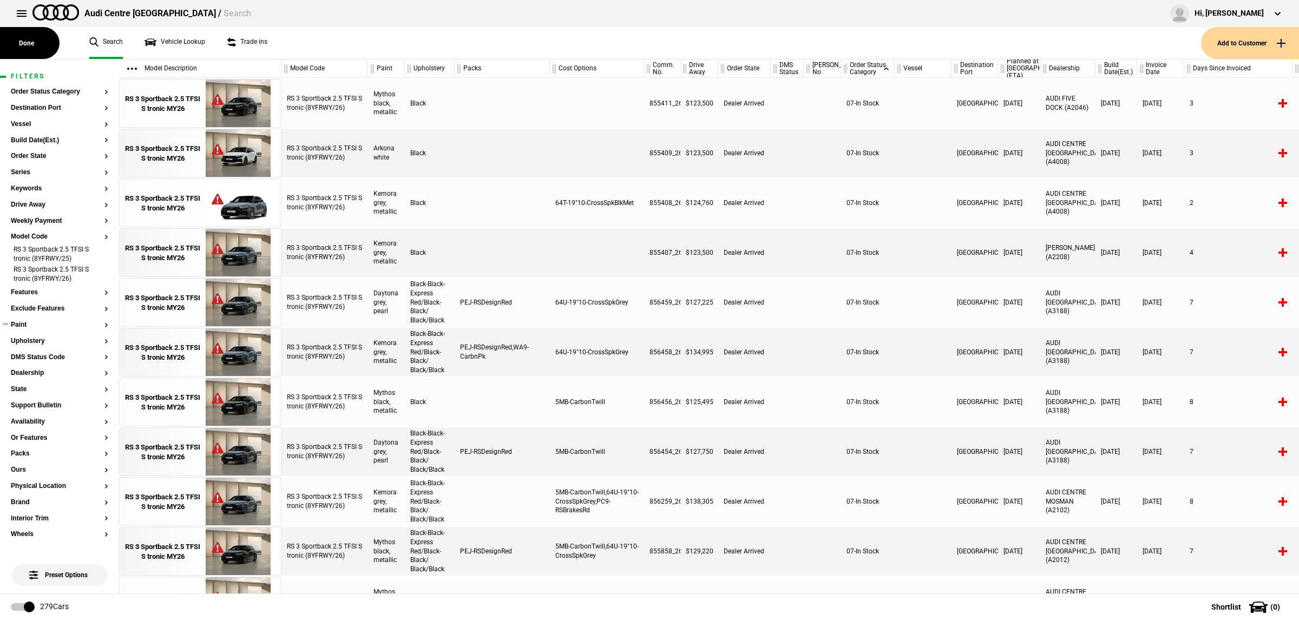
click at [52, 328] on button "Paint" at bounding box center [59, 325] width 97 height 8
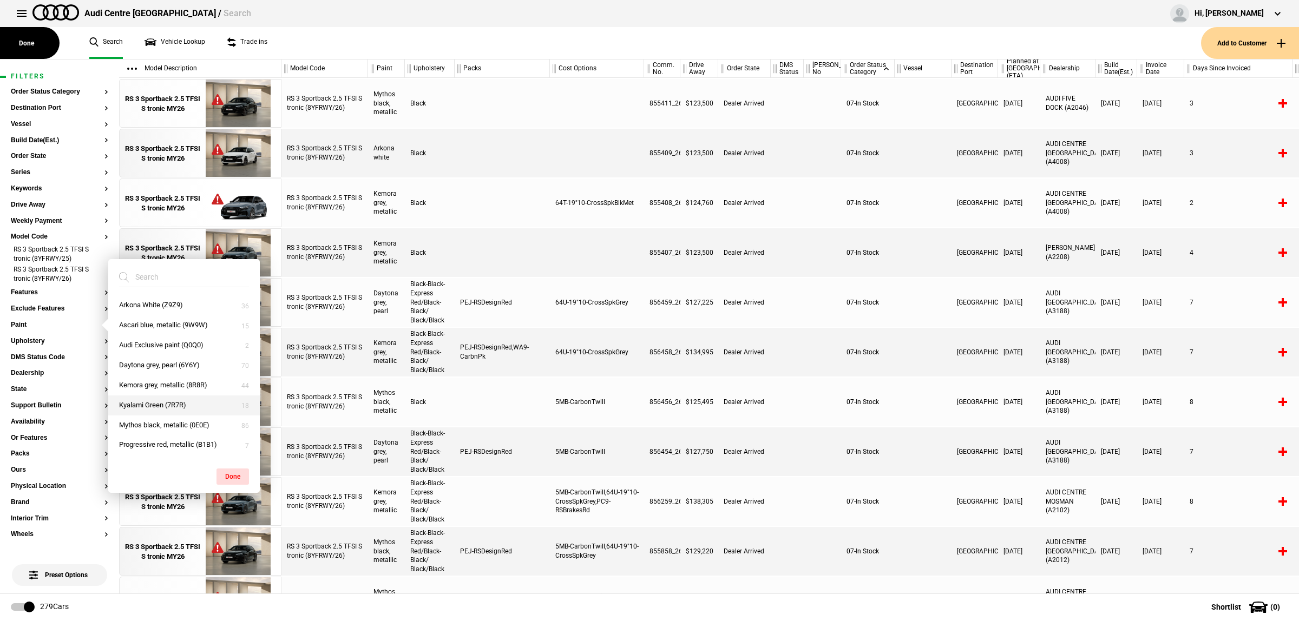
click at [182, 408] on button "Kyalami Green (7R7R)" at bounding box center [183, 406] width 151 height 20
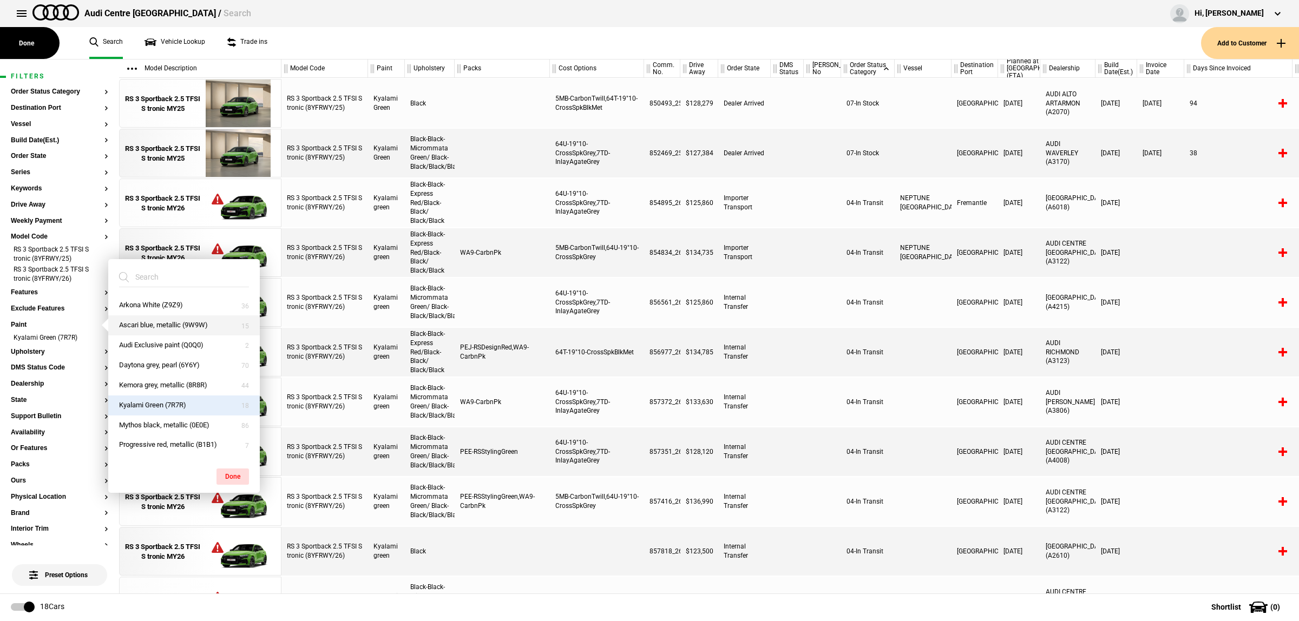
click at [182, 326] on button "Ascari blue, metallic (9W9W)" at bounding box center [183, 325] width 151 height 20
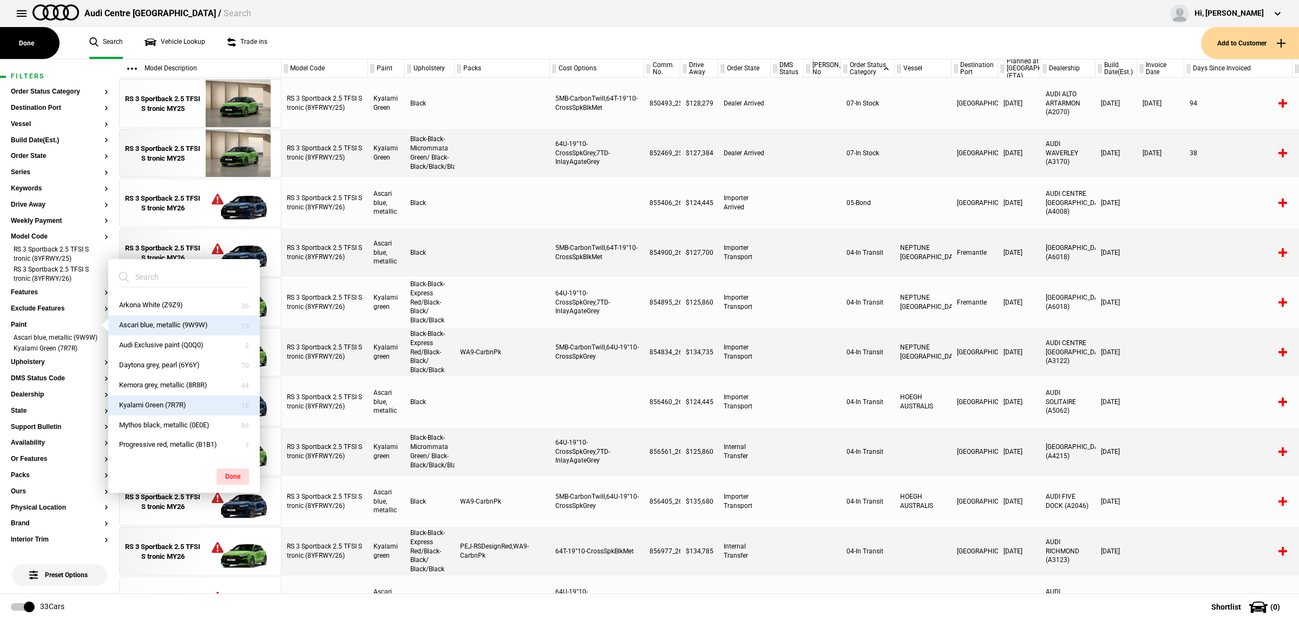
click at [838, 222] on div at bounding box center [821, 203] width 37 height 49
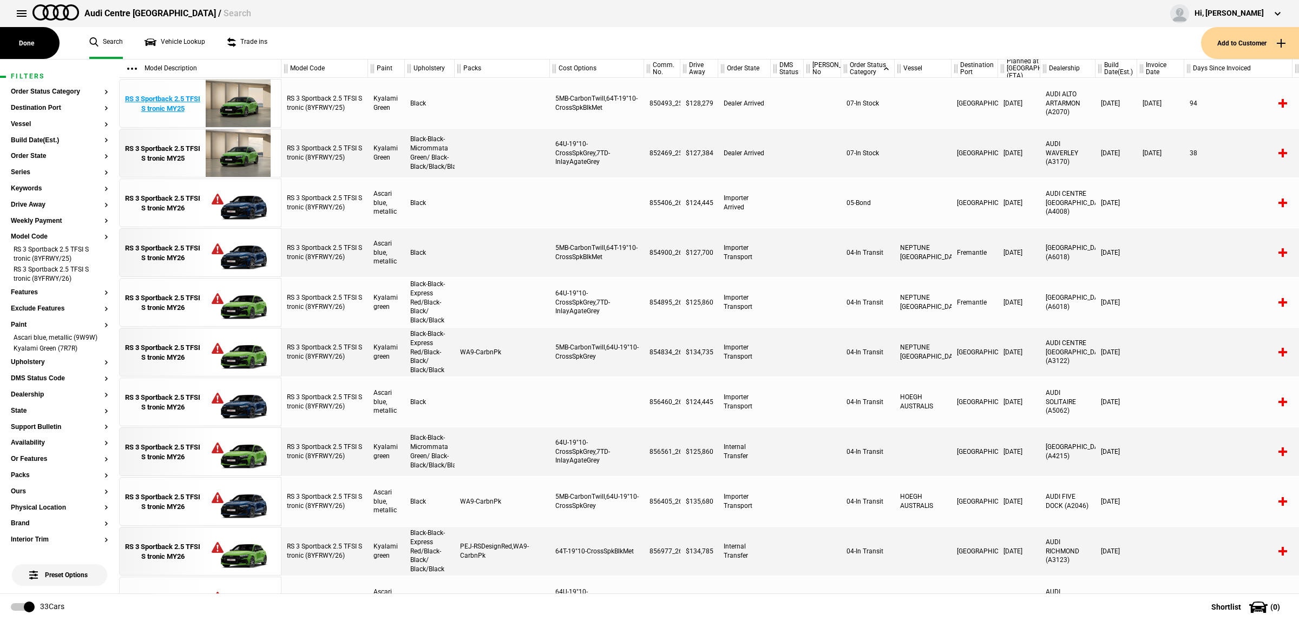
click at [237, 111] on img at bounding box center [237, 104] width 75 height 49
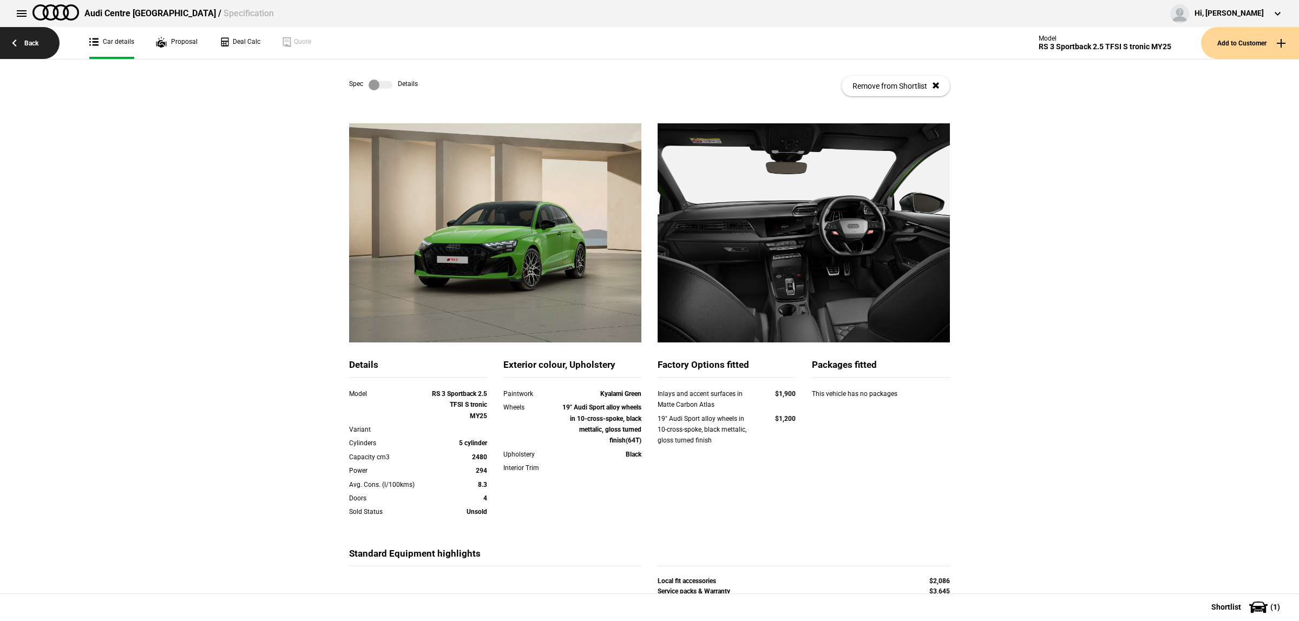
click at [17, 44] on link "Back" at bounding box center [30, 43] width 60 height 32
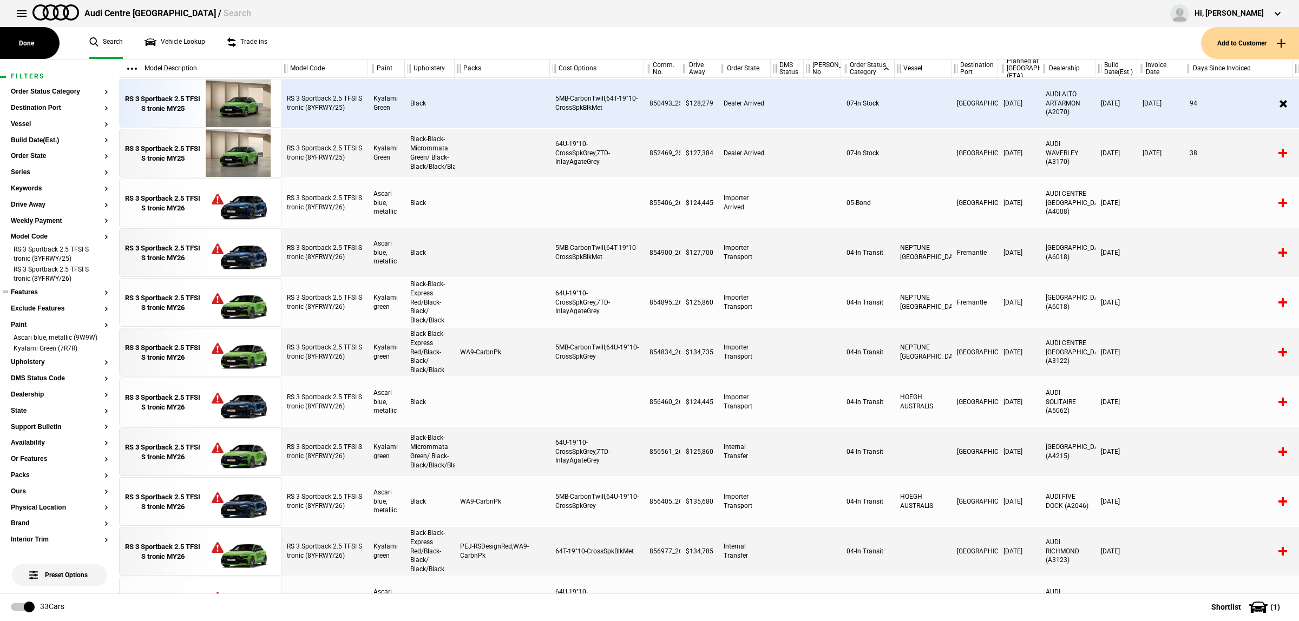
click at [48, 293] on button "Features" at bounding box center [59, 293] width 97 height 8
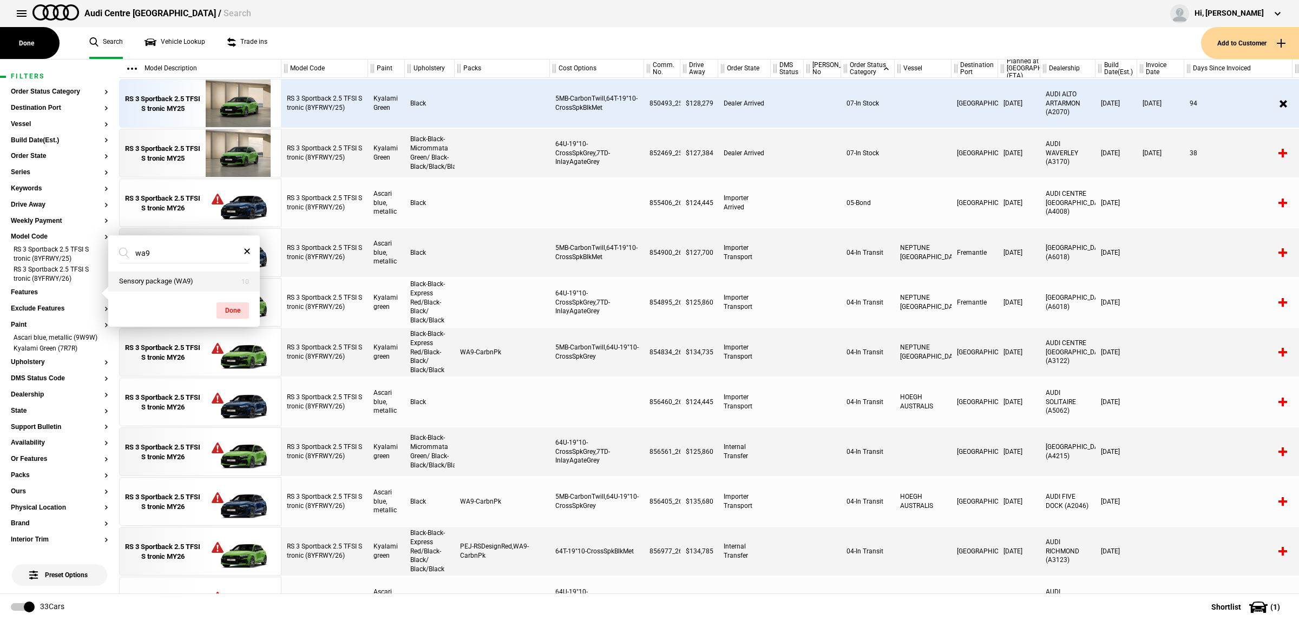
type input "wa9"
click at [143, 286] on button "Sensory package (WA9)" at bounding box center [183, 282] width 151 height 20
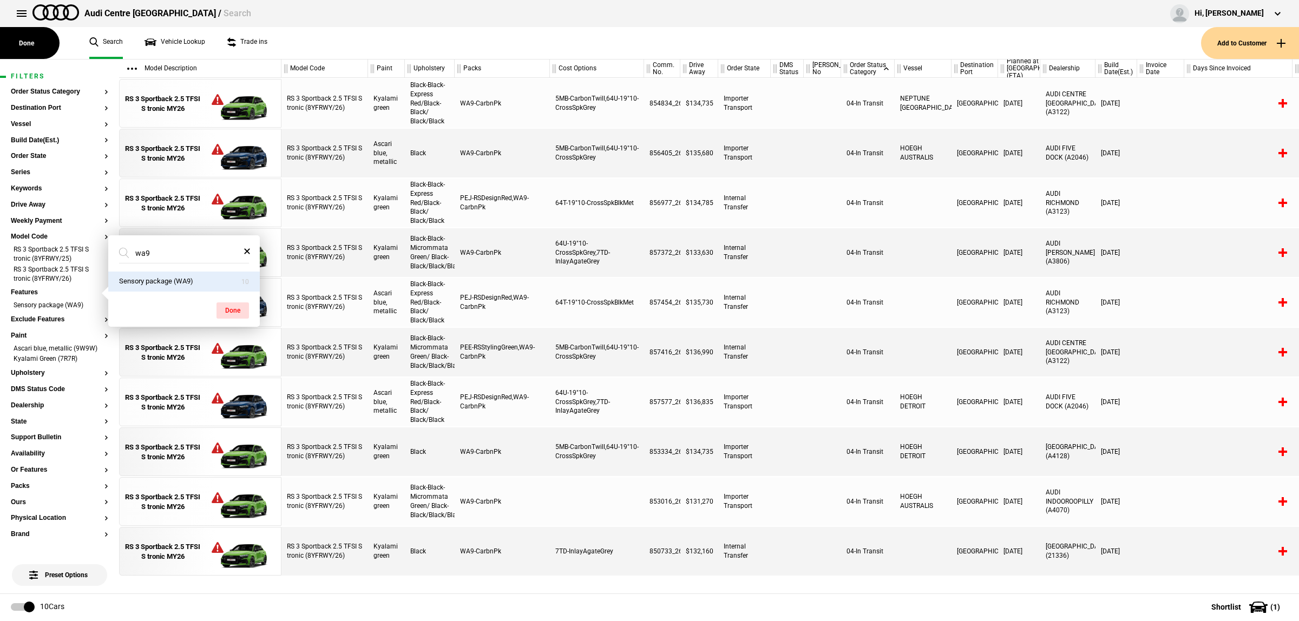
click at [815, 325] on div at bounding box center [821, 302] width 37 height 49
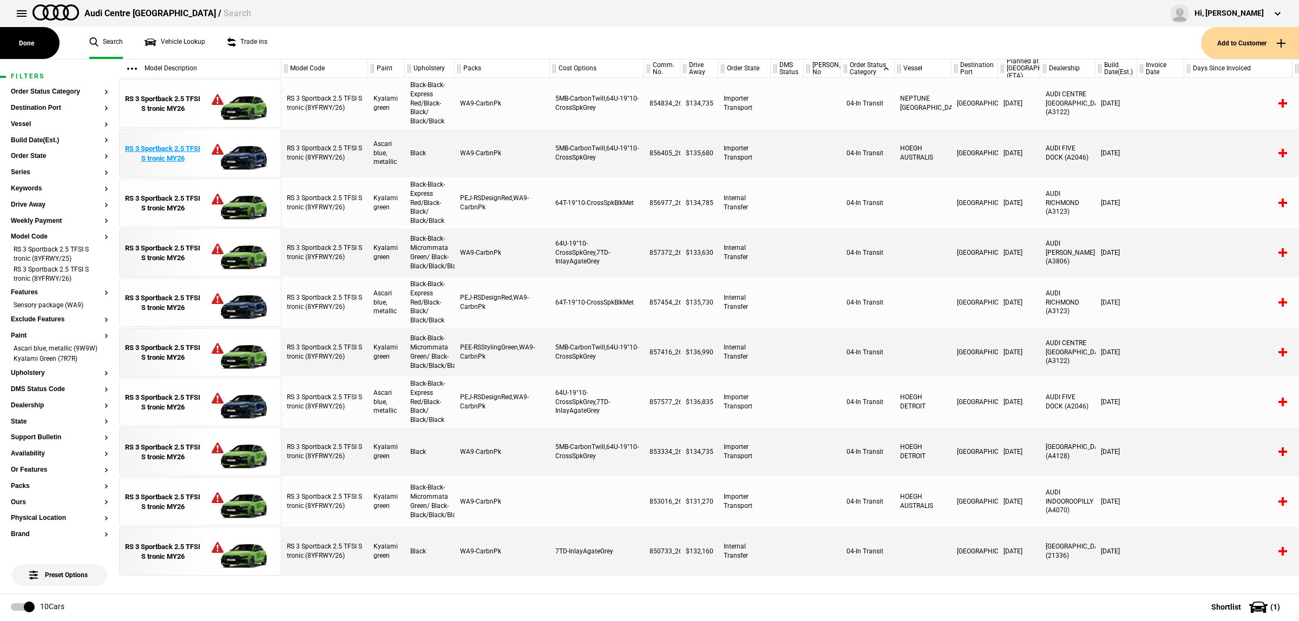
click at [253, 155] on img at bounding box center [237, 153] width 75 height 49
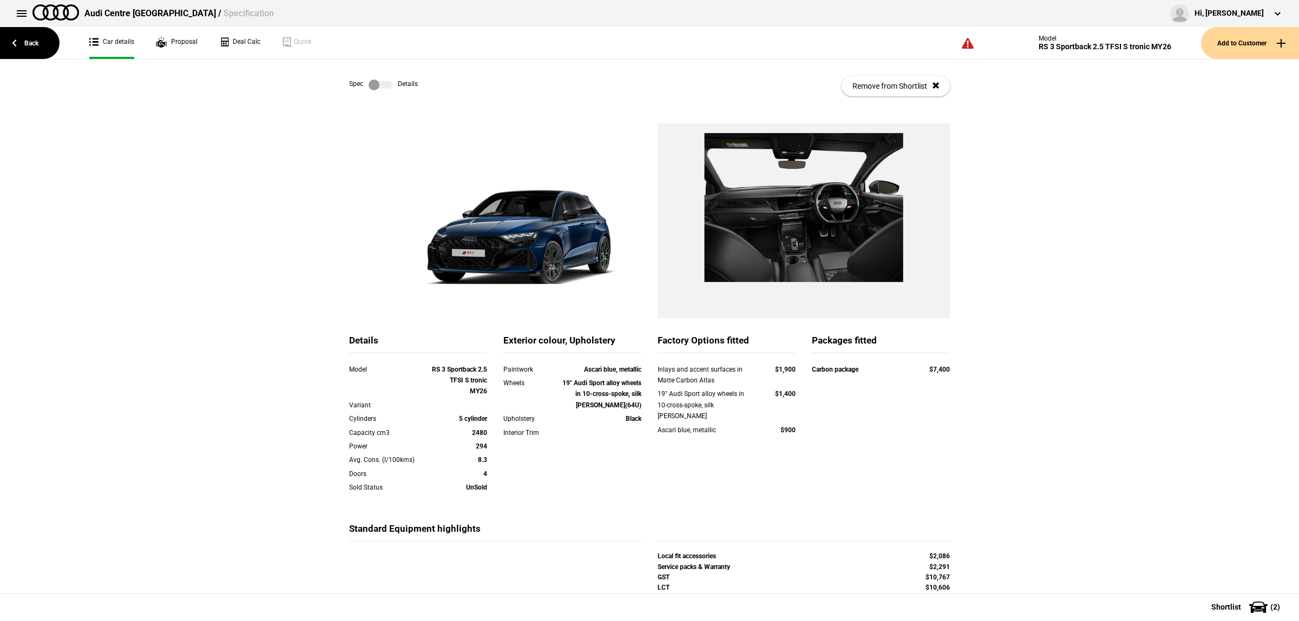
click at [391, 82] on link at bounding box center [380, 85] width 35 height 11
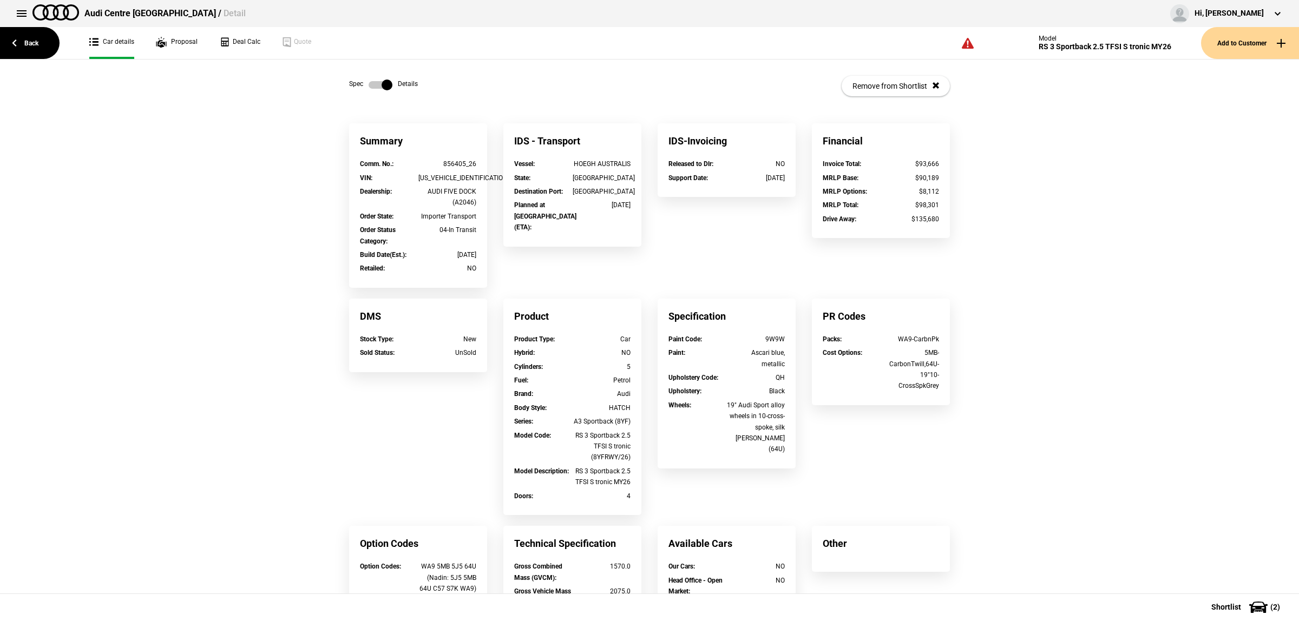
click at [391, 82] on link at bounding box center [380, 85] width 35 height 11
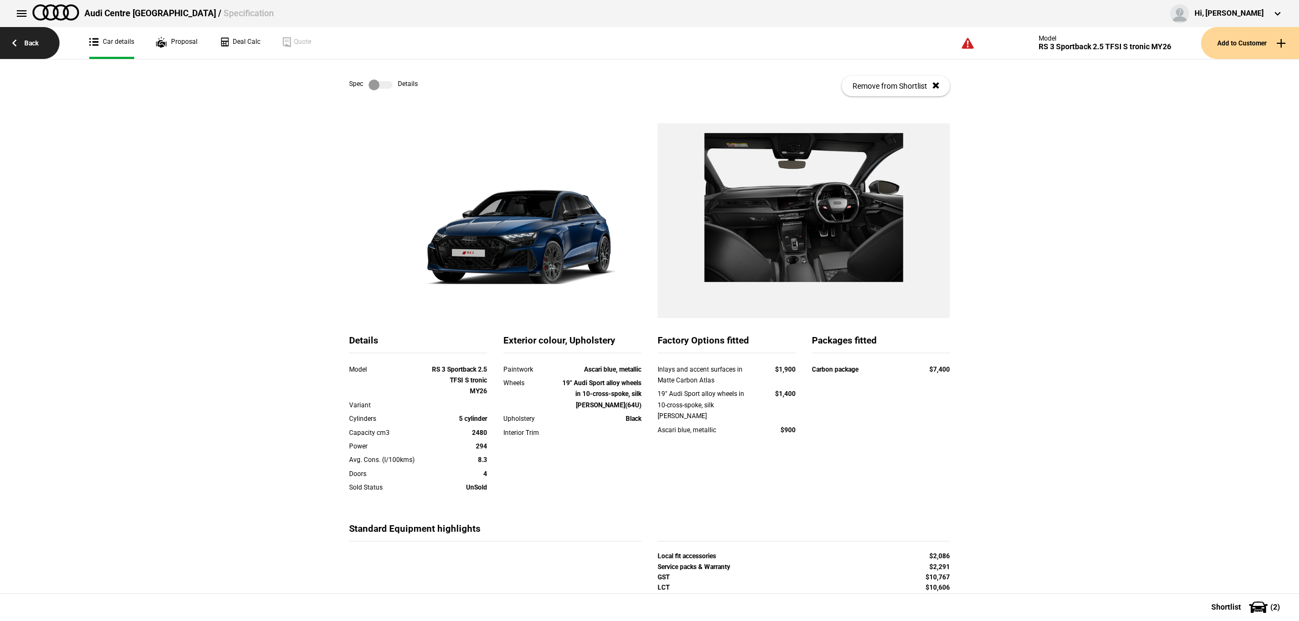
click at [38, 52] on link "Back" at bounding box center [30, 43] width 60 height 32
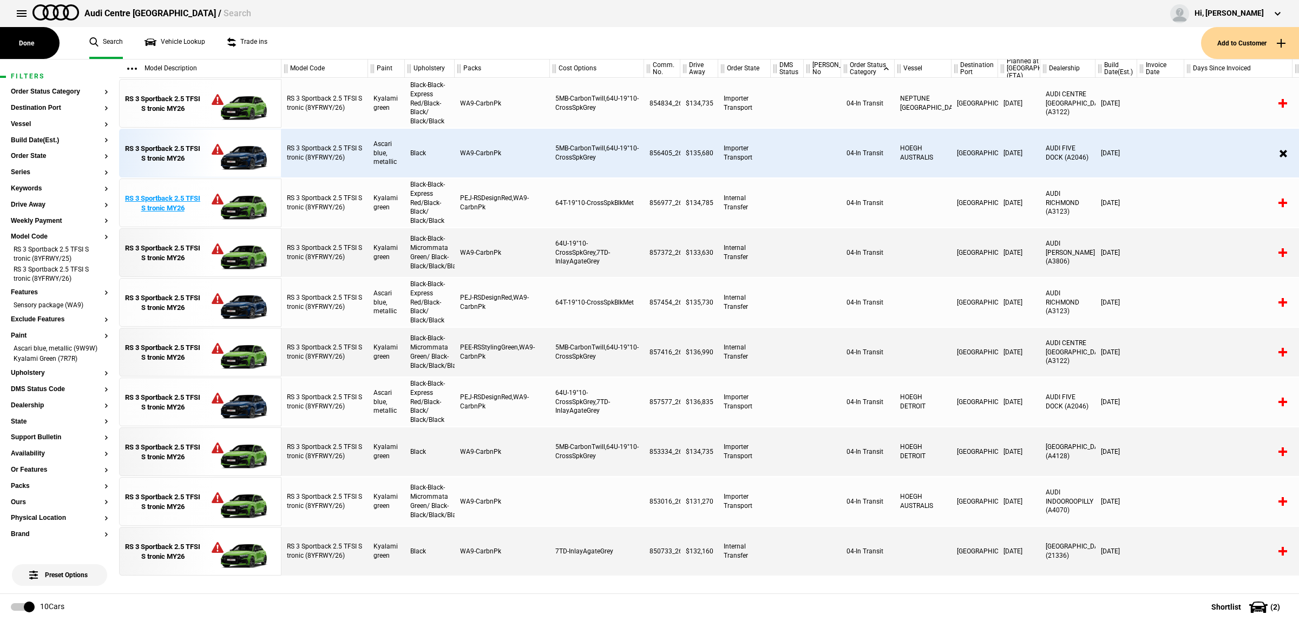
click at [247, 203] on img at bounding box center [237, 203] width 75 height 49
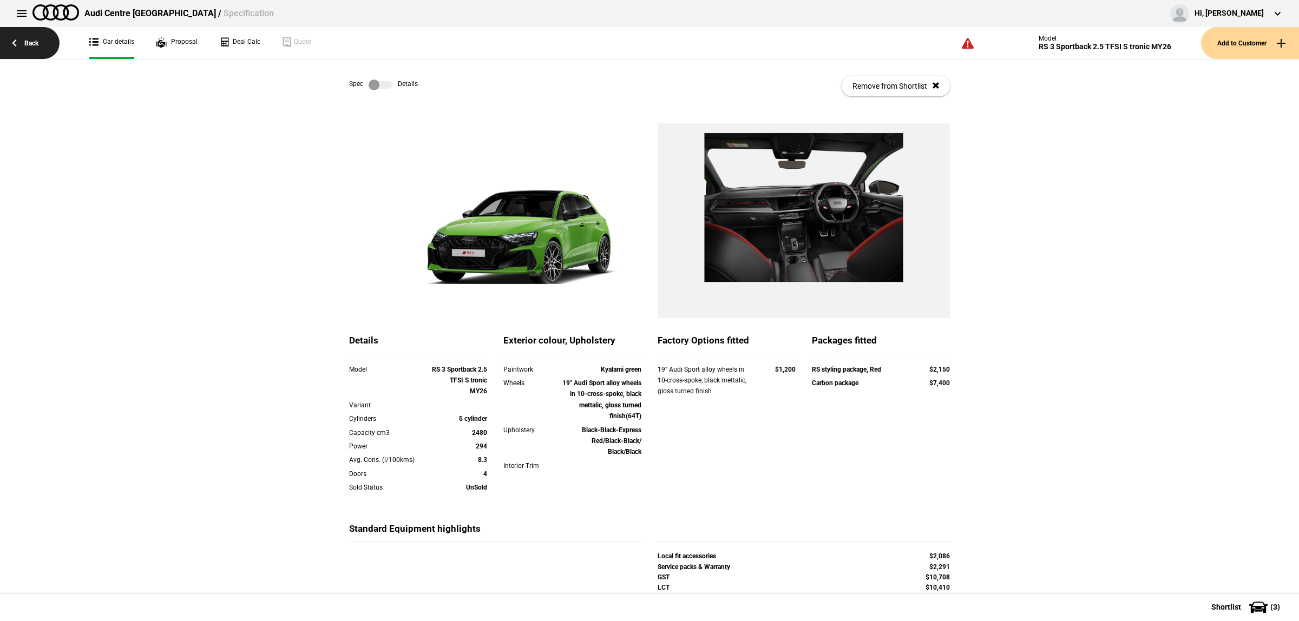
click at [43, 45] on link "Back" at bounding box center [30, 43] width 60 height 32
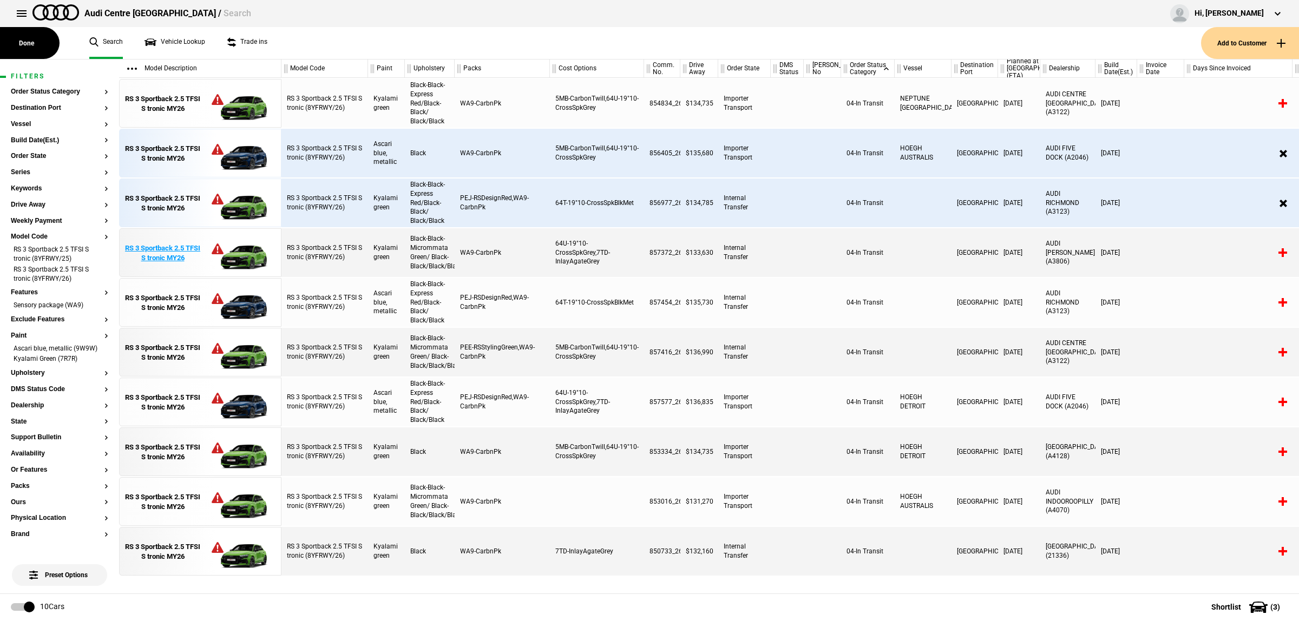
click at [250, 255] on img at bounding box center [237, 253] width 75 height 49
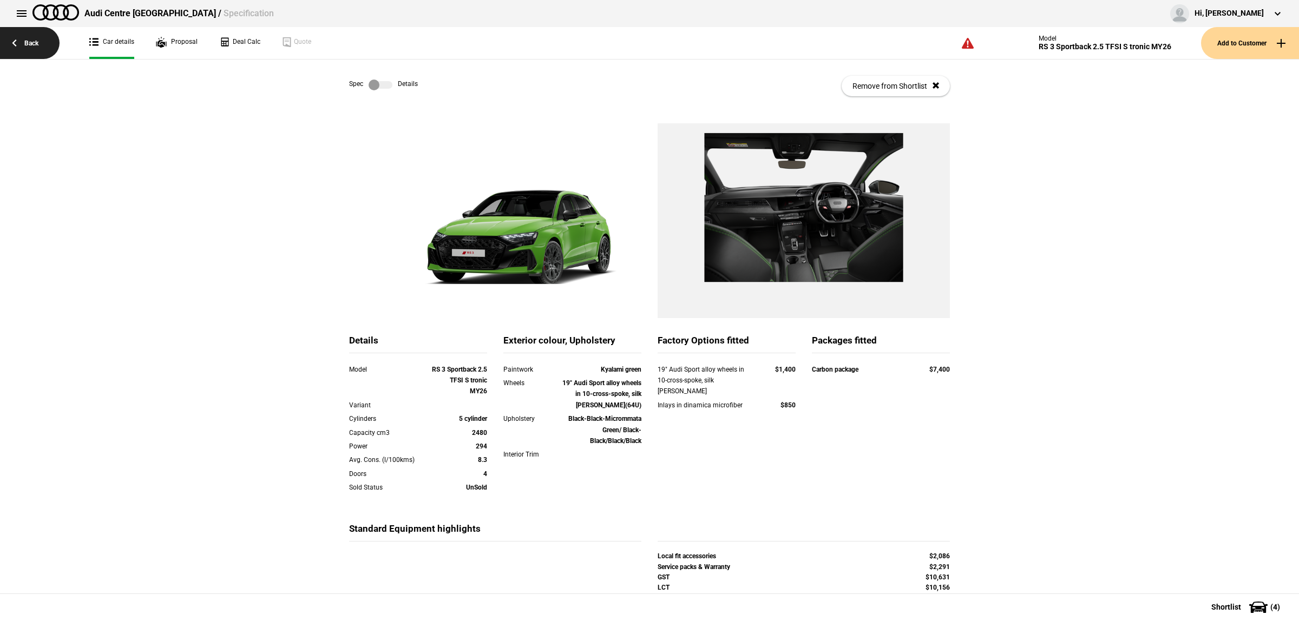
click at [30, 45] on link "Back" at bounding box center [30, 43] width 60 height 32
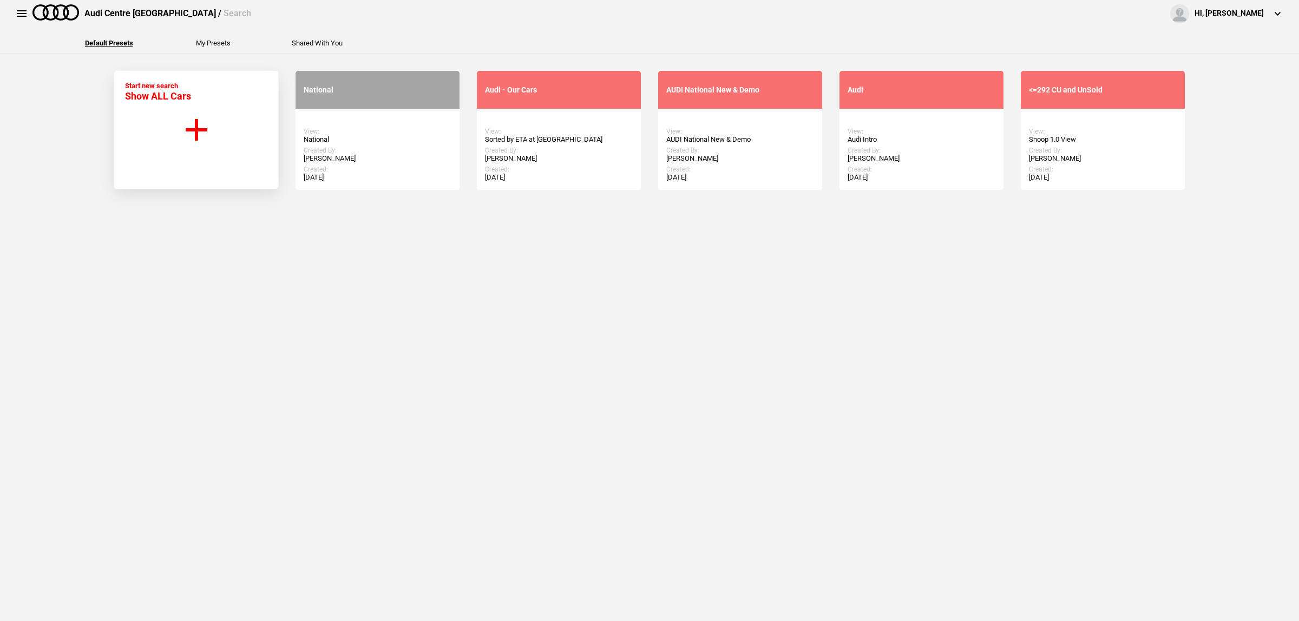
click at [356, 135] on link "Start Search" at bounding box center [378, 130] width 66 height 19
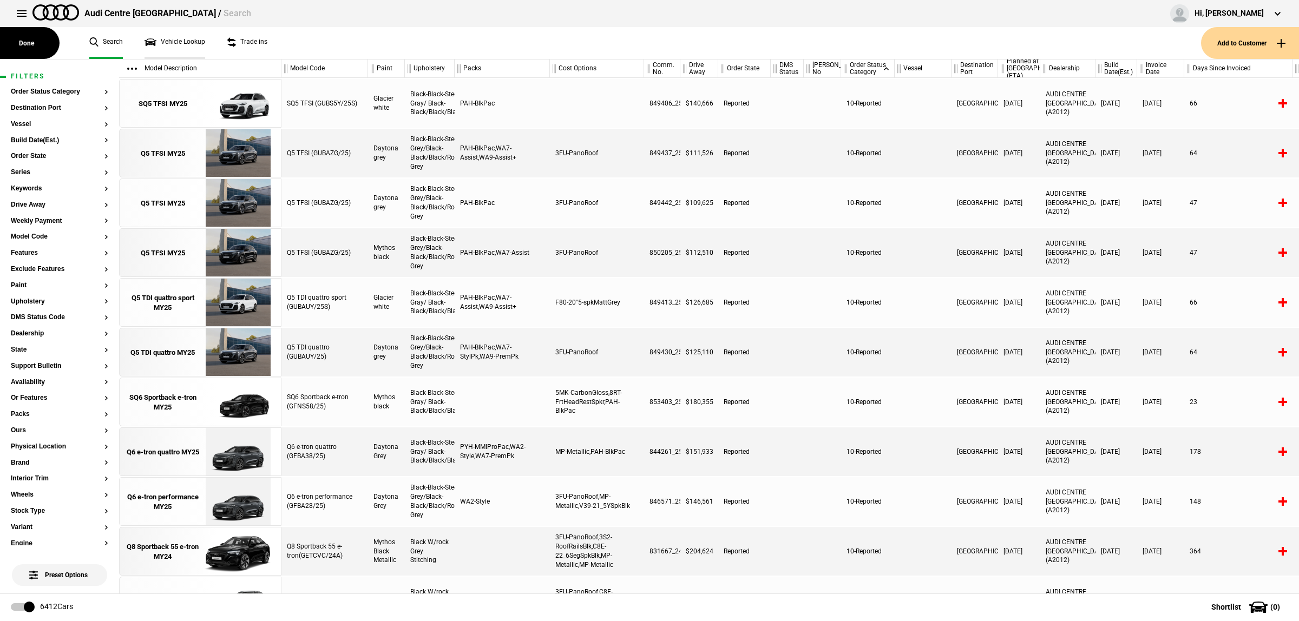
click at [185, 43] on link "Vehicle Lookup" at bounding box center [174, 43] width 61 height 32
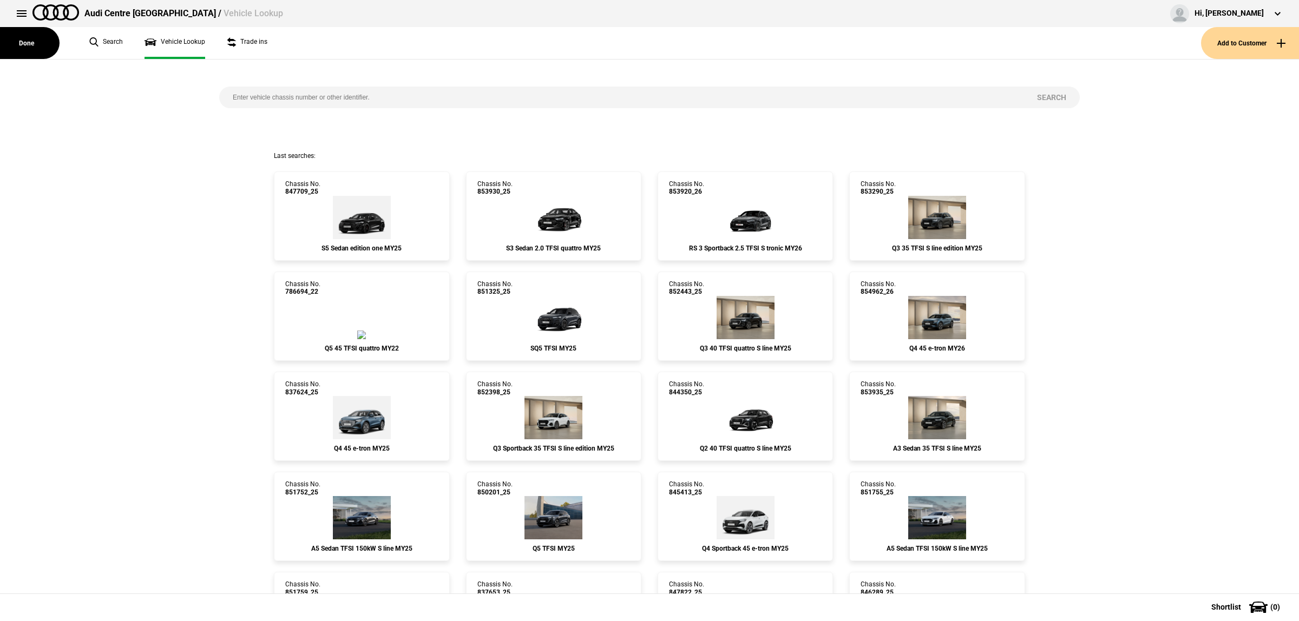
click at [287, 90] on input "search" at bounding box center [621, 98] width 804 height 22
paste input "855856"
type input "855856"
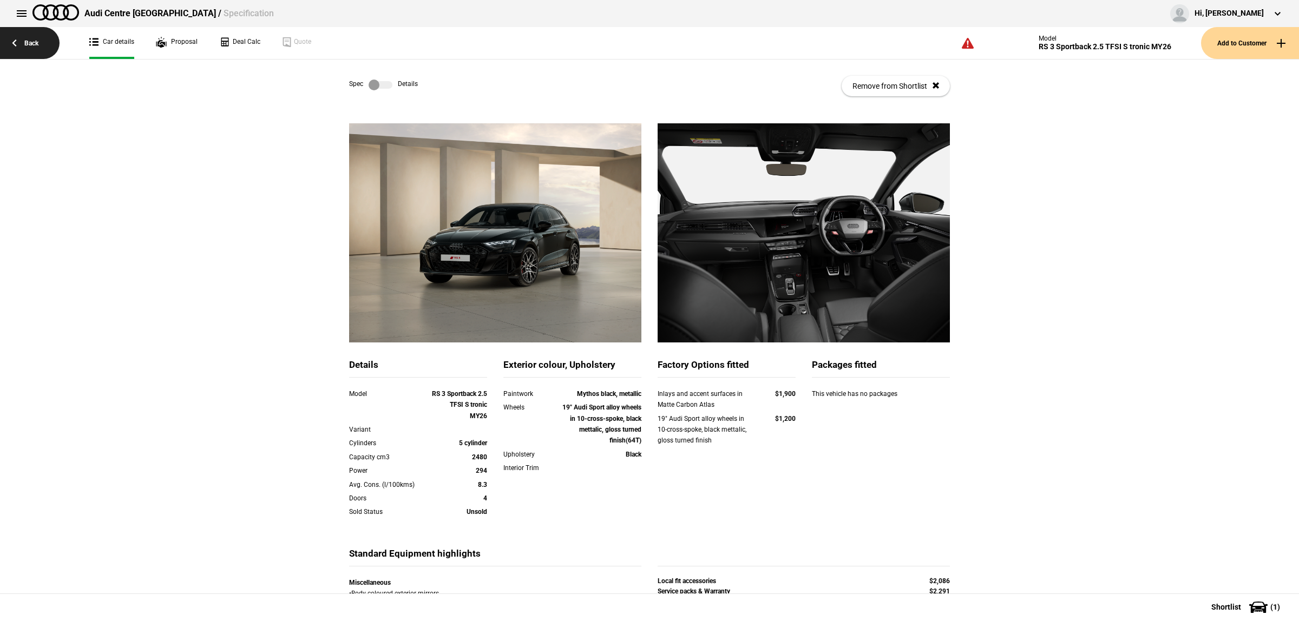
click at [26, 33] on link "Back" at bounding box center [30, 43] width 60 height 32
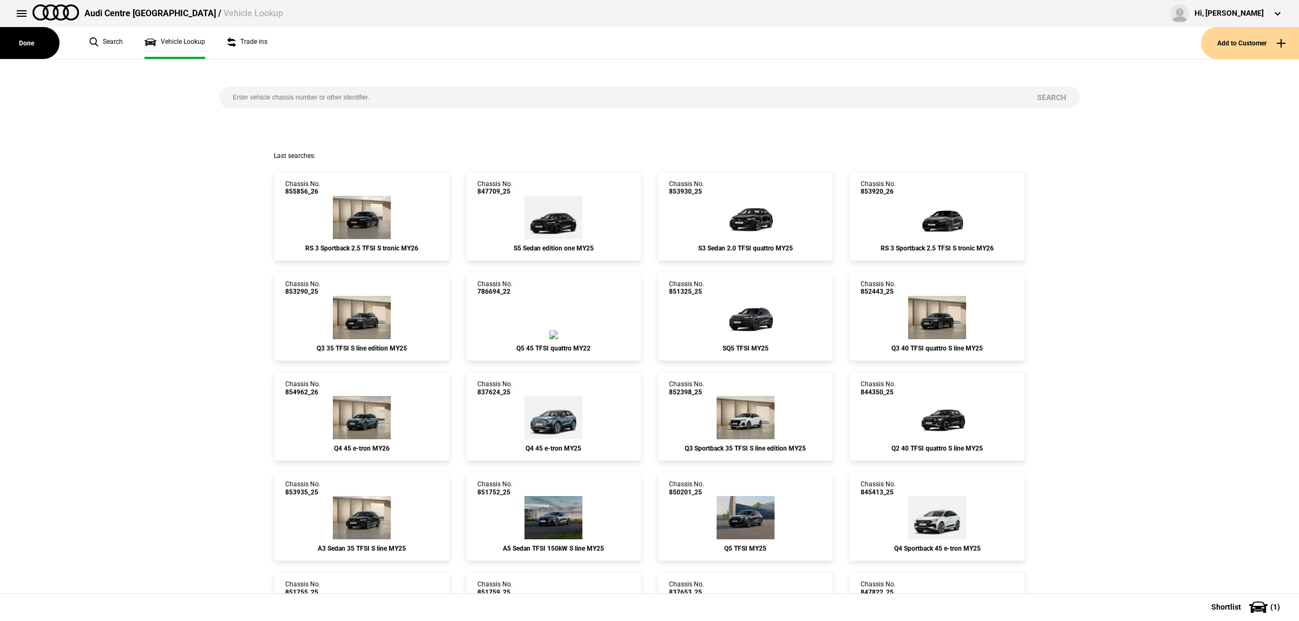
click at [302, 98] on input "search" at bounding box center [621, 98] width 804 height 22
paste input "855858"
type input "855858"
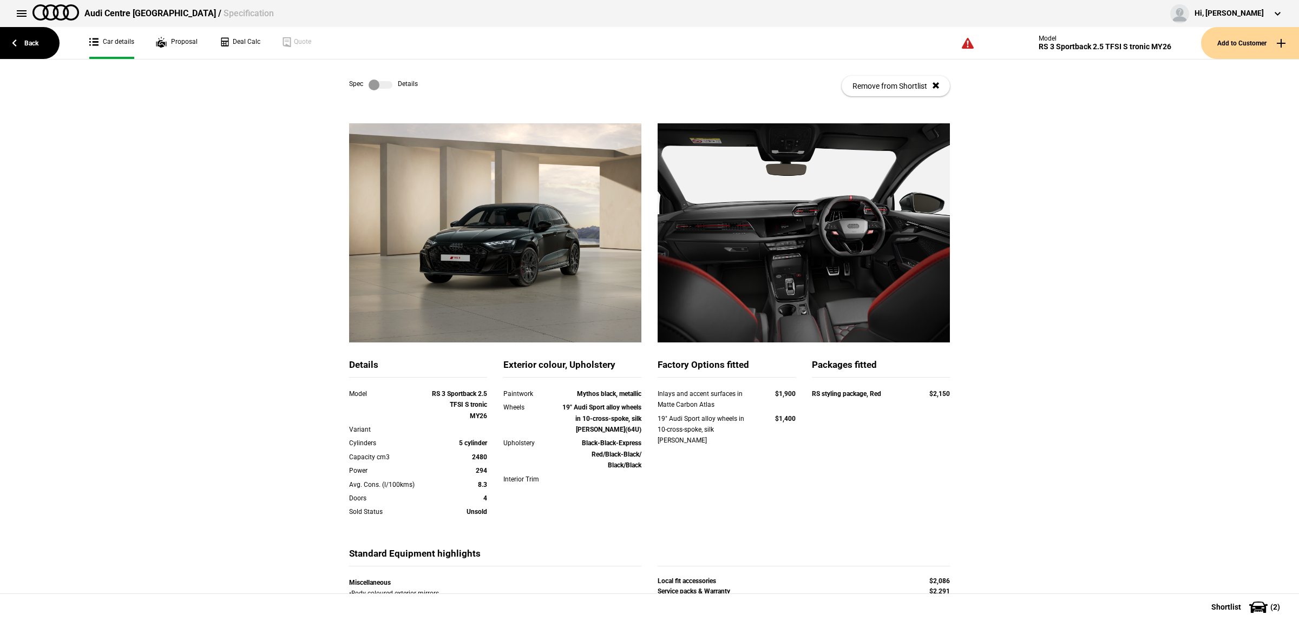
click at [369, 84] on label at bounding box center [380, 85] width 24 height 11
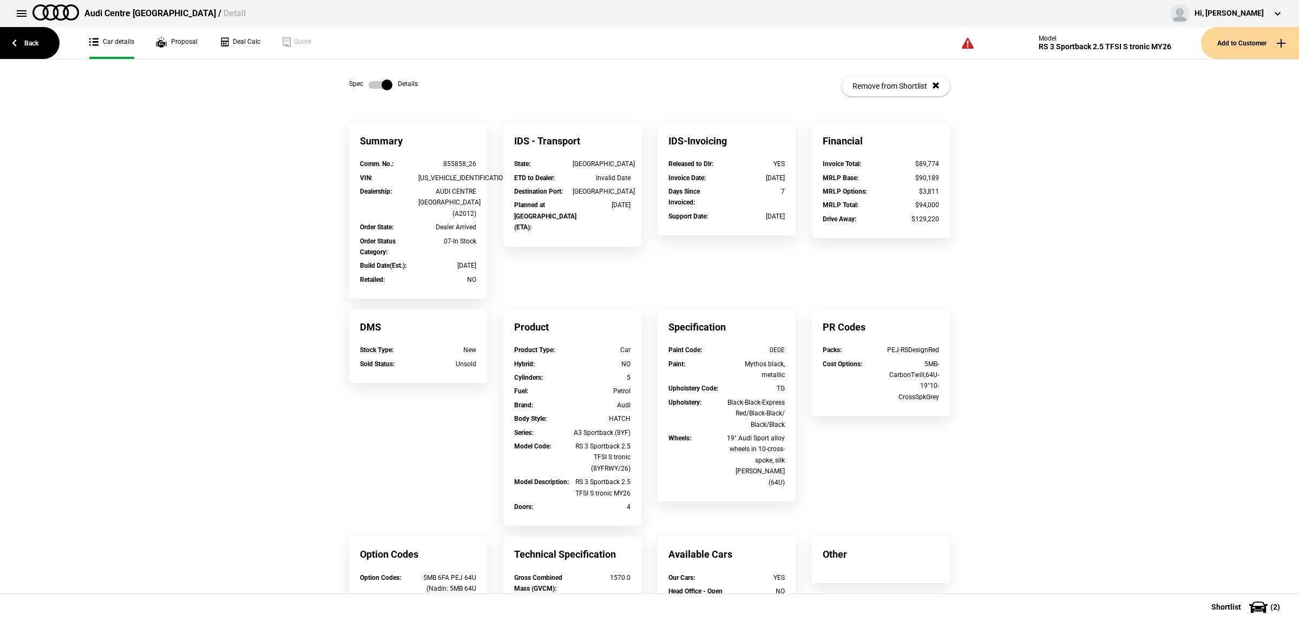
click at [450, 160] on div "855858_26" at bounding box center [447, 164] width 58 height 11
drag, startPoint x: 460, startPoint y: 163, endPoint x: 425, endPoint y: 163, distance: 35.2
click at [425, 163] on div "855858_26" at bounding box center [447, 164] width 58 height 11
copy div "855858"
click at [363, 83] on link at bounding box center [380, 85] width 35 height 11
